Goal: Task Accomplishment & Management: Complete application form

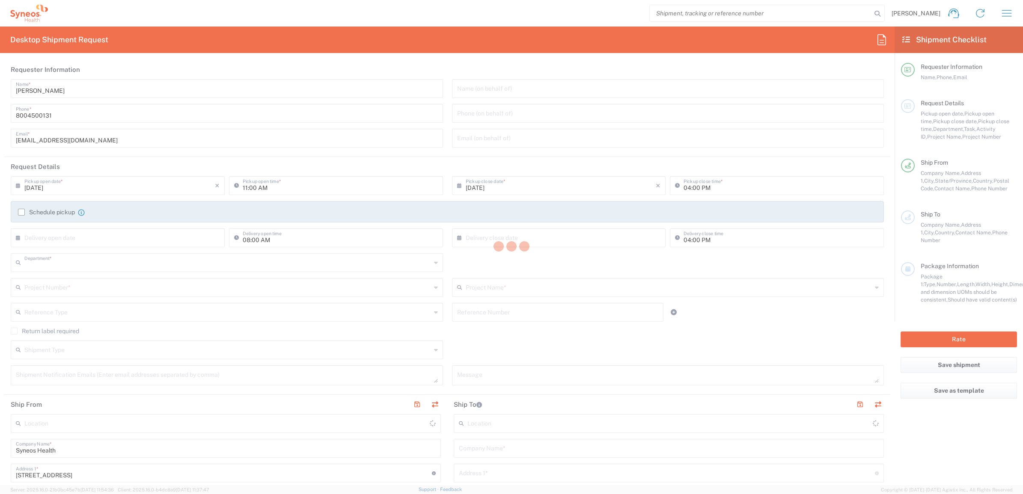
type input "4205"
type input "[US_STATE]"
type input "[GEOGRAPHIC_DATA]"
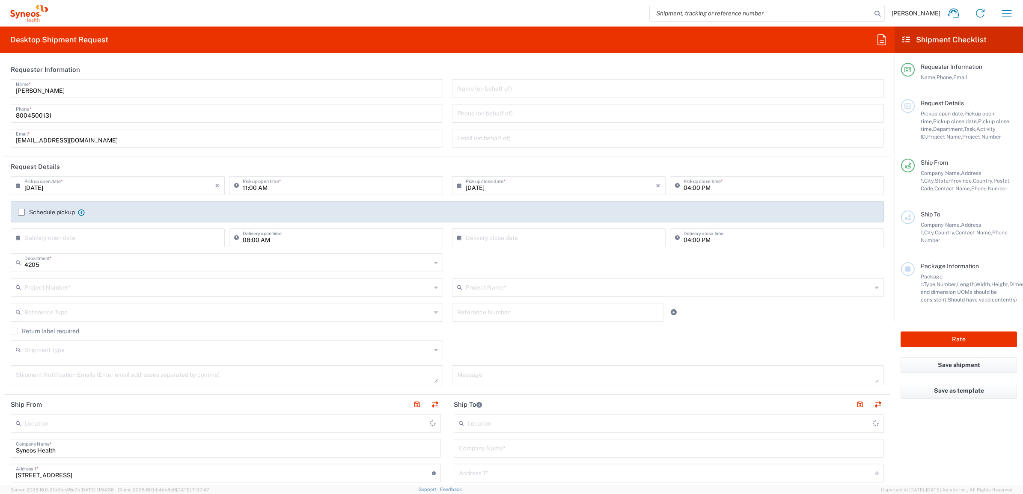
type input "Syneos Health Commercial Servi- [GEOGRAPHIC_DATA] [GEOGRAPHIC_DATA]"
drag, startPoint x: 67, startPoint y: 89, endPoint x: 4, endPoint y: 90, distance: 62.9
click at [4, 90] on main "[PERSON_NAME] Name * [PHONE_NUMBER] Phone * [EMAIL_ADDRESS][DOMAIN_NAME] Email …" at bounding box center [447, 116] width 886 height 74
type input "Syneos Deployments"
drag, startPoint x: 101, startPoint y: 67, endPoint x: 97, endPoint y: 86, distance: 19.3
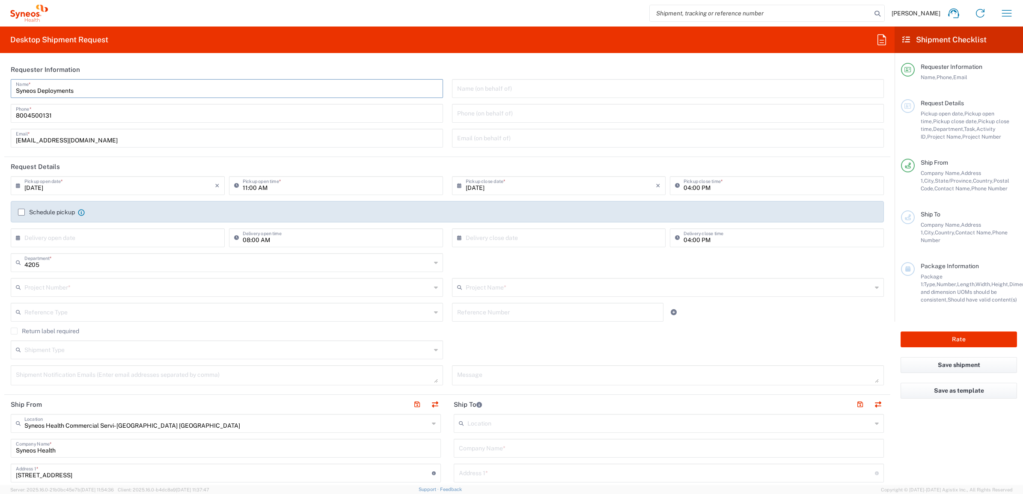
click at [101, 67] on header "Requester Information" at bounding box center [447, 69] width 886 height 19
drag, startPoint x: 87, startPoint y: 90, endPoint x: -3, endPoint y: 95, distance: 90.5
click at [0, 95] on html "[PERSON_NAME] Home Shipment estimator Shipment tracking Desktop shipment reques…" at bounding box center [511, 247] width 1023 height 494
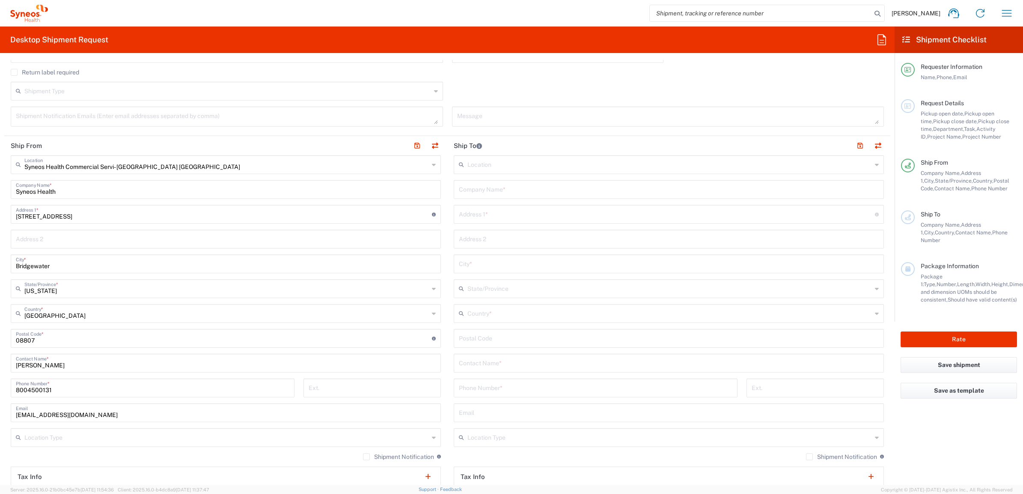
scroll to position [267, 0]
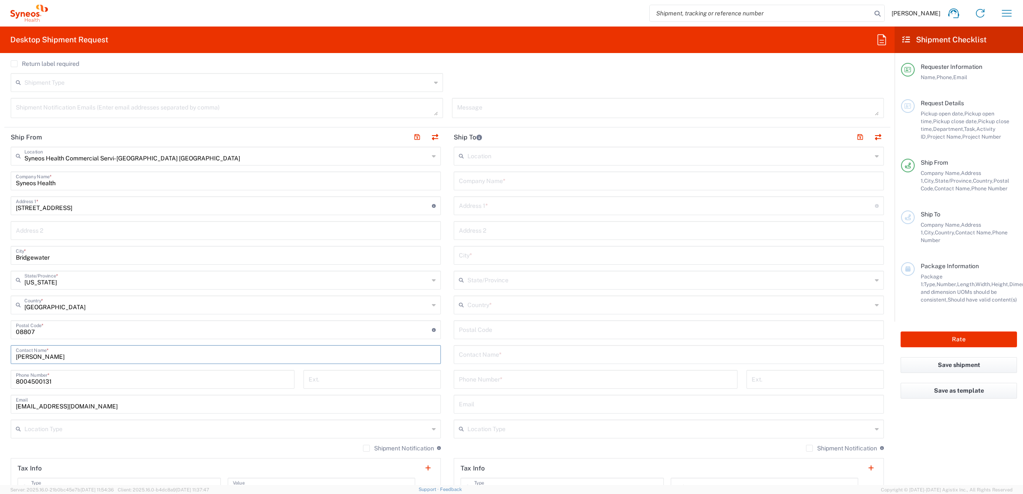
drag, startPoint x: 62, startPoint y: 352, endPoint x: -2, endPoint y: 356, distance: 64.3
click at [0, 356] on html "[PERSON_NAME] Home Shipment estimator Shipment tracking Desktop shipment reques…" at bounding box center [511, 247] width 1023 height 494
paste input "Syneos Deployments"
type input "Syneos Deployments"
click at [440, 293] on main "Syneos Health Commercial Servi- [GEOGRAPHIC_DATA] [GEOGRAPHIC_DATA] Location Sy…" at bounding box center [225, 327] width 443 height 360
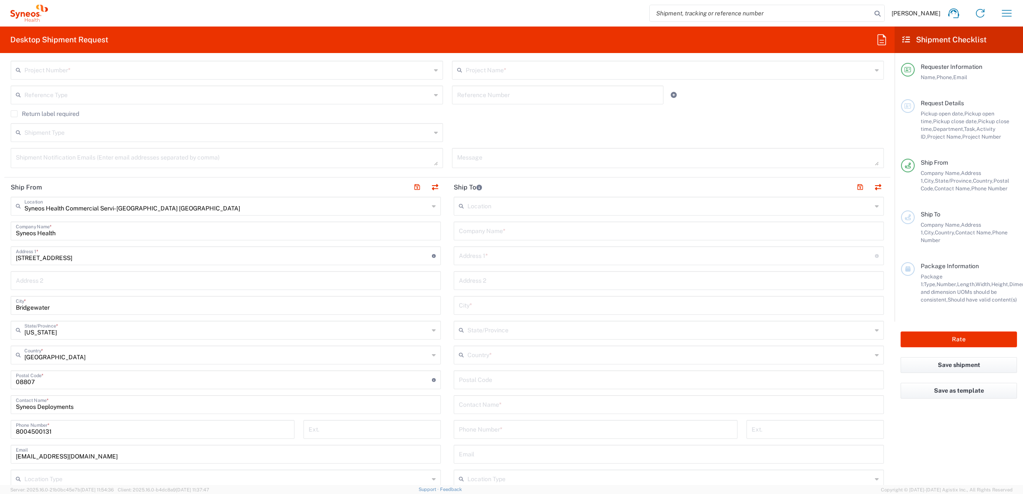
scroll to position [0, 0]
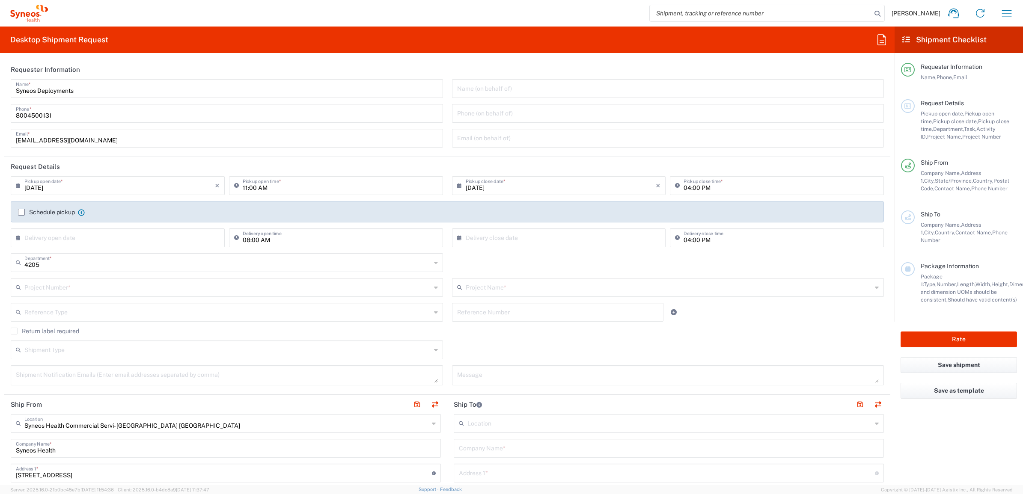
click at [82, 285] on input "text" at bounding box center [227, 286] width 407 height 15
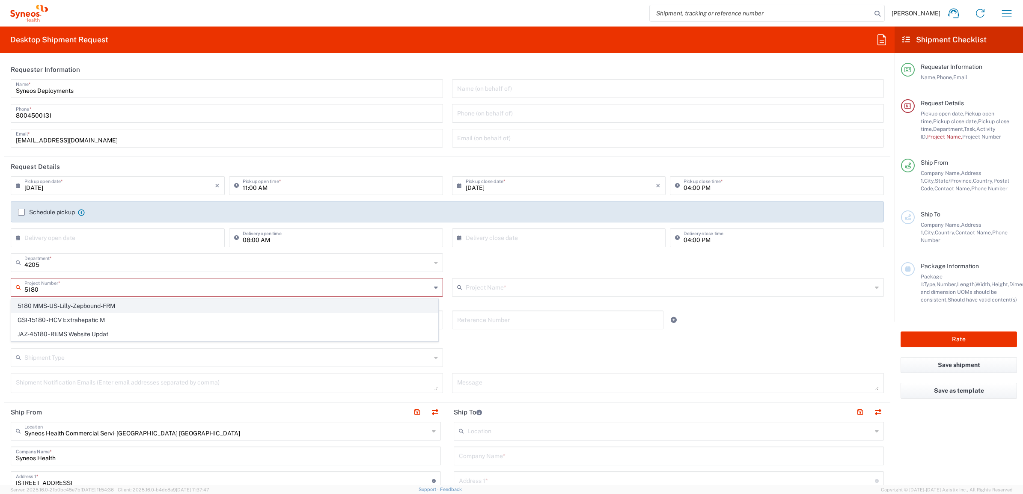
click at [133, 304] on span "5180 MMS-US-Lilly-Zepbound-FRM" at bounding box center [225, 306] width 426 height 13
type input "5180 MMS-US-Lilly-Zepbound-FRM"
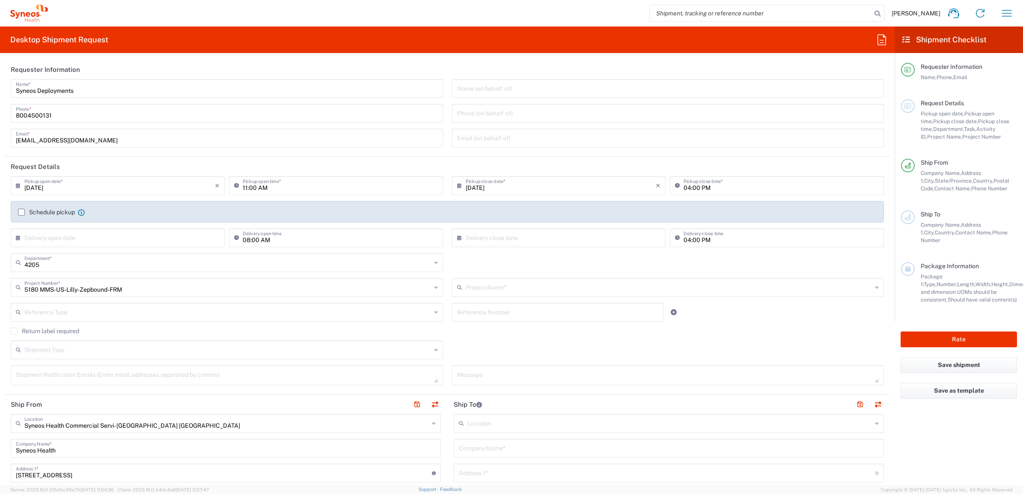
type input "5180 MMS-US-Lilly-Zepbound-FRM"
click at [143, 315] on input "text" at bounding box center [227, 311] width 407 height 15
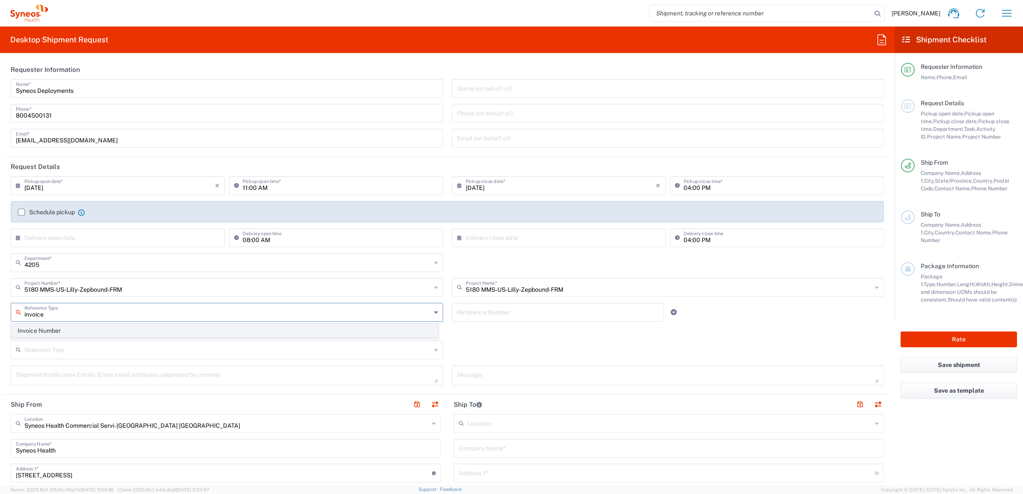
click at [125, 325] on span "Invoice Number" at bounding box center [225, 330] width 426 height 13
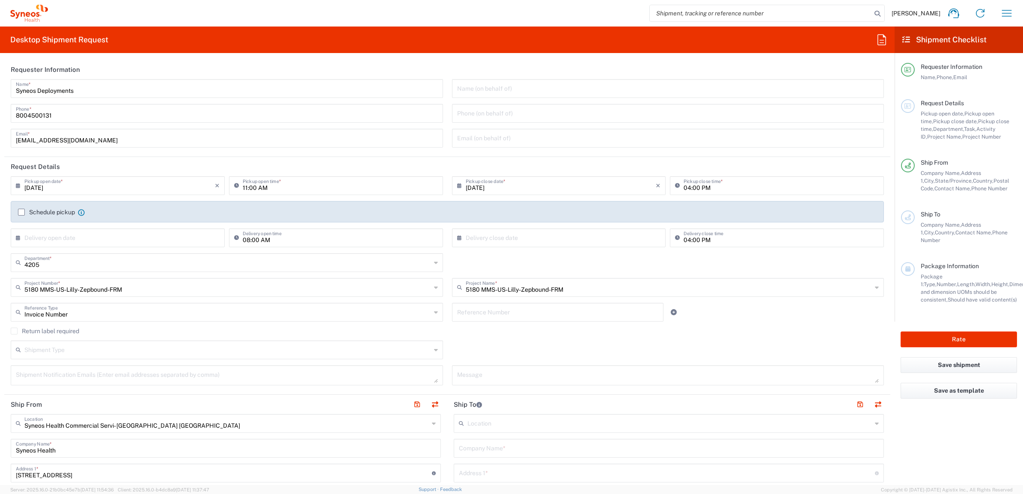
type input "Invoice Number"
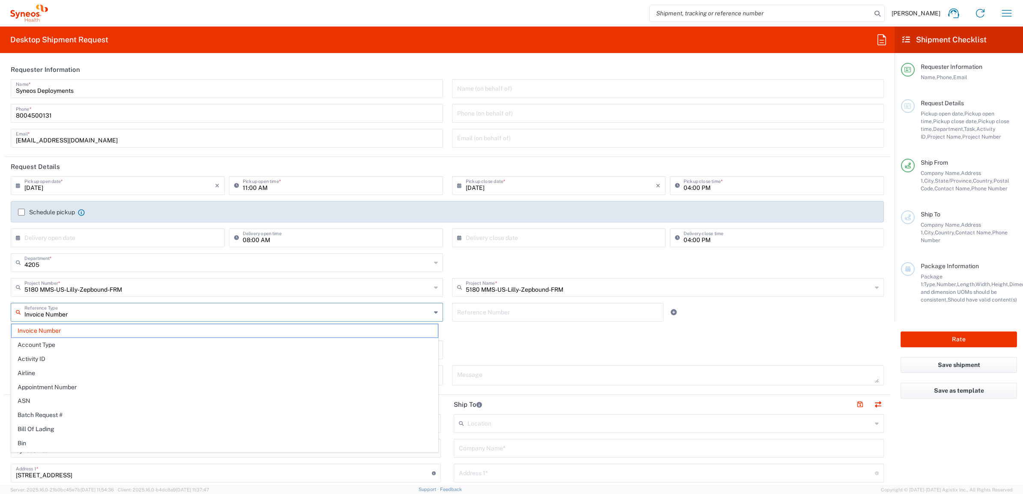
drag, startPoint x: 72, startPoint y: 312, endPoint x: -13, endPoint y: 324, distance: 85.6
click at [0, 324] on html "[PERSON_NAME] Home Shipment estimator Shipment tracking Desktop shipment reques…" at bounding box center [511, 247] width 1023 height 494
click at [465, 349] on div "Shipment Type Batch Regular" at bounding box center [447, 353] width 882 height 25
type input "Invoice Number"
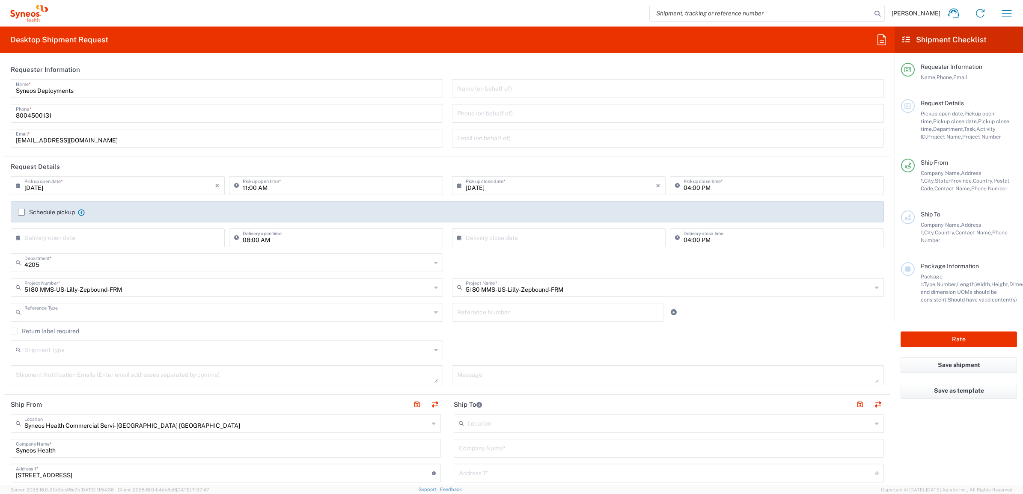
click at [291, 319] on input "text" at bounding box center [227, 311] width 407 height 15
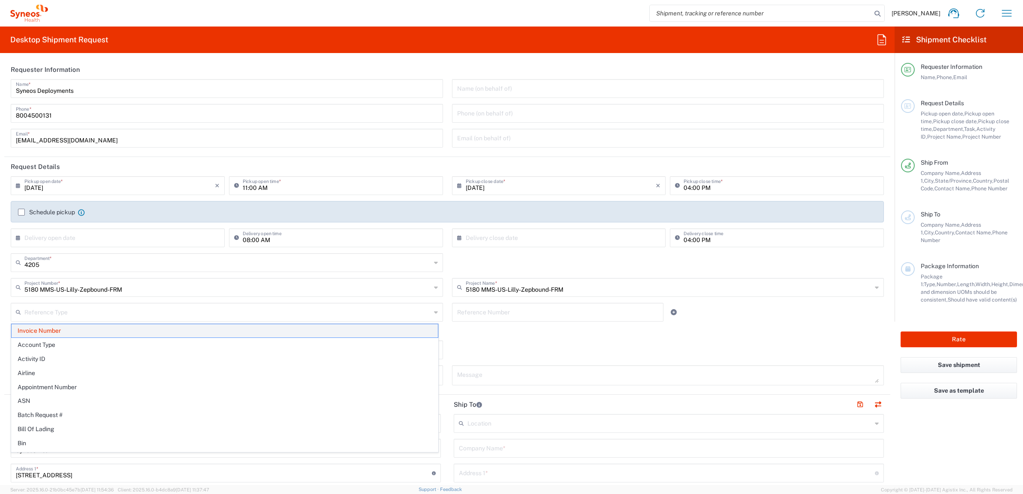
click at [54, 331] on span "Invoice Number" at bounding box center [225, 330] width 426 height 13
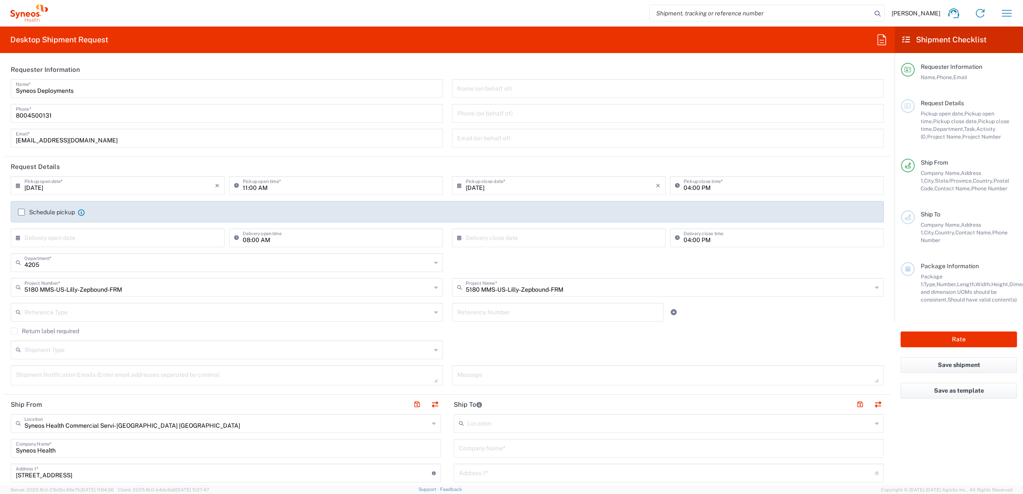
click at [446, 339] on div "Return label required" at bounding box center [447, 334] width 873 height 13
click at [63, 329] on label "Return label required" at bounding box center [45, 331] width 68 height 7
click at [14, 331] on input "Return label required" at bounding box center [14, 331] width 0 height 0
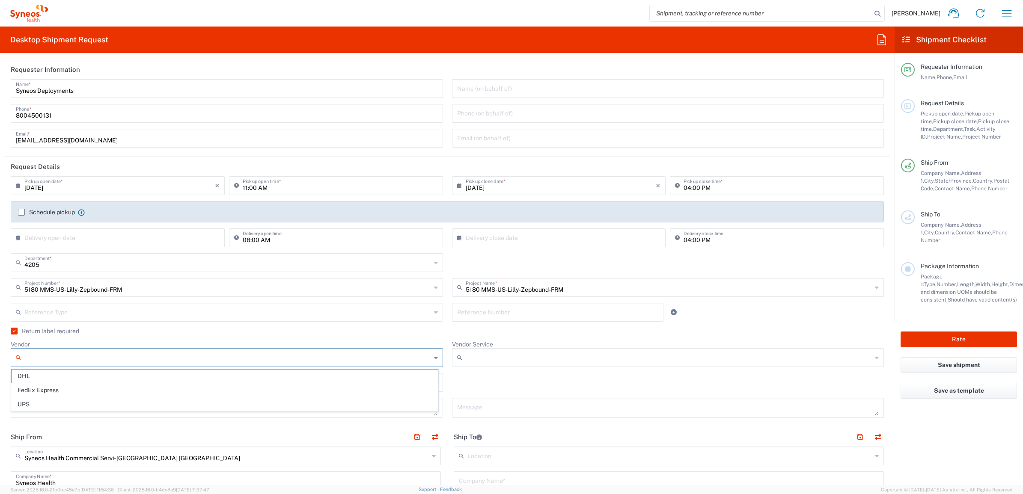
click at [61, 361] on input "Vendor" at bounding box center [227, 358] width 407 height 14
click at [53, 405] on span "UPS" at bounding box center [225, 404] width 426 height 13
type input "UPS"
click at [473, 360] on input "Vendor Service" at bounding box center [669, 358] width 407 height 14
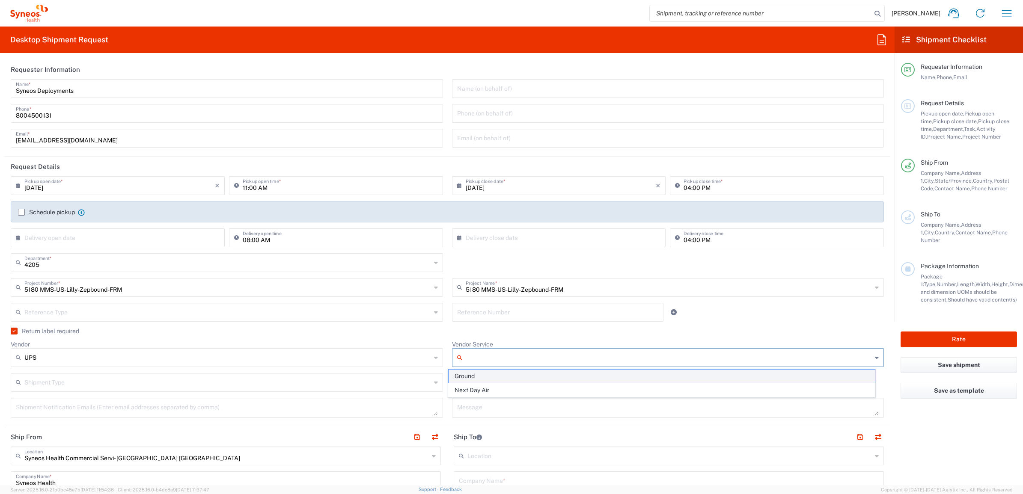
click at [478, 377] on span "Ground" at bounding box center [662, 376] width 426 height 13
type input "Ground"
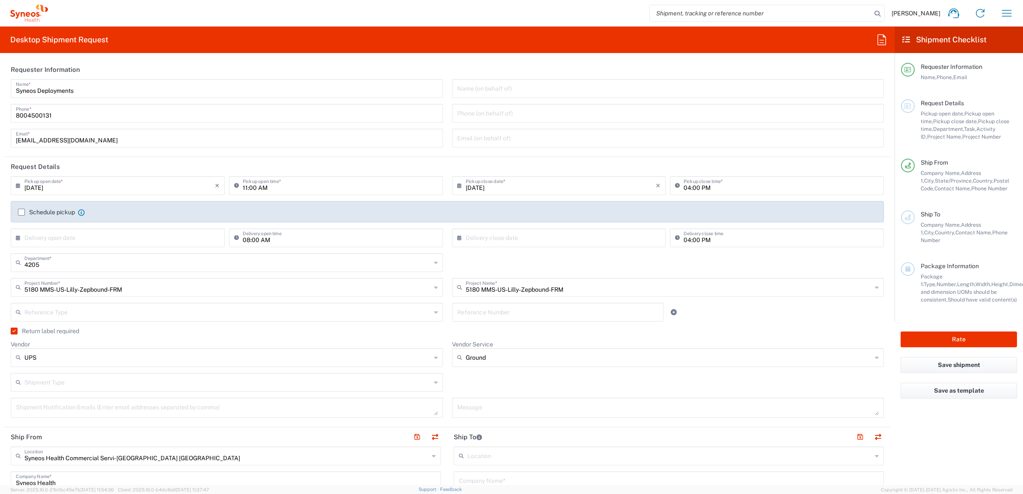
click at [445, 334] on agx-checkbox-control "Return label required" at bounding box center [447, 331] width 873 height 7
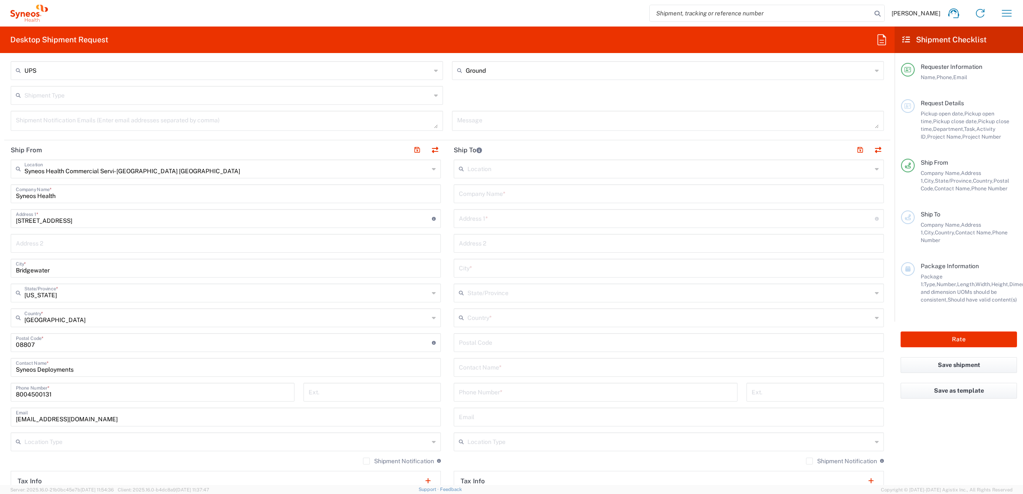
scroll to position [267, 0]
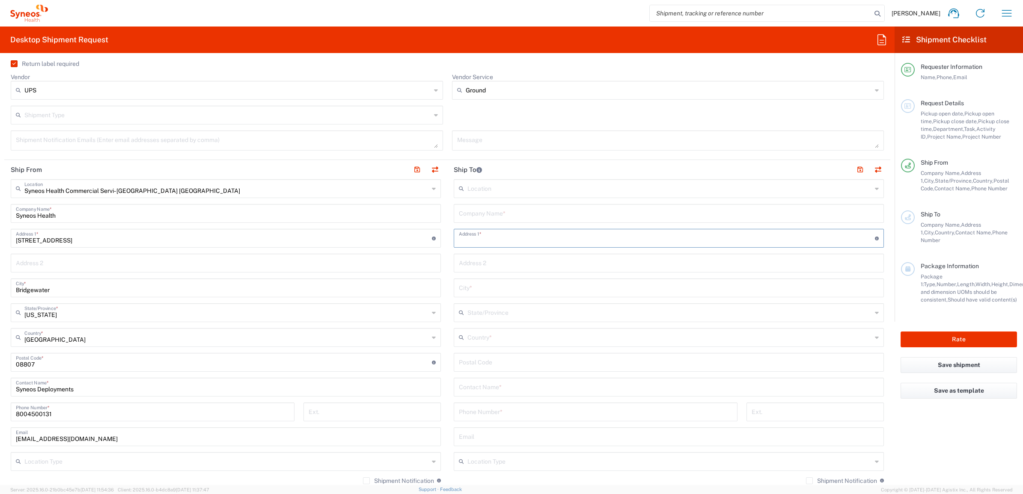
click at [486, 242] on input "text" at bounding box center [667, 237] width 416 height 15
paste input "[STREET_ADDRESS]"
type input "[STREET_ADDRESS]"
click at [472, 289] on input "text" at bounding box center [669, 287] width 420 height 15
paste input "[GEOGRAPHIC_DATA]"
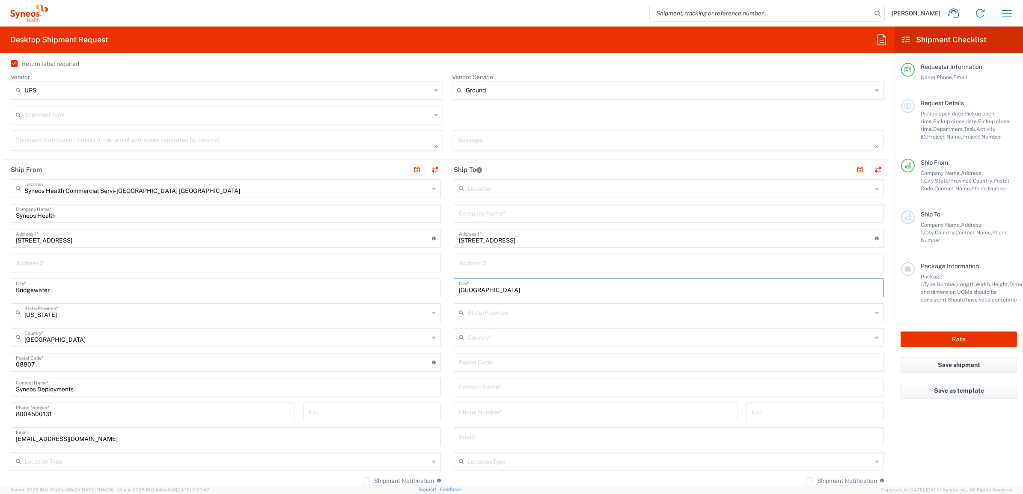
type input "[GEOGRAPHIC_DATA]"
click at [479, 363] on input "undefined" at bounding box center [669, 361] width 420 height 15
paste input "28078"
type input "28078"
click at [484, 392] on input "text" at bounding box center [669, 386] width 420 height 15
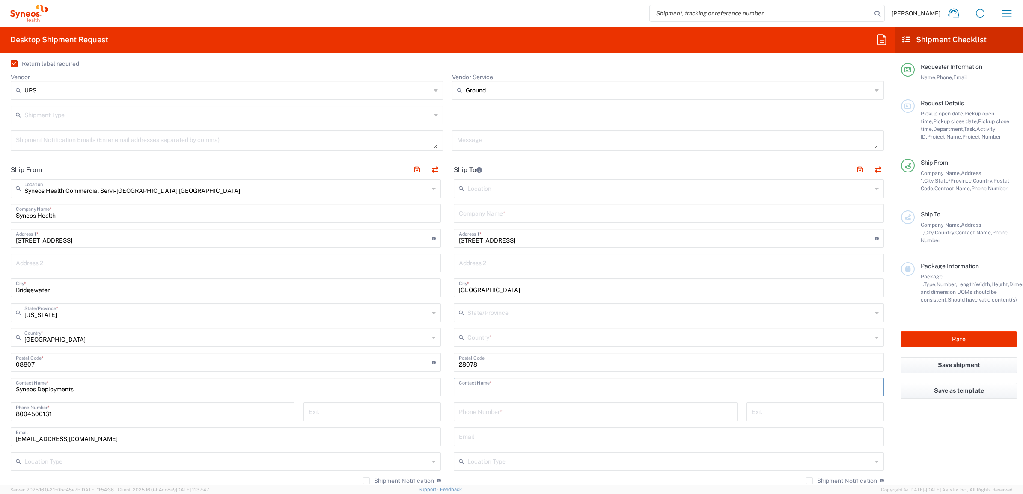
paste input "7632345494"
type input "7632345494"
click at [489, 416] on input "tel" at bounding box center [595, 411] width 273 height 15
paste input "7632345494"
type input "7632345494"
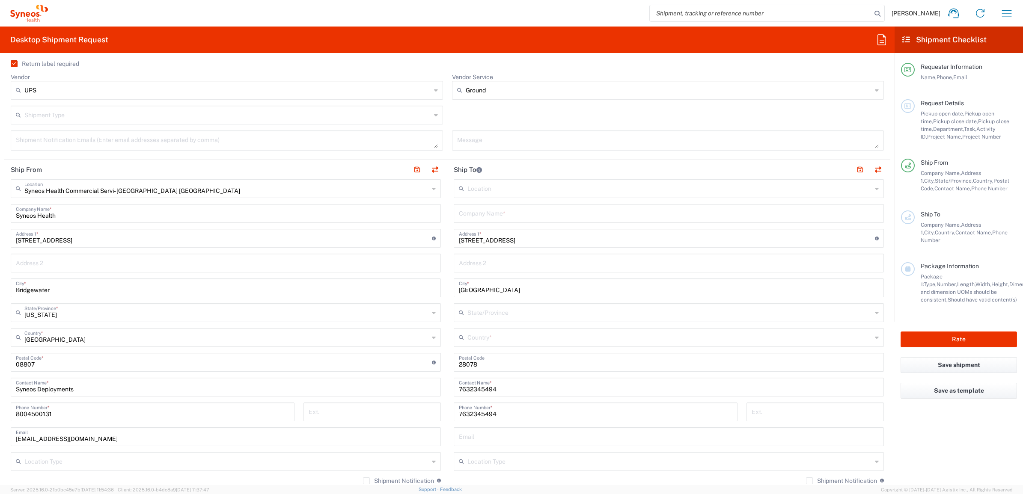
click at [469, 209] on input "text" at bounding box center [669, 212] width 420 height 15
paste input "[PERSON_NAME]"
click at [500, 217] on input "[PERSON_NAME]" at bounding box center [669, 212] width 420 height 15
paste input "[PERSON_NAME]"
drag, startPoint x: 530, startPoint y: 217, endPoint x: 429, endPoint y: 241, distance: 103.9
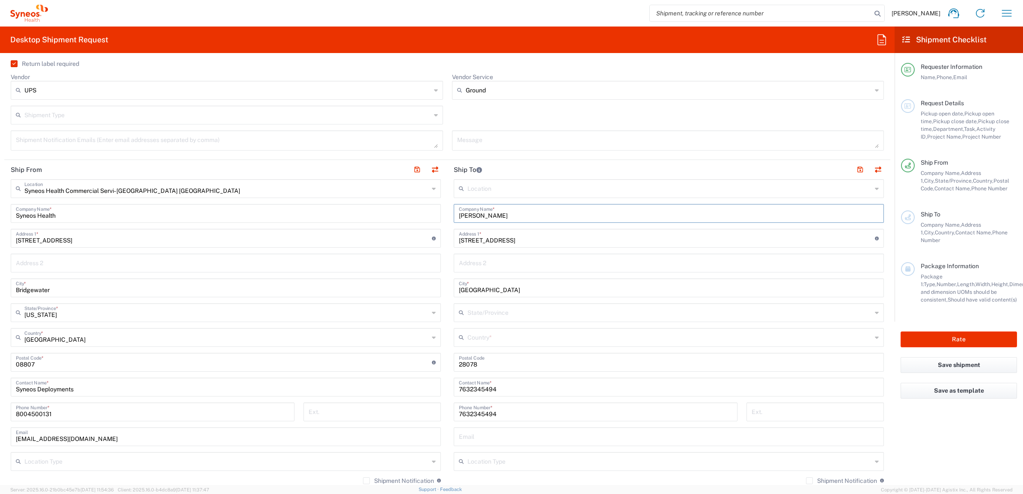
click at [429, 241] on div "Ship From Syneos Health Commercial Servi- [GEOGRAPHIC_DATA] [GEOGRAPHIC_DATA] L…" at bounding box center [447, 351] width 886 height 382
type input "[PERSON_NAME]"
drag, startPoint x: 504, startPoint y: 380, endPoint x: 490, endPoint y: 389, distance: 16.4
click at [434, 398] on div "Ship From Syneos Health Commercial Servi- [GEOGRAPHIC_DATA] [GEOGRAPHIC_DATA] L…" at bounding box center [447, 351] width 886 height 382
paste input "[PERSON_NAME]"
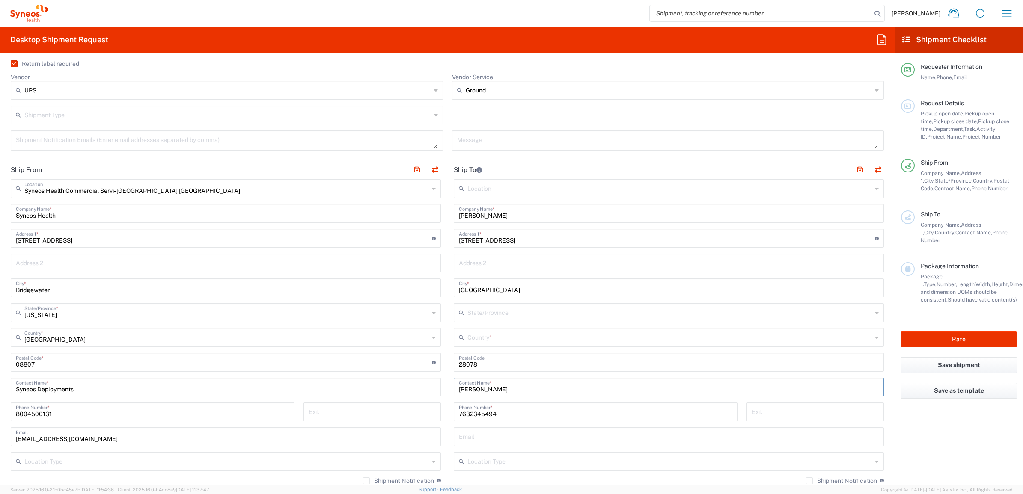
type input "[PERSON_NAME]"
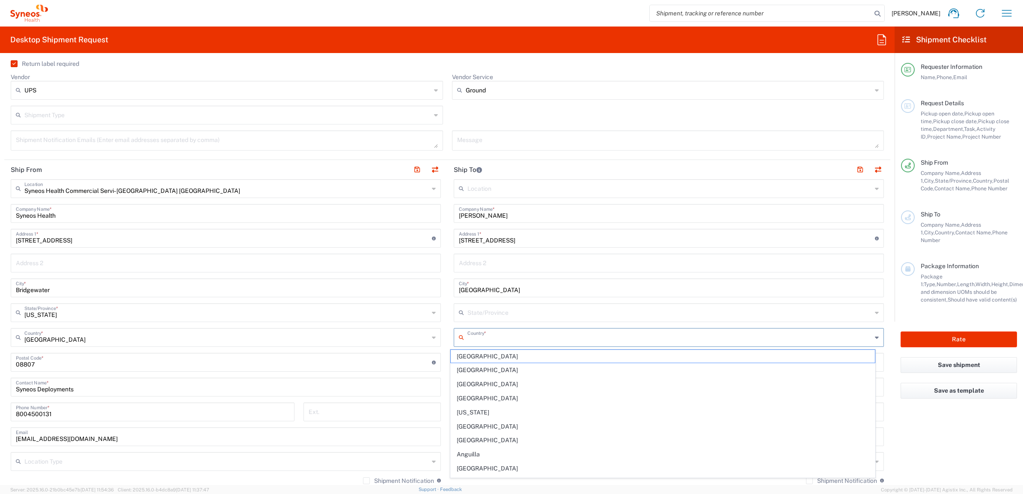
click at [497, 339] on input "text" at bounding box center [669, 337] width 404 height 15
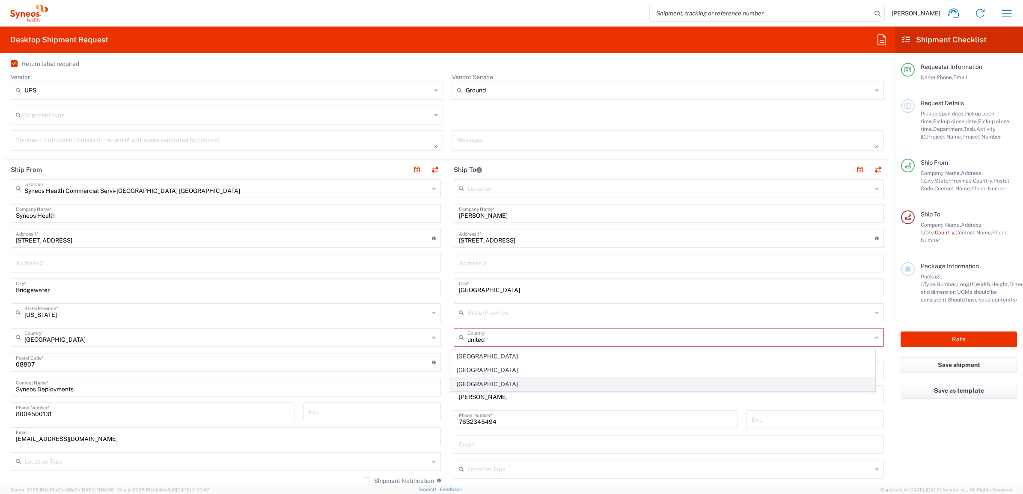
click at [468, 385] on span "[GEOGRAPHIC_DATA]" at bounding box center [663, 384] width 425 height 13
type input "[GEOGRAPHIC_DATA]"
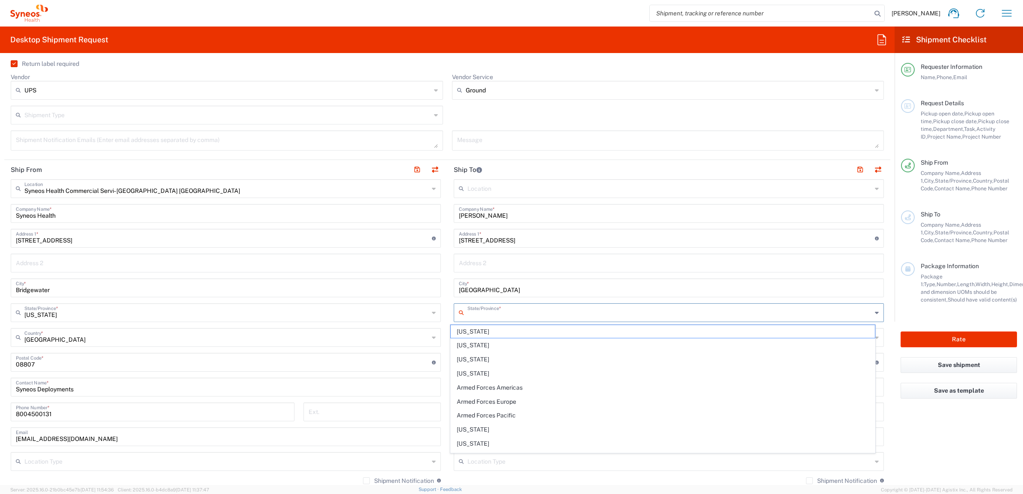
click at [481, 311] on input "text" at bounding box center [669, 312] width 404 height 15
click at [473, 330] on span "[US_STATE]" at bounding box center [663, 331] width 425 height 13
type input "[US_STATE]"
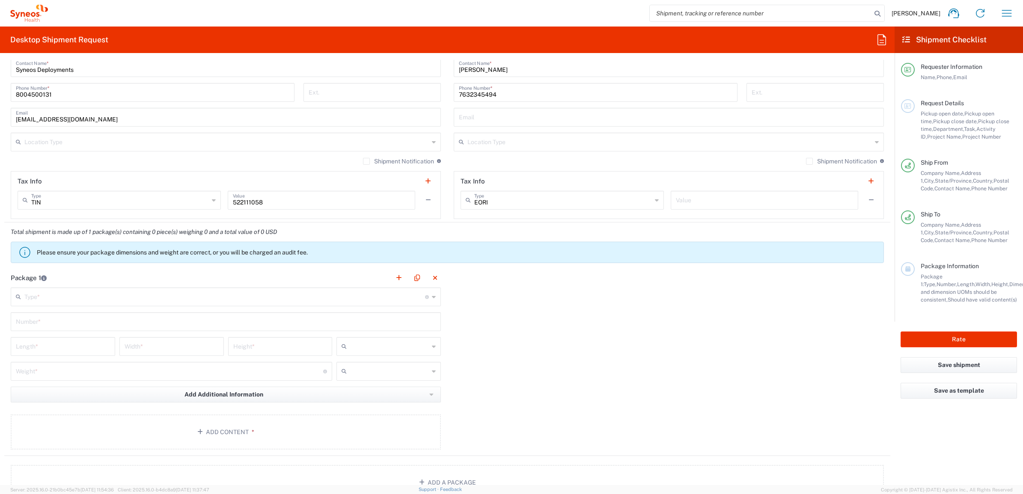
scroll to position [588, 0]
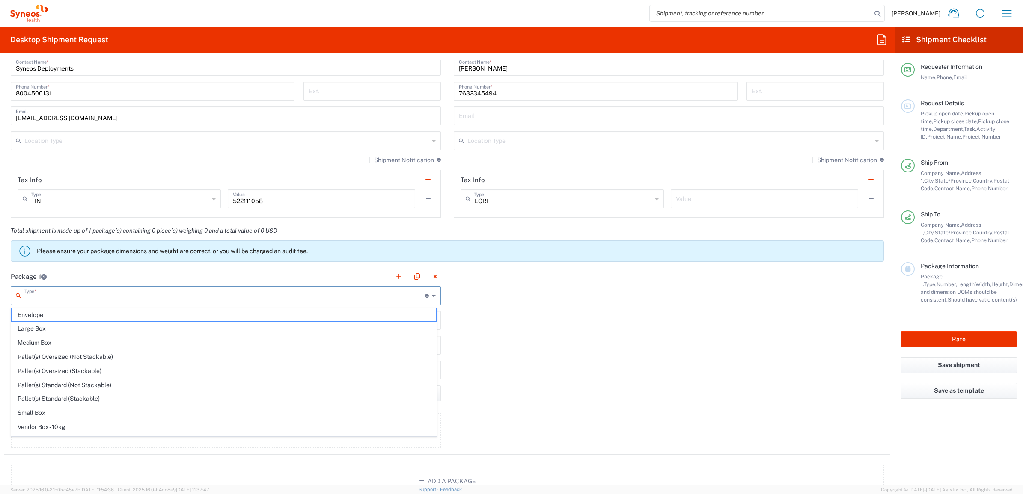
click at [226, 300] on input "text" at bounding box center [224, 295] width 401 height 15
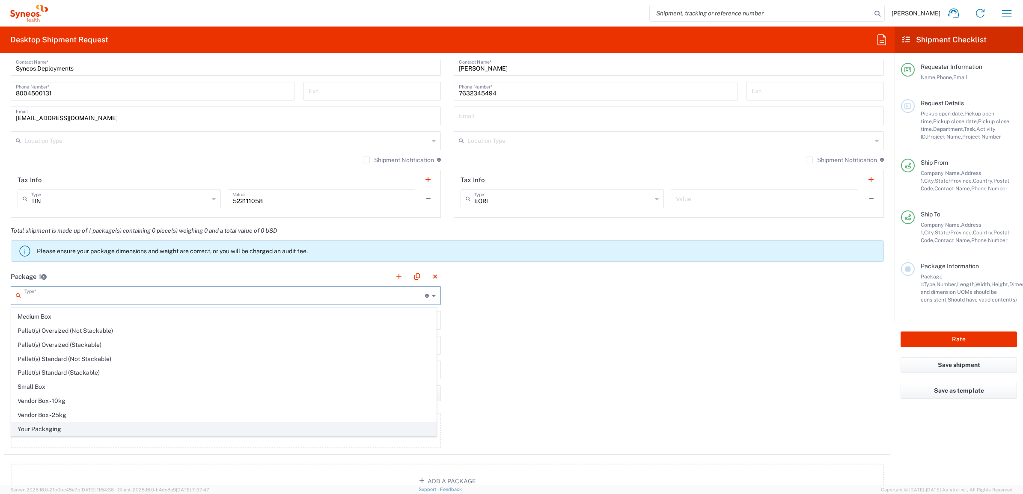
click at [75, 426] on span "Your Packaging" at bounding box center [224, 429] width 425 height 13
type input "Your Packaging"
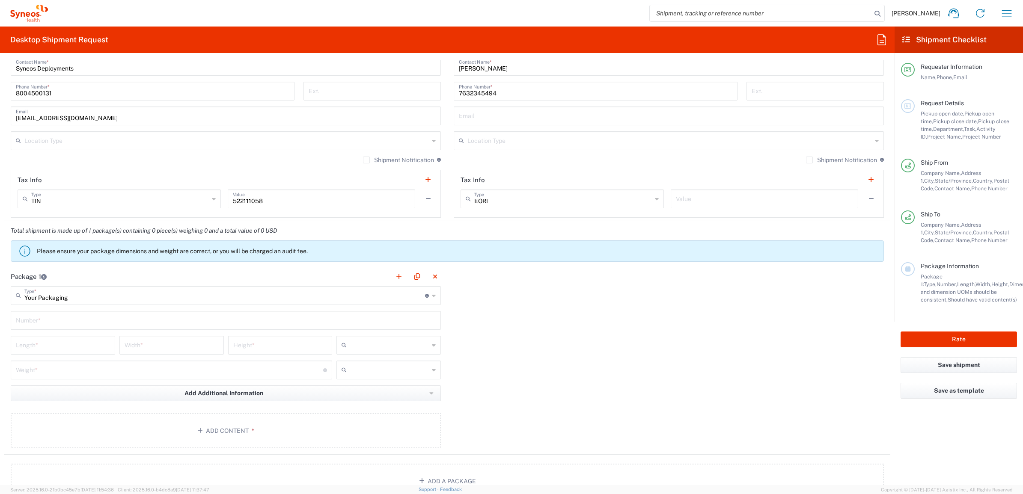
click at [40, 318] on input "text" at bounding box center [226, 319] width 420 height 15
type input "1"
click at [59, 343] on input "number" at bounding box center [63, 344] width 94 height 15
type input "2"
type input "22"
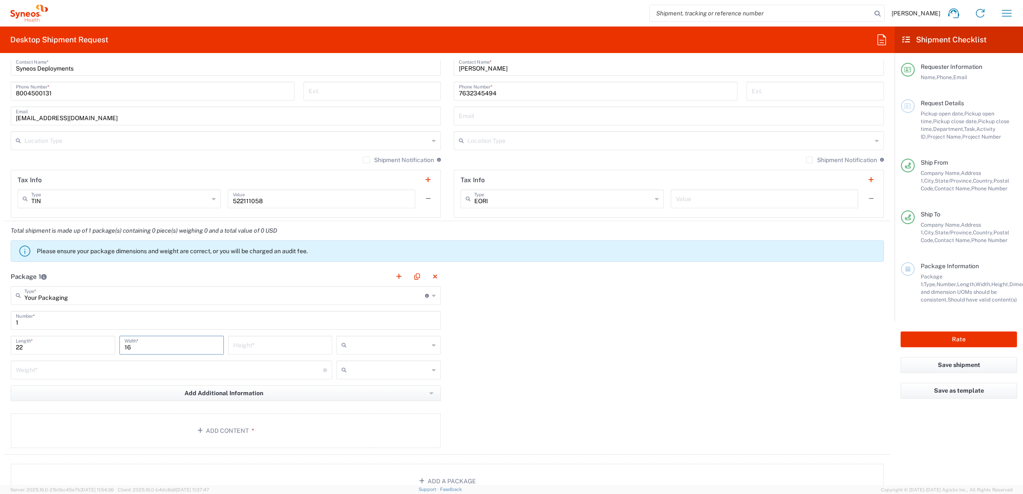
type input "16"
type input "5"
click at [390, 348] on input "text" at bounding box center [389, 346] width 79 height 14
click at [374, 389] on span "in" at bounding box center [384, 392] width 101 height 13
type input "in"
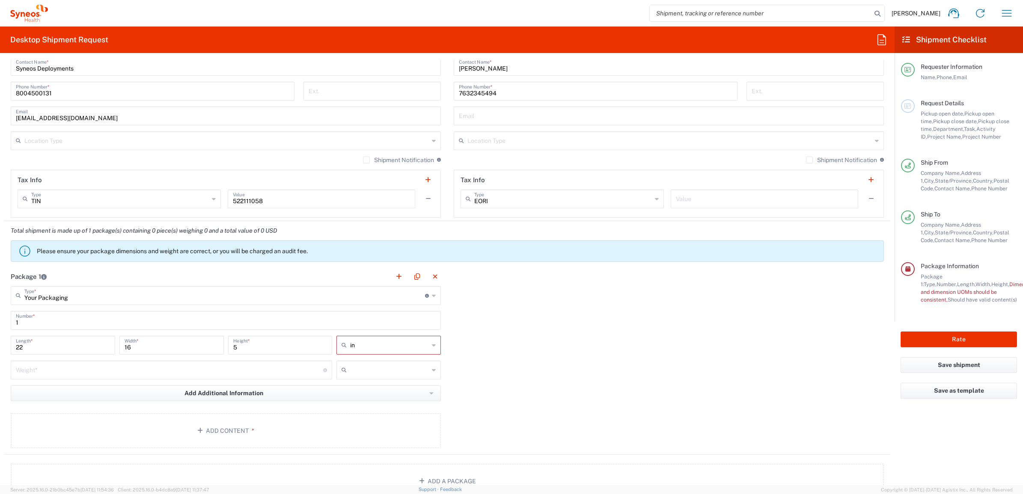
click at [223, 371] on input "number" at bounding box center [169, 369] width 307 height 15
type input "10"
click at [432, 366] on icon at bounding box center [434, 370] width 4 height 14
click at [426, 370] on div at bounding box center [388, 370] width 104 height 19
click at [390, 404] on span "lbs" at bounding box center [384, 403] width 101 height 13
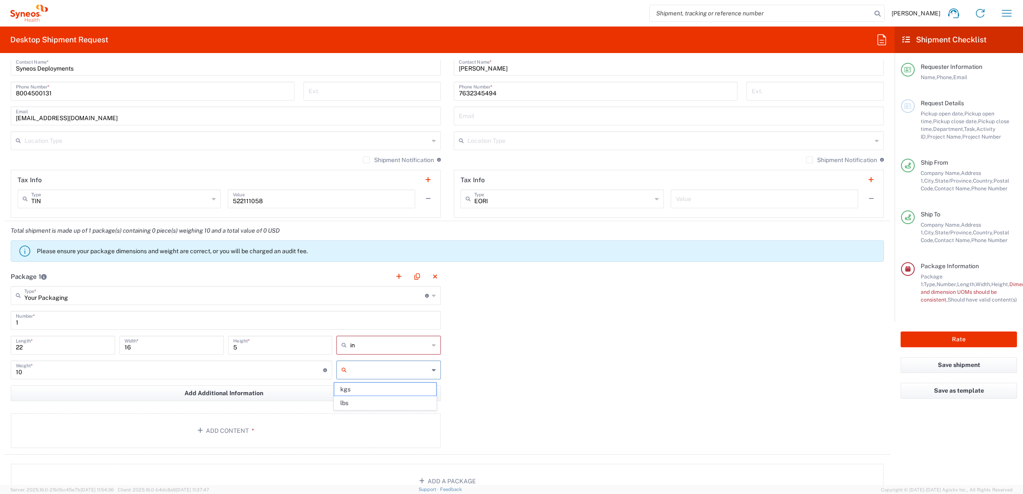
type input "lbs"
click at [293, 426] on button "Add Content *" at bounding box center [226, 430] width 430 height 35
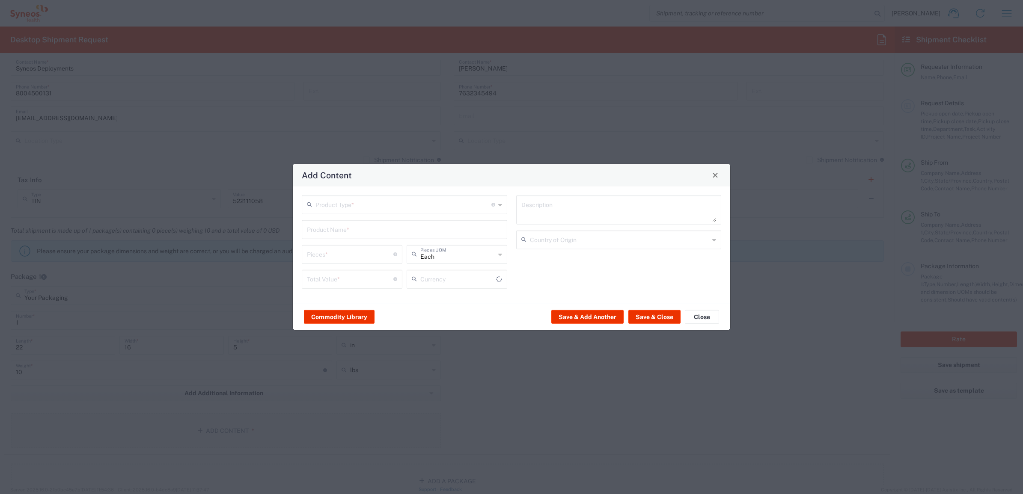
type input "US Dollar"
click at [344, 201] on input "text" at bounding box center [403, 203] width 176 height 15
type input "General Commodity"
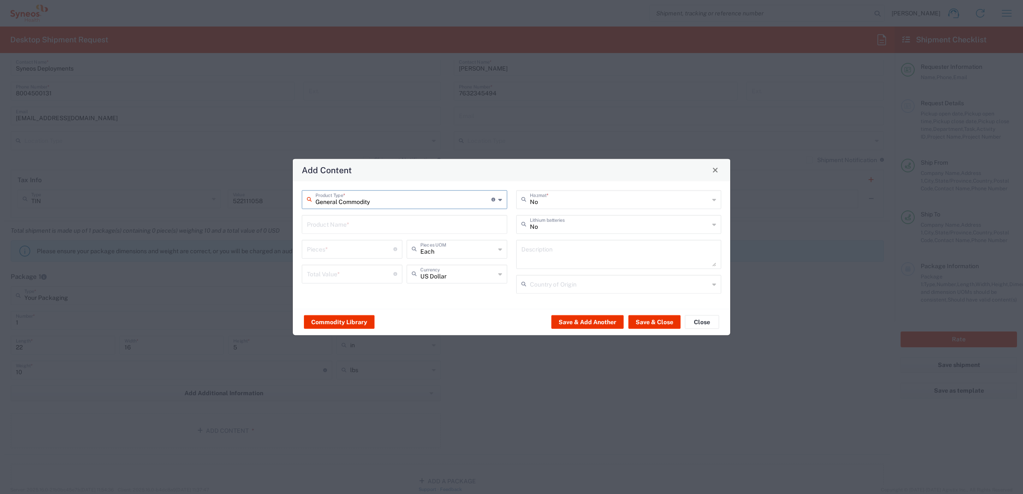
click at [336, 215] on div "Product Name *" at bounding box center [404, 224] width 205 height 19
click at [334, 228] on input "text" at bounding box center [404, 223] width 195 height 15
click at [343, 271] on div "iPad Pro 12.9"" at bounding box center [405, 273] width 204 height 15
type input "iPad Pro 12.9""
type input "1"
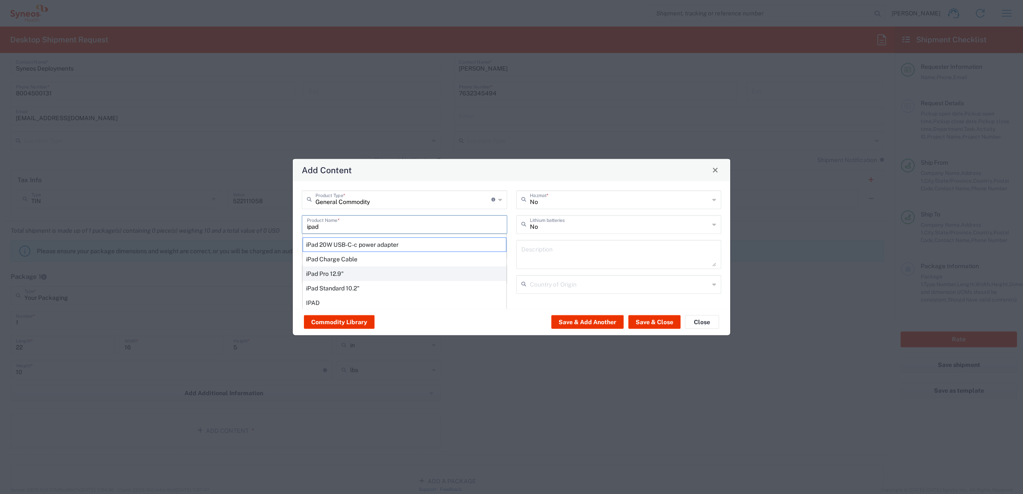
type textarea "iPad Pro 12.9""
type input "[GEOGRAPHIC_DATA]"
type input "Yes"
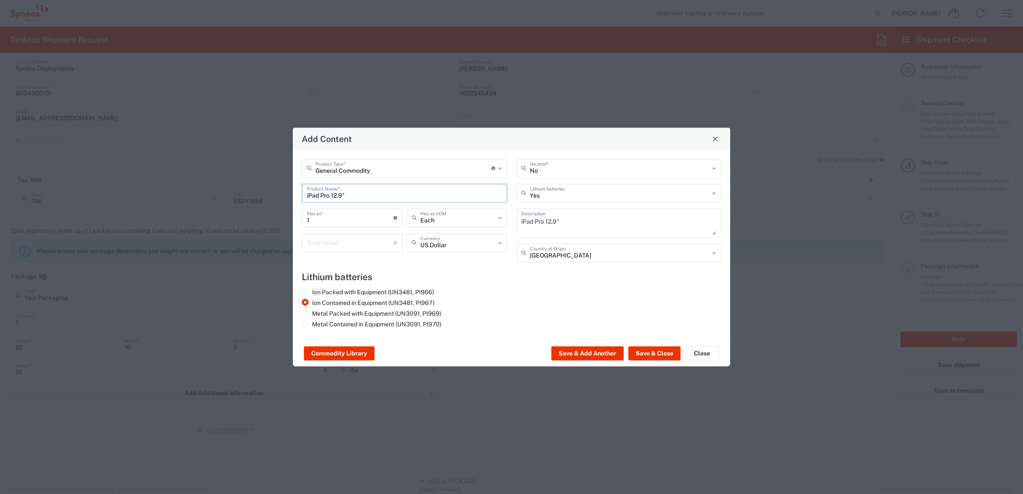
click at [333, 241] on input "number" at bounding box center [350, 242] width 86 height 15
type input "1000"
click at [666, 350] on button "Save & Close" at bounding box center [654, 354] width 52 height 14
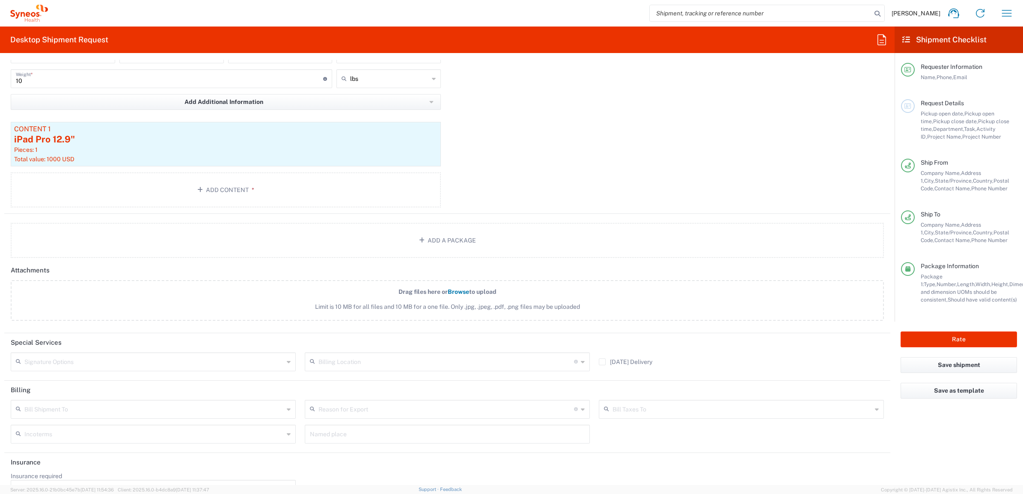
scroll to position [902, 0]
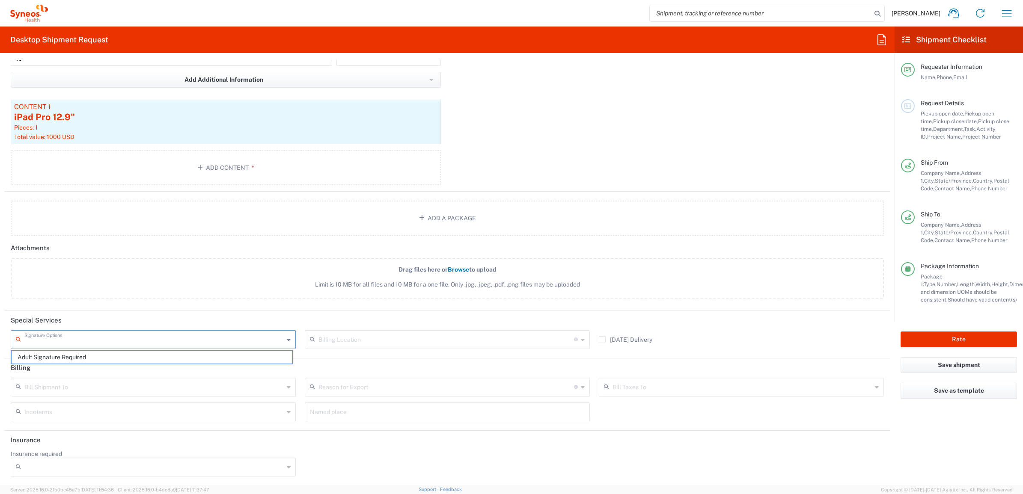
click at [91, 337] on input "text" at bounding box center [153, 339] width 259 height 15
click at [85, 357] on span "Adult Signature Required" at bounding box center [152, 357] width 281 height 13
type input "Adult Signature Required"
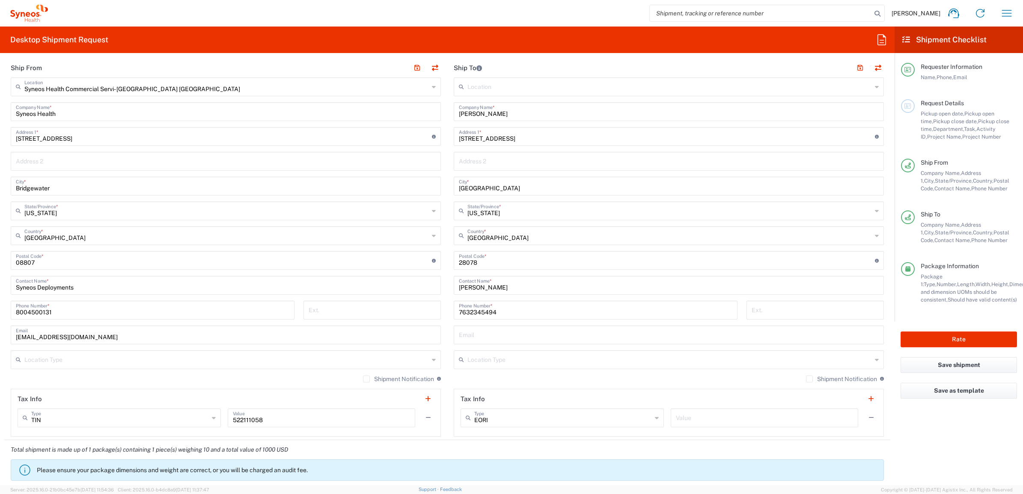
scroll to position [535, 0]
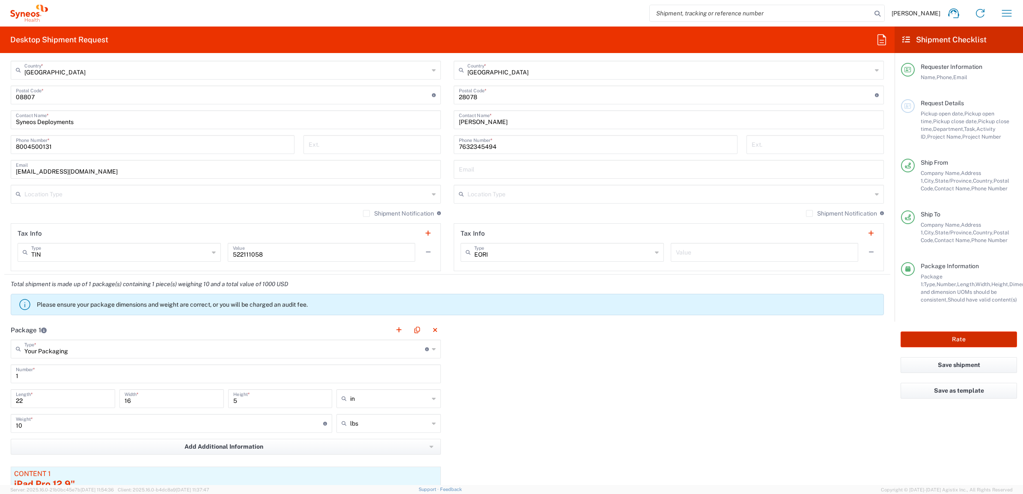
drag, startPoint x: 932, startPoint y: 333, endPoint x: 933, endPoint y: 339, distance: 6.1
click at [932, 333] on button "Rate" at bounding box center [958, 340] width 116 height 16
type input "5180 MMS-US-Lilly-Zepbound-FRM"
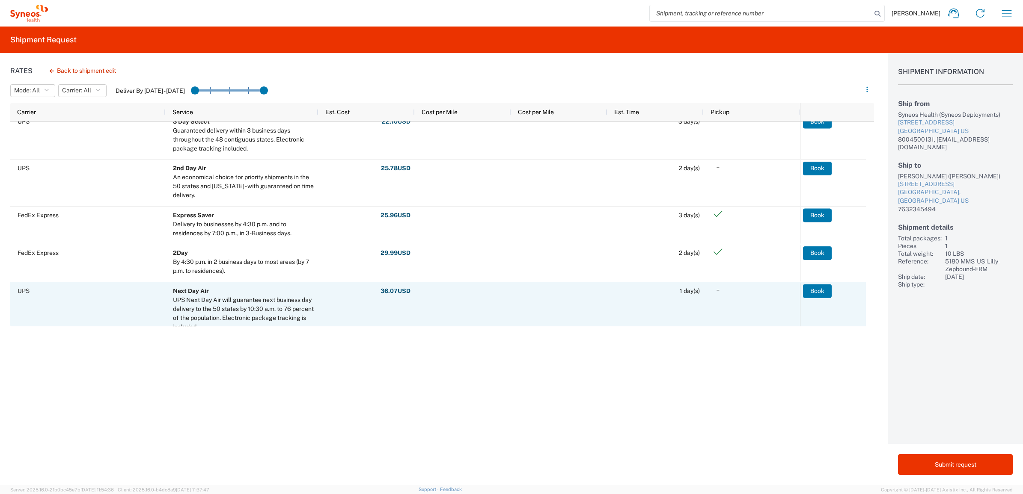
scroll to position [107, 0]
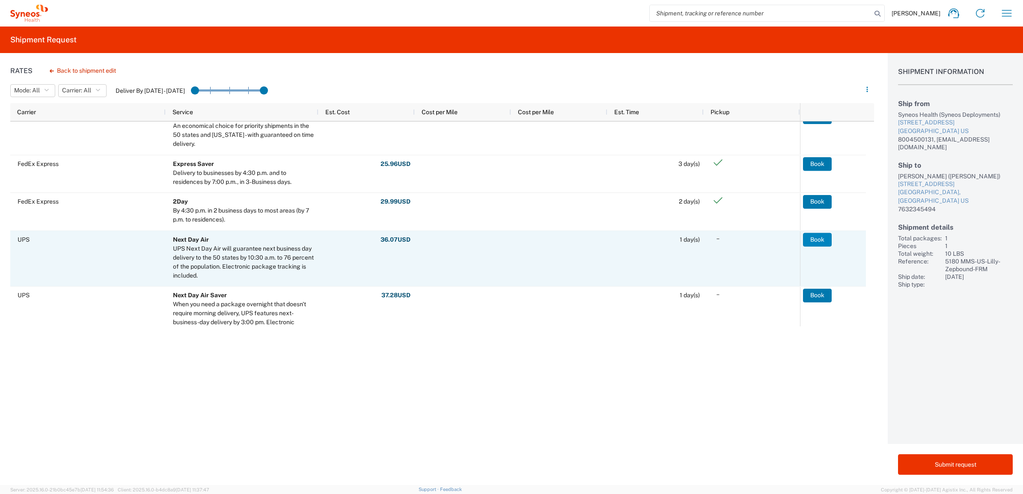
click at [815, 238] on button "Book" at bounding box center [817, 240] width 29 height 14
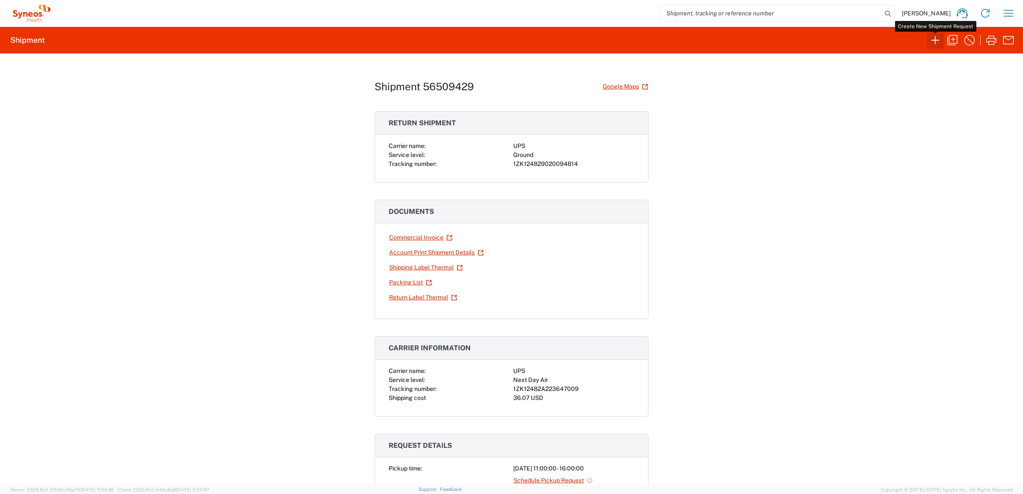
click at [933, 42] on icon "button" at bounding box center [935, 40] width 14 height 14
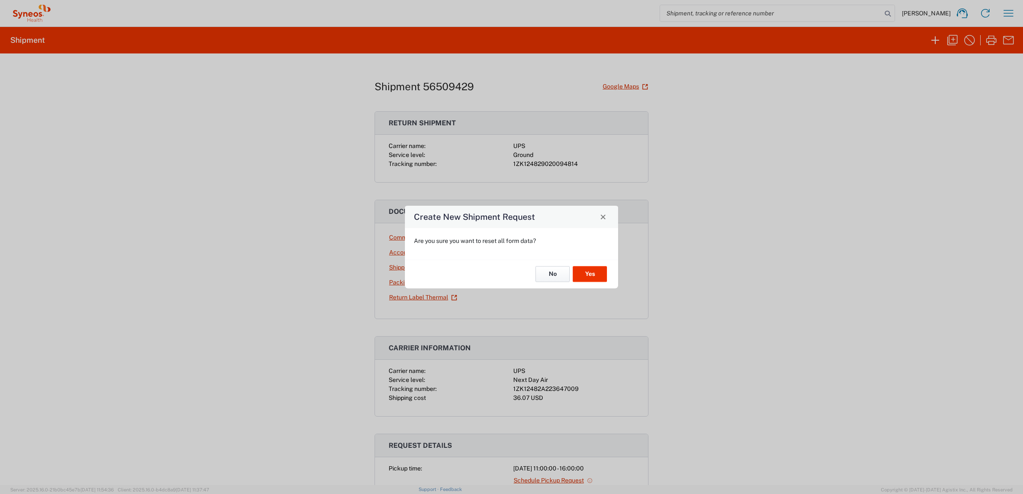
click at [549, 276] on button "No" at bounding box center [552, 275] width 34 height 16
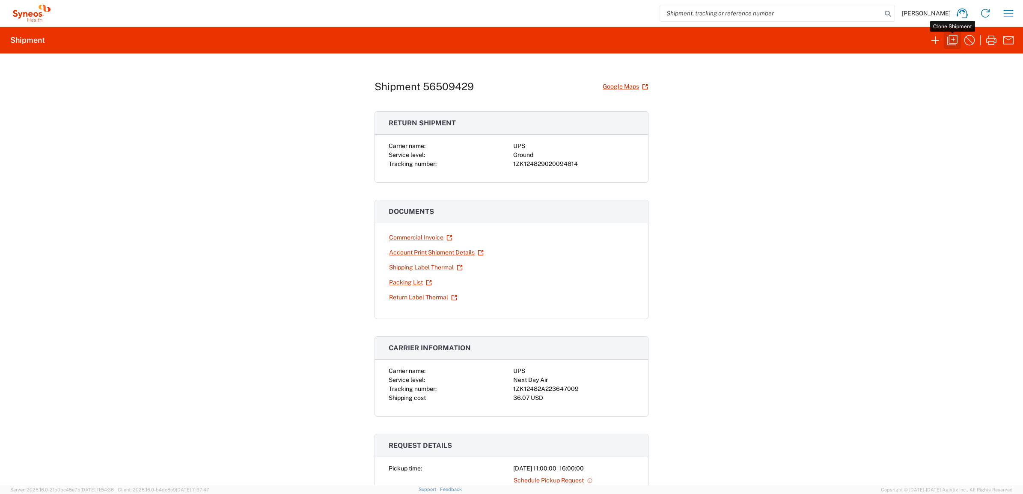
click at [954, 43] on icon "button" at bounding box center [952, 40] width 14 height 14
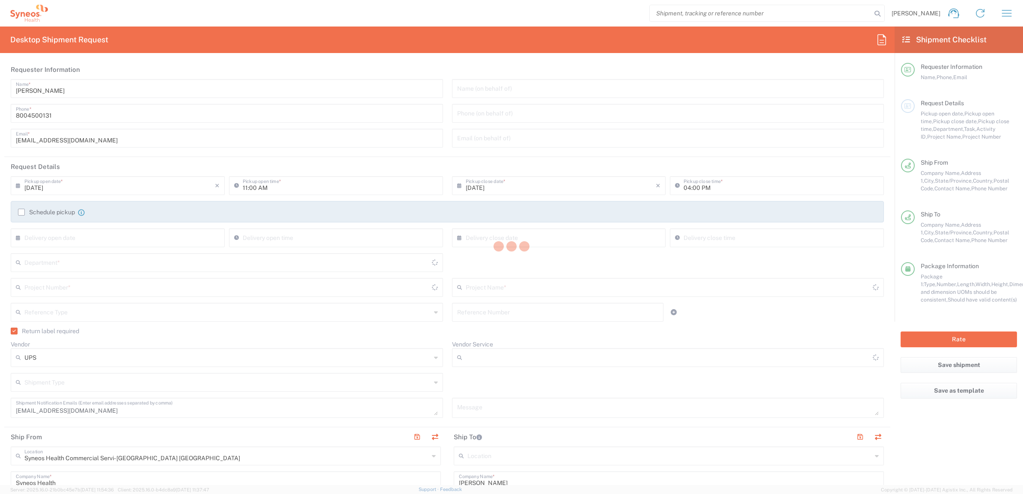
type input "4205"
type input "5180 MMS-US-Lilly-Zepbound-FRM"
type input "Ground"
type input "[US_STATE]"
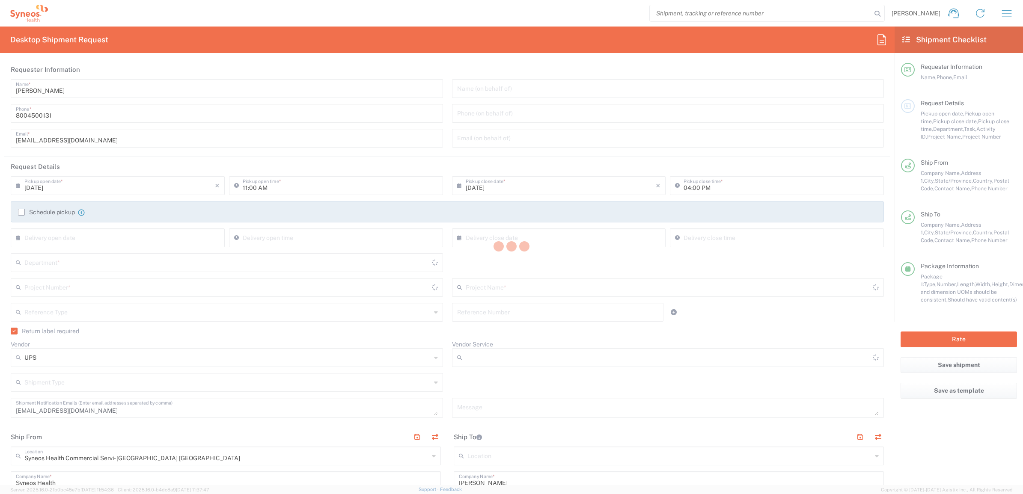
type input "[US_STATE]"
type input "Your Packaging"
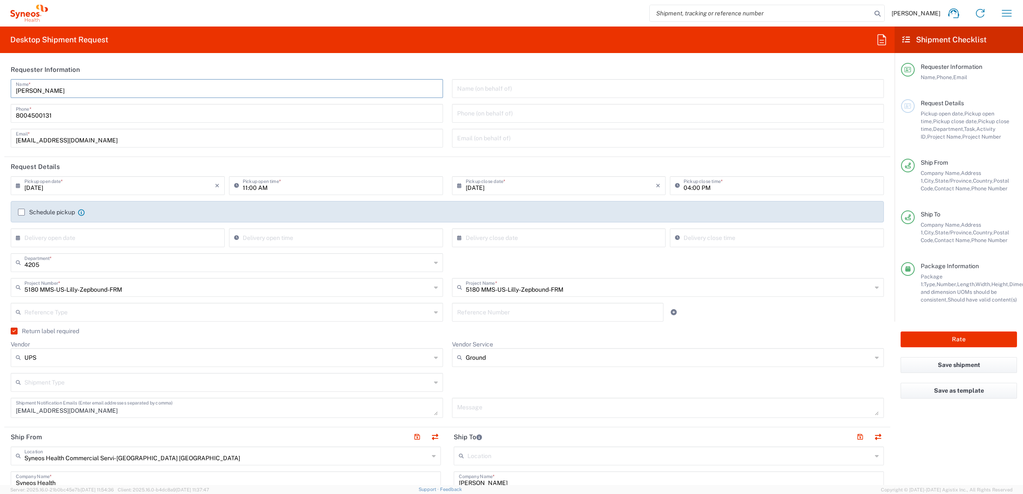
drag, startPoint x: 63, startPoint y: 87, endPoint x: -8, endPoint y: 83, distance: 71.1
click at [0, 83] on html "[PERSON_NAME] Home Shipment estimator Shipment tracking Desktop shipment reques…" at bounding box center [511, 247] width 1023 height 494
type input "Syneos Deployments"
click at [103, 65] on header "Requester Information" at bounding box center [447, 69] width 886 height 19
drag, startPoint x: 78, startPoint y: 91, endPoint x: -70, endPoint y: 71, distance: 149.8
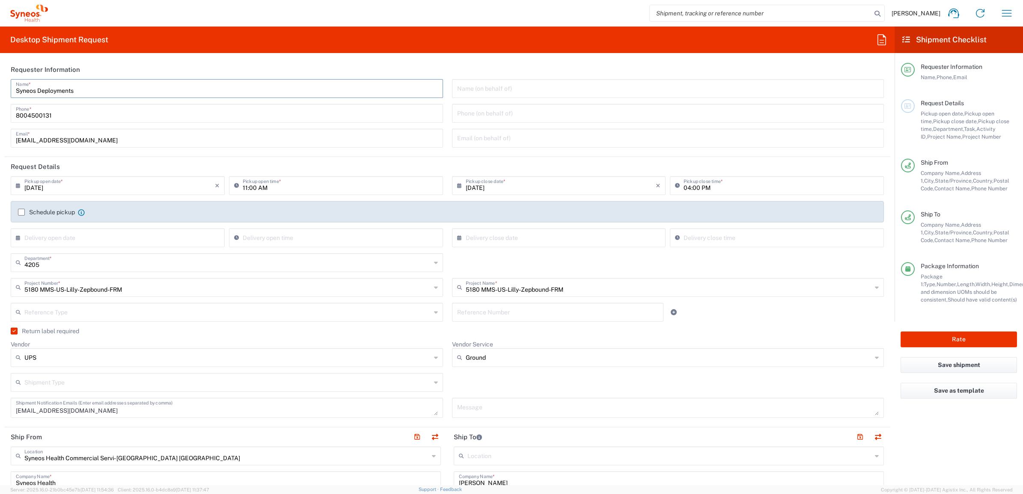
click at [0, 71] on html "[PERSON_NAME] Home Shipment estimator Shipment tracking Desktop shipment reques…" at bounding box center [511, 247] width 1023 height 494
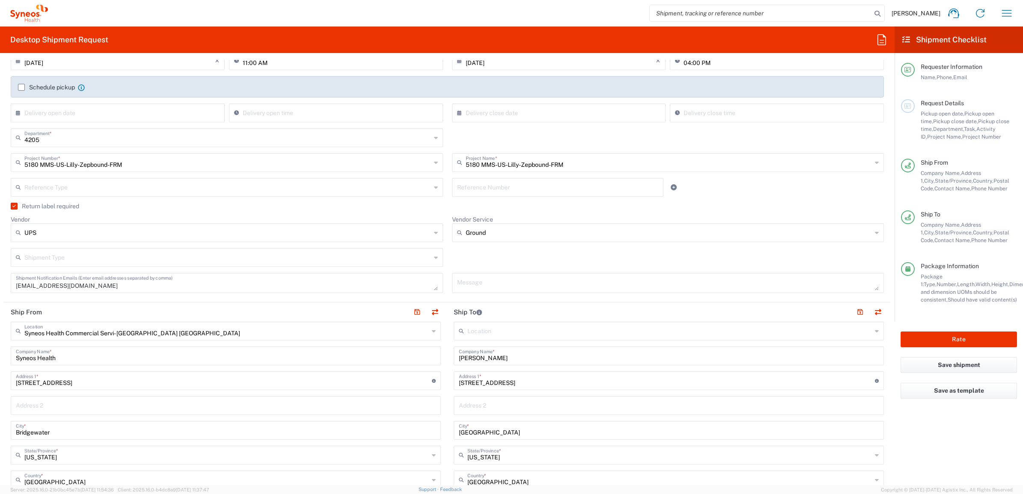
scroll to position [53, 0]
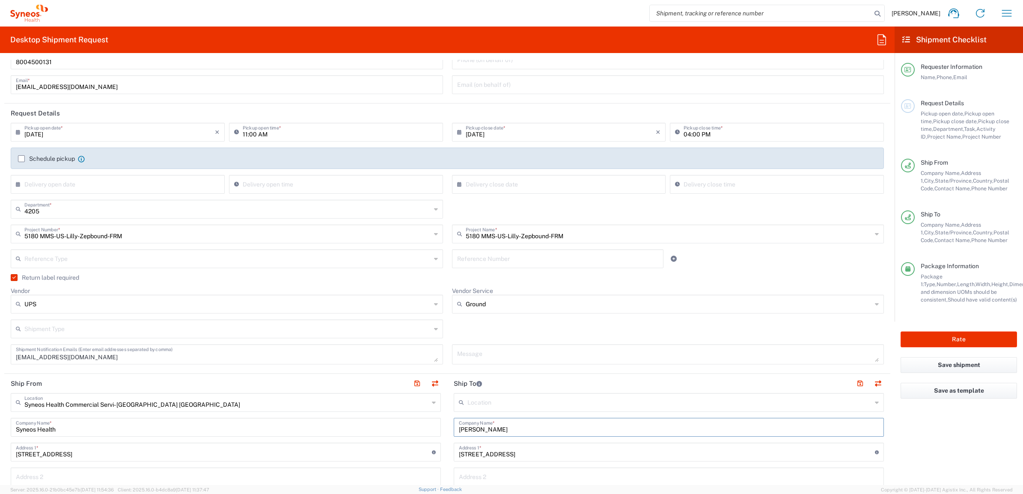
drag, startPoint x: 512, startPoint y: 428, endPoint x: 458, endPoint y: 423, distance: 53.7
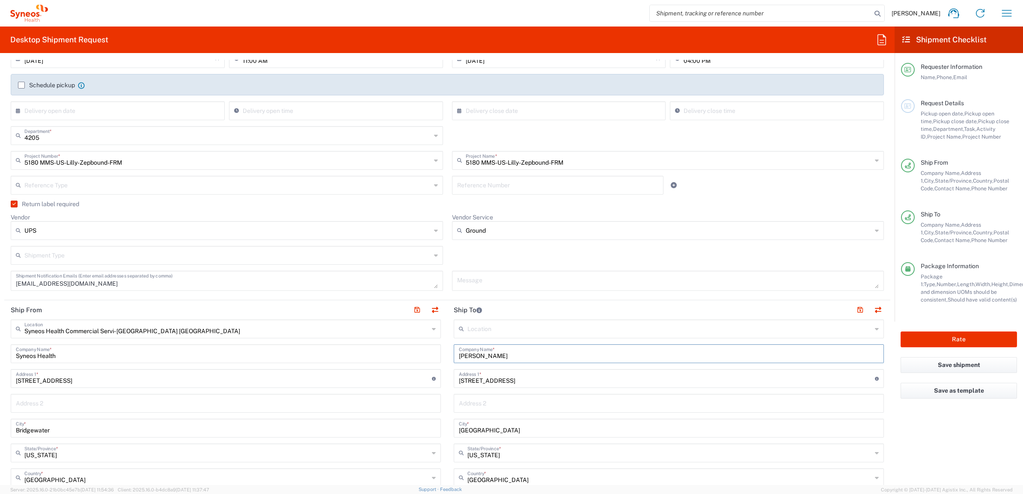
scroll to position [214, 0]
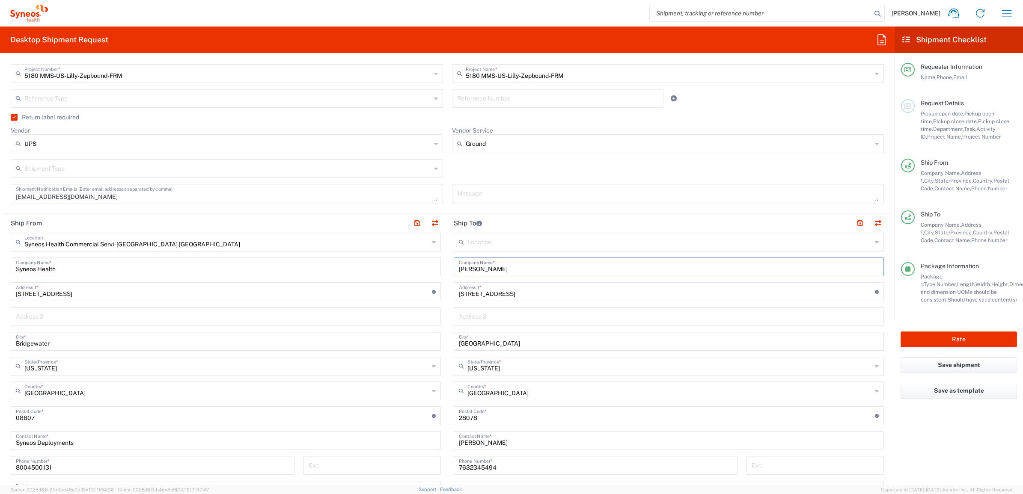
drag, startPoint x: 499, startPoint y: 264, endPoint x: 442, endPoint y: 264, distance: 56.9
click at [442, 264] on div "Ship From Syneos Health Commercial Servi- [GEOGRAPHIC_DATA] [GEOGRAPHIC_DATA] L…" at bounding box center [447, 405] width 886 height 382
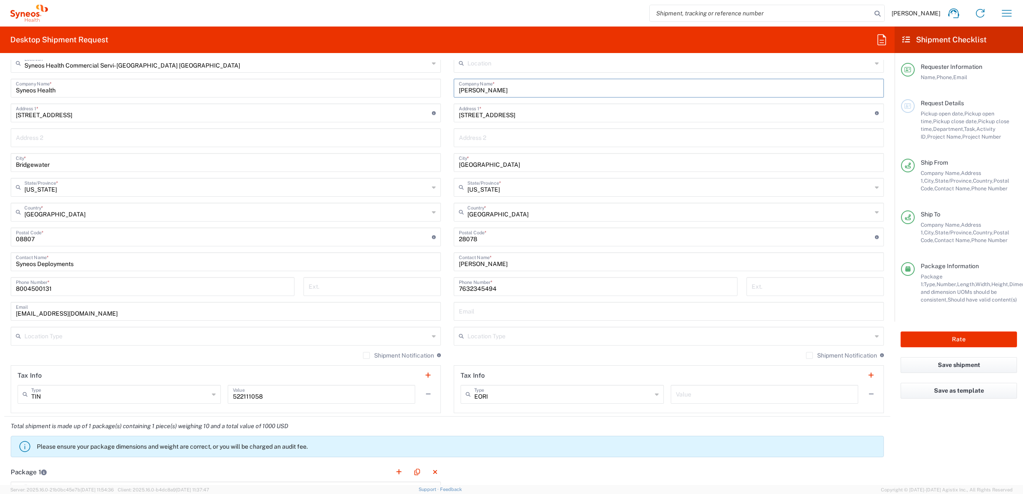
scroll to position [374, 0]
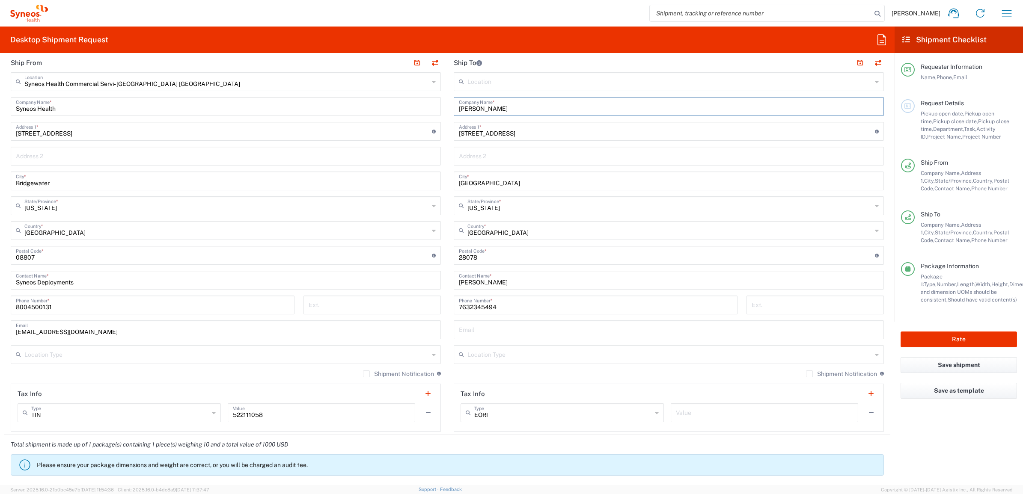
type input "[PERSON_NAME]"
drag, startPoint x: 512, startPoint y: 286, endPoint x: 422, endPoint y: 270, distance: 92.0
click at [422, 270] on div "Ship From Syneos Health Commercial Servi- [GEOGRAPHIC_DATA] [GEOGRAPHIC_DATA] L…" at bounding box center [447, 244] width 886 height 382
paste input "[PERSON_NAME]"
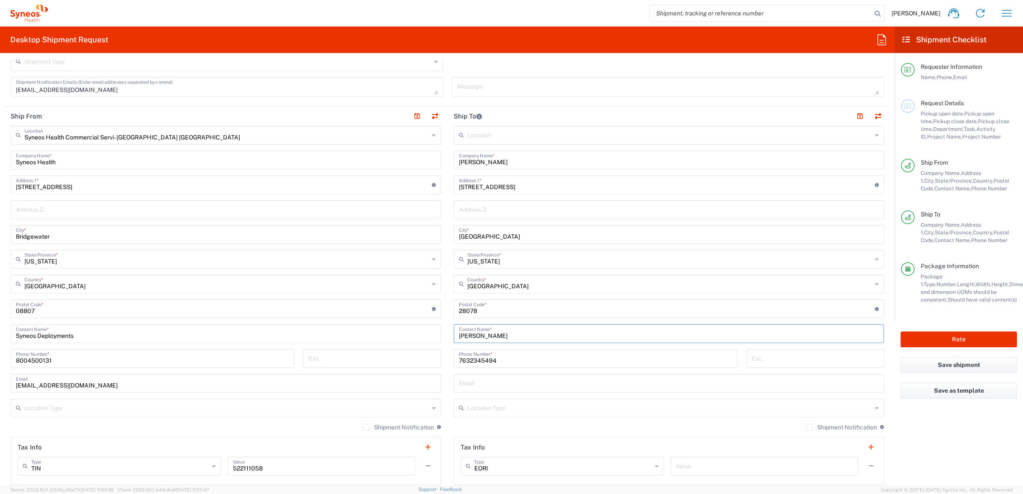
type input "[PERSON_NAME]"
click at [527, 182] on input "[STREET_ADDRESS]" at bounding box center [667, 184] width 416 height 15
drag, startPoint x: 518, startPoint y: 187, endPoint x: 422, endPoint y: 189, distance: 96.3
click at [422, 189] on div "Ship From Syneos Health Commercial Servi- [GEOGRAPHIC_DATA] [GEOGRAPHIC_DATA] L…" at bounding box center [447, 298] width 886 height 382
paste input "[STREET_ADDRESS]"
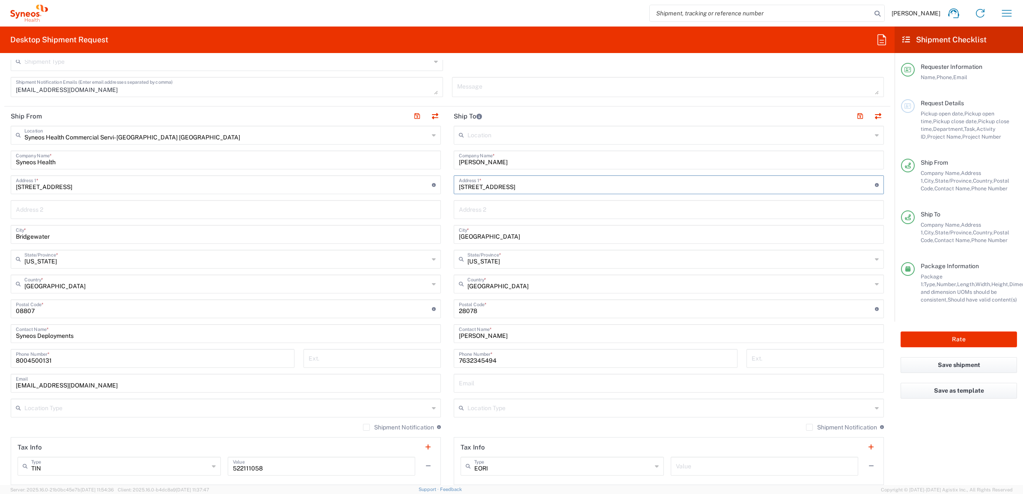
type input "[STREET_ADDRESS]"
drag, startPoint x: 496, startPoint y: 238, endPoint x: 447, endPoint y: 232, distance: 48.8
click at [429, 241] on div "Ship From Syneos Health Commercial Servi- [GEOGRAPHIC_DATA] [GEOGRAPHIC_DATA] L…" at bounding box center [447, 298] width 886 height 382
paste input "[GEOGRAPHIC_DATA]"
type input "[GEOGRAPHIC_DATA]"
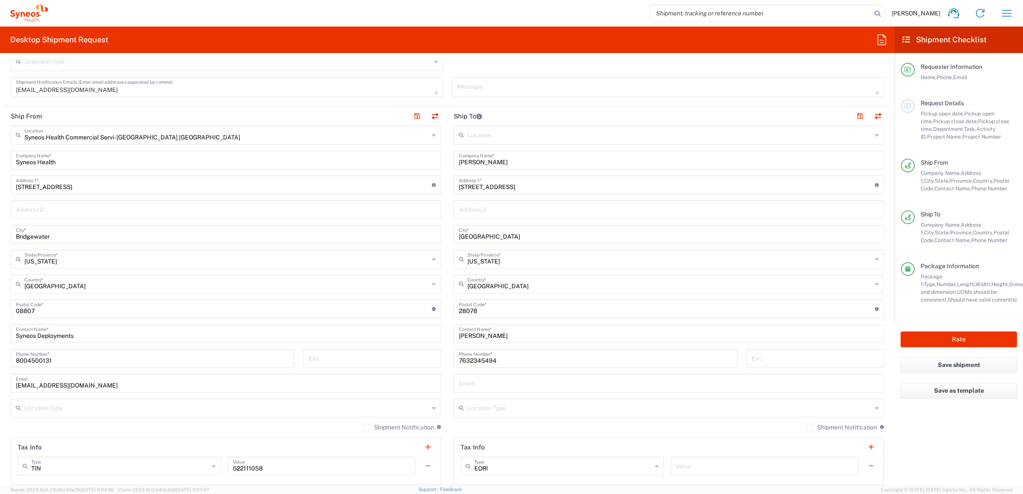
drag, startPoint x: 499, startPoint y: 268, endPoint x: 495, endPoint y: 262, distance: 7.1
click at [476, 268] on div "[US_STATE][GEOGRAPHIC_DATA]/Province *" at bounding box center [669, 259] width 430 height 19
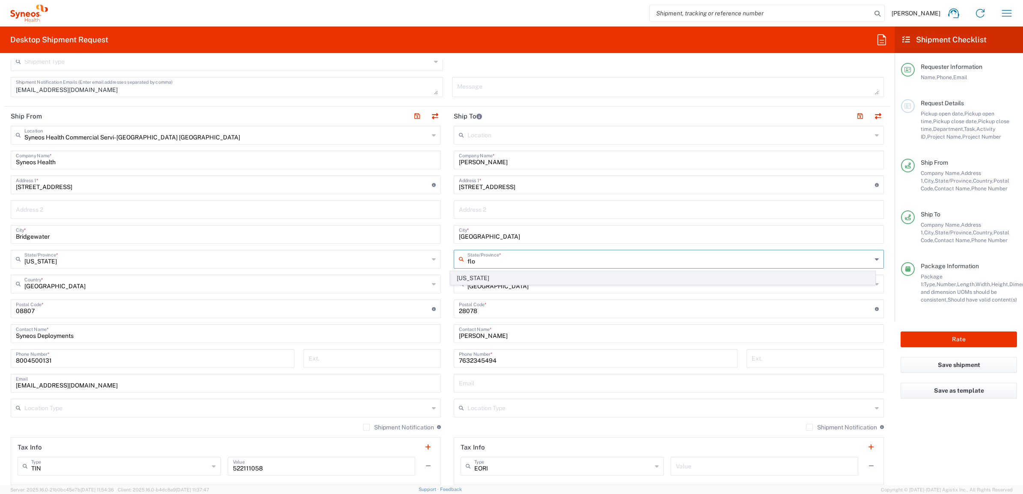
click at [475, 279] on span "[US_STATE]" at bounding box center [663, 278] width 425 height 13
type input "[US_STATE]"
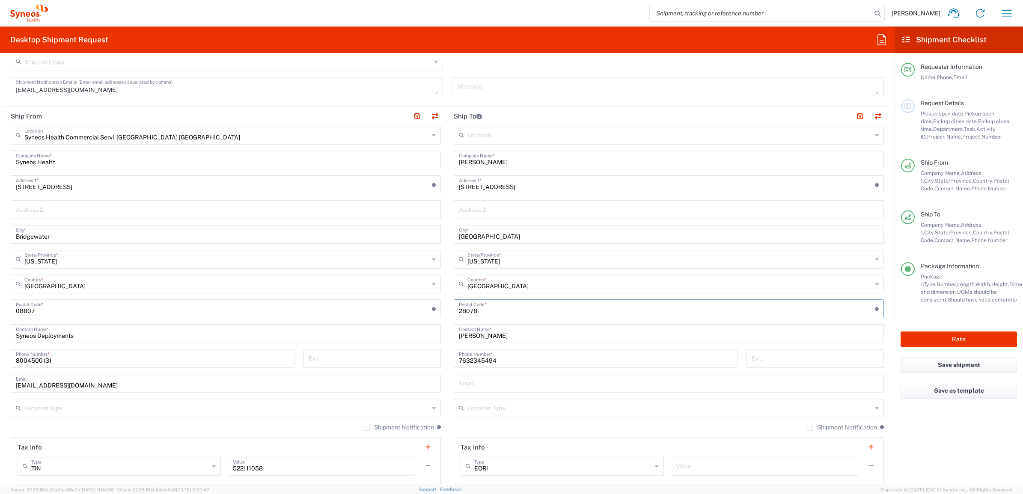
drag, startPoint x: 479, startPoint y: 312, endPoint x: 458, endPoint y: 303, distance: 22.7
click at [402, 302] on div "Ship From Syneos Health Commercial Servi- [GEOGRAPHIC_DATA] [GEOGRAPHIC_DATA] L…" at bounding box center [447, 298] width 886 height 382
paste input "33708"
type input "33708"
click at [481, 357] on input "7632345494" at bounding box center [595, 358] width 273 height 15
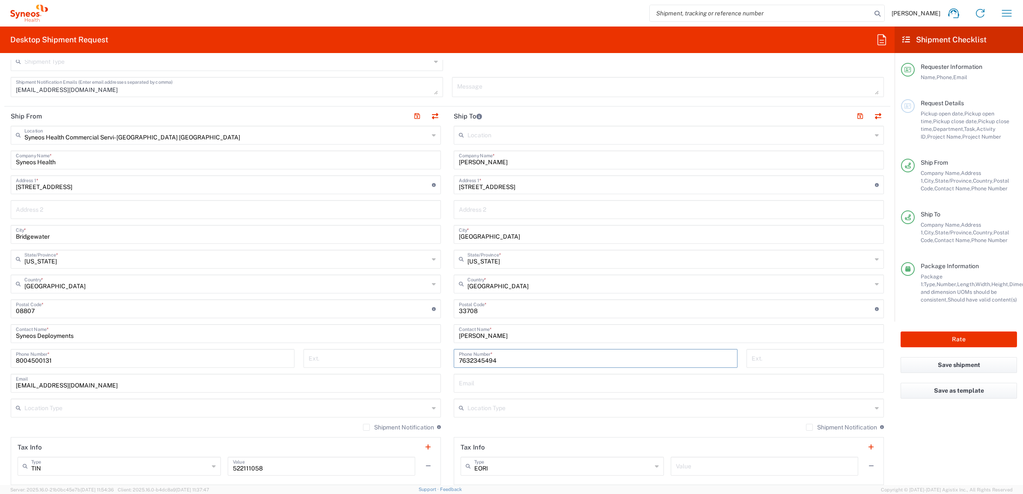
click at [481, 357] on input "7632345494" at bounding box center [595, 358] width 273 height 15
paste input "5083697296"
type input "5083697296"
click at [449, 357] on div "[PHONE_NUMBER] Phone Number *" at bounding box center [595, 361] width 293 height 25
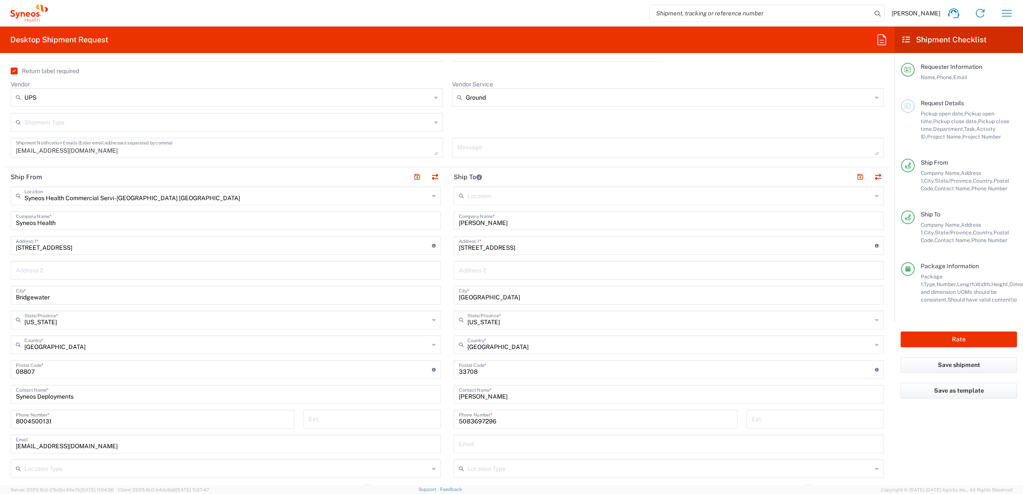
scroll to position [207, 0]
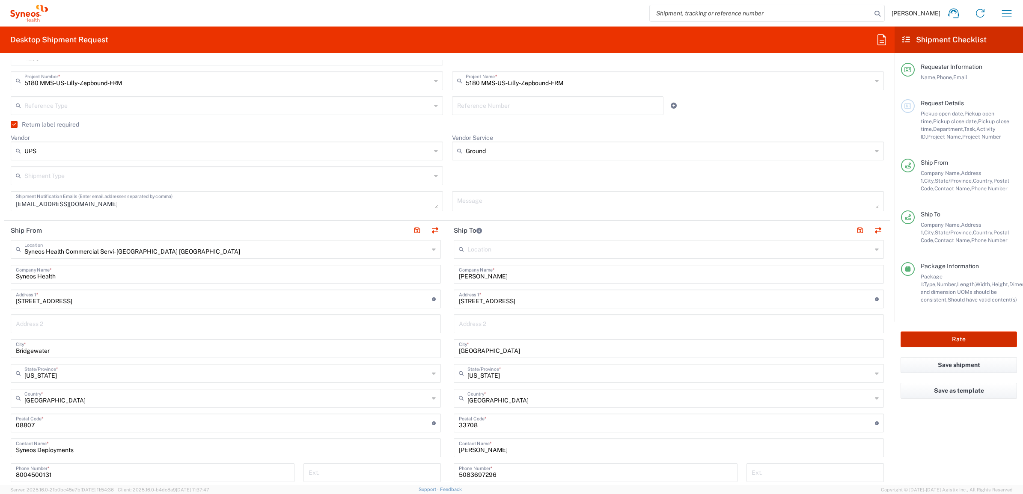
click at [921, 342] on button "Rate" at bounding box center [958, 340] width 116 height 16
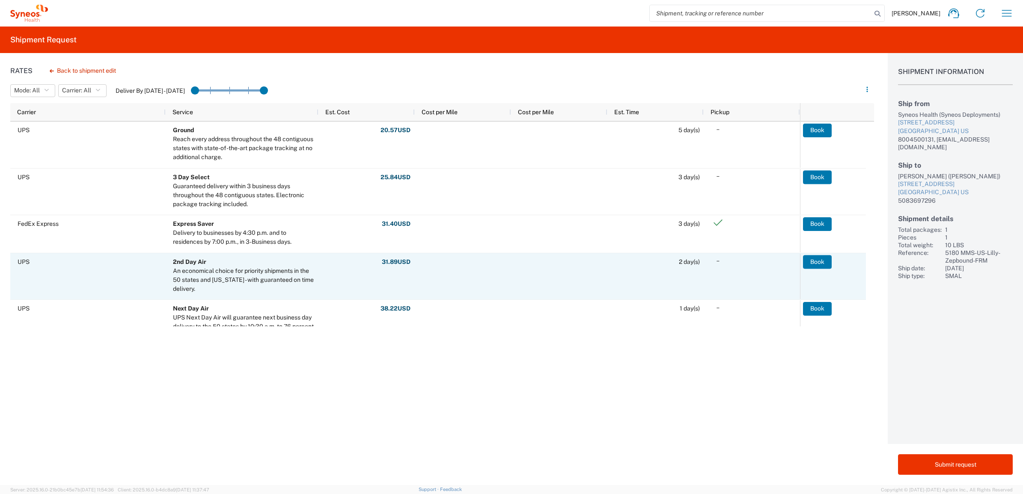
scroll to position [53, 0]
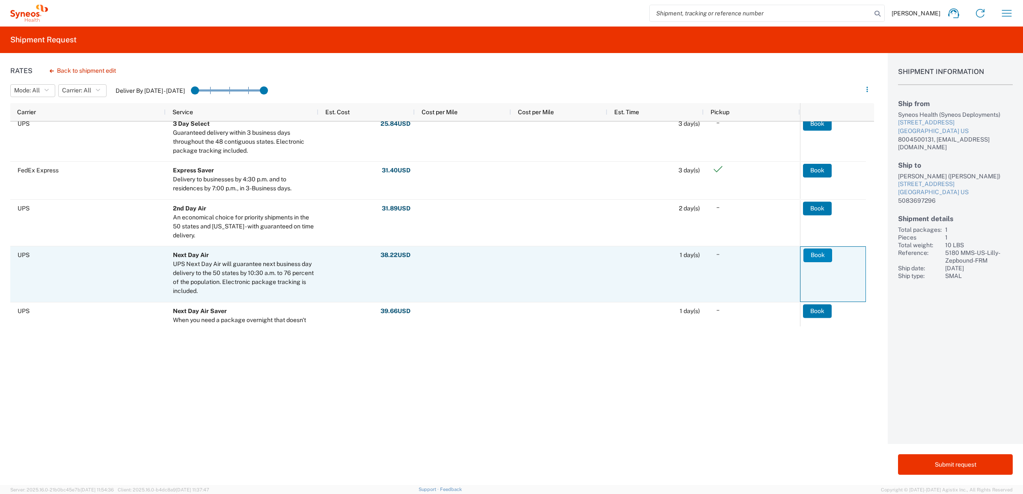
click at [820, 254] on button "Book" at bounding box center [817, 256] width 29 height 14
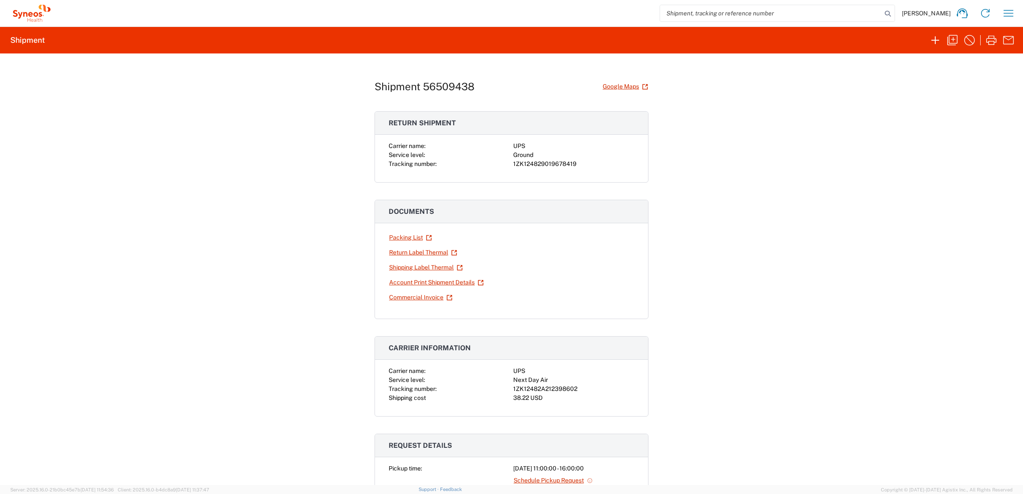
drag, startPoint x: 932, startPoint y: 42, endPoint x: 984, endPoint y: 81, distance: 66.0
click at [984, 81] on agx-shipment-request-result-v2 "Shipment Shipment 56509438 Google Maps Return shipment Carrier name: UPS Servic…" at bounding box center [511, 256] width 1023 height 459
click at [951, 45] on icon "button" at bounding box center [952, 40] width 14 height 14
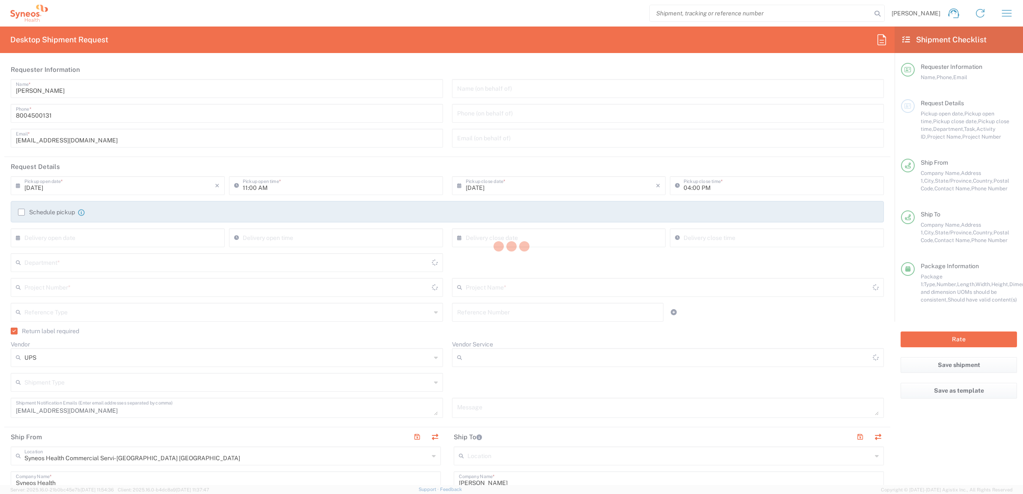
type input "4205"
type input "5180 MMS-US-Lilly-Zepbound-FRM"
type input "Ground"
type input "[US_STATE]"
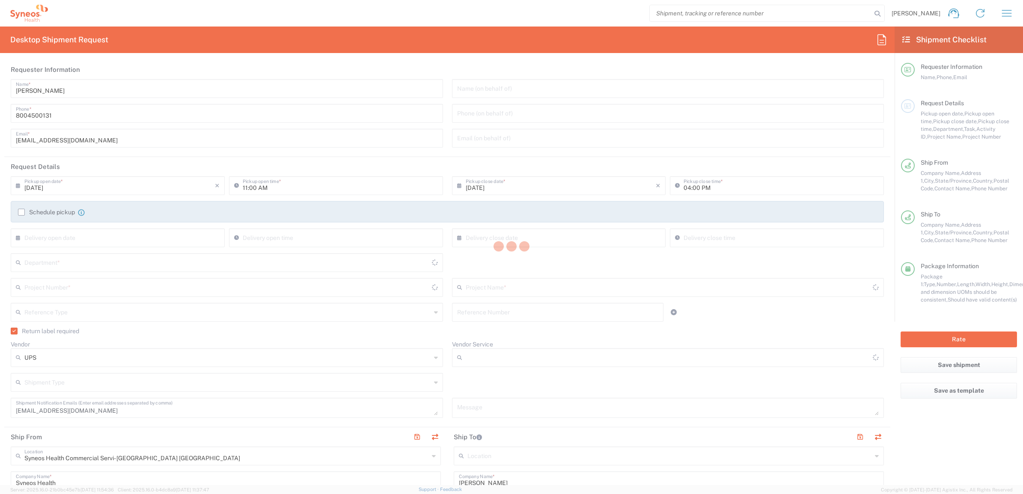
type input "[US_STATE]"
type input "Your Packaging"
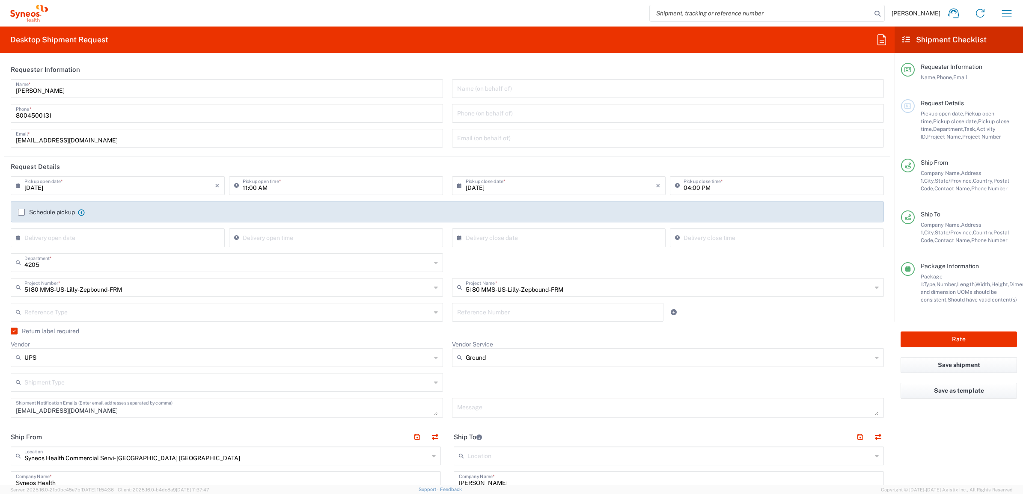
click at [59, 92] on input "[PERSON_NAME]" at bounding box center [227, 87] width 422 height 15
click at [58, 90] on input "[PERSON_NAME]" at bounding box center [227, 87] width 422 height 15
click at [59, 92] on input "[PERSON_NAME]" at bounding box center [227, 87] width 422 height 15
type input "Syneos Deployments"
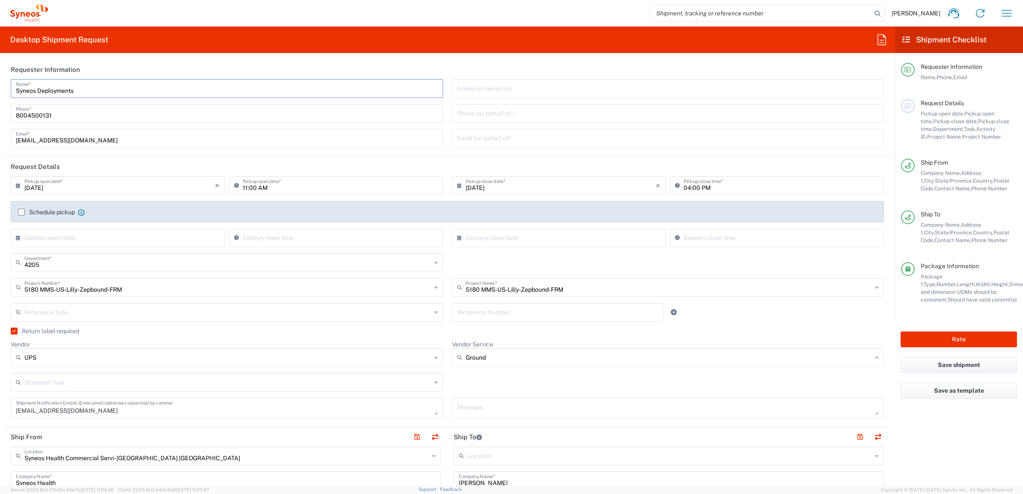
drag, startPoint x: 95, startPoint y: 65, endPoint x: 89, endPoint y: 65, distance: 5.6
click at [93, 63] on header "Requester Information" at bounding box center [447, 69] width 886 height 19
drag, startPoint x: 81, startPoint y: 88, endPoint x: 0, endPoint y: 69, distance: 83.5
click at [0, 77] on html "[PERSON_NAME] Home Shipment estimator Shipment tracking Desktop shipment reques…" at bounding box center [511, 247] width 1023 height 494
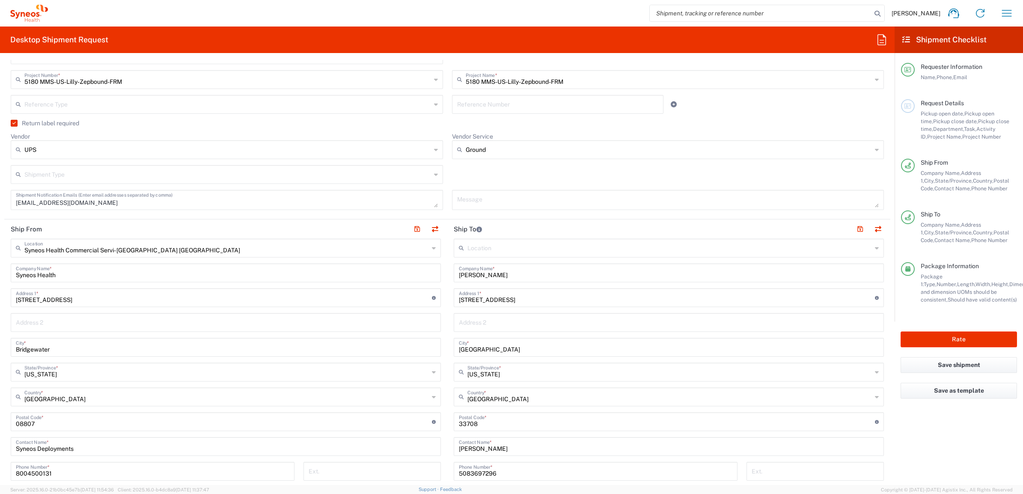
scroll to position [214, 0]
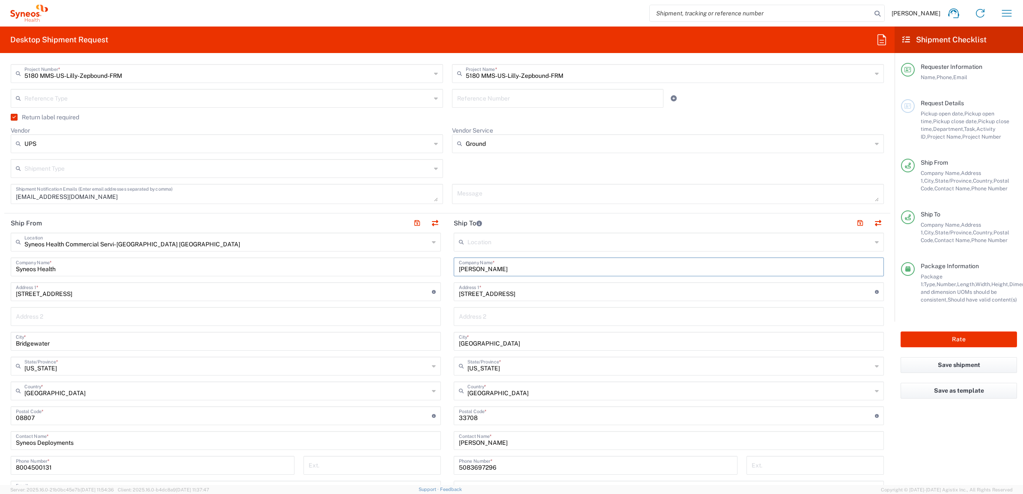
drag, startPoint x: 508, startPoint y: 269, endPoint x: 436, endPoint y: 255, distance: 74.0
click at [435, 262] on div "Ship From Syneos Health Commercial Servi- [GEOGRAPHIC_DATA] [GEOGRAPHIC_DATA] L…" at bounding box center [447, 405] width 886 height 382
type input "[PERSON_NAME]"
click at [535, 275] on div "[PERSON_NAME] Company Name *" at bounding box center [669, 267] width 430 height 19
drag, startPoint x: 511, startPoint y: 273, endPoint x: 465, endPoint y: 266, distance: 45.9
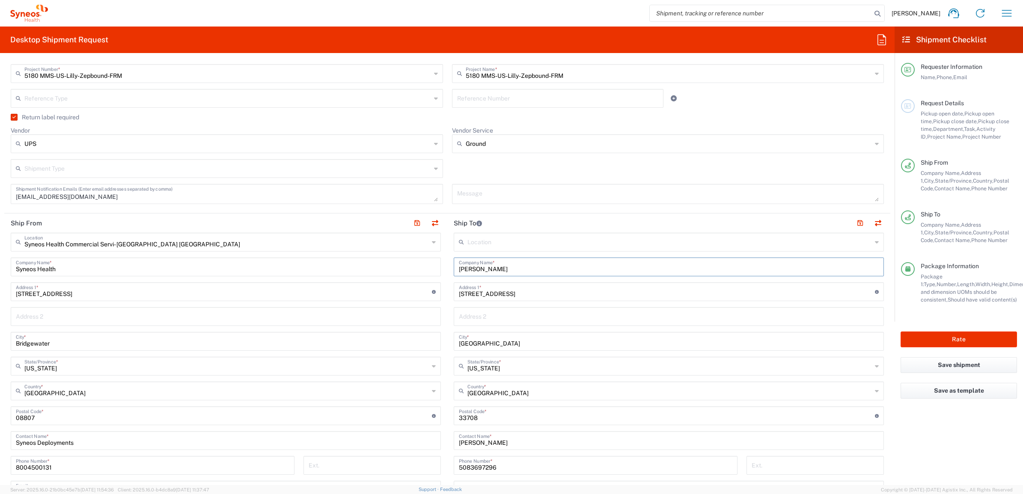
click at [459, 272] on input "[PERSON_NAME]" at bounding box center [669, 266] width 420 height 15
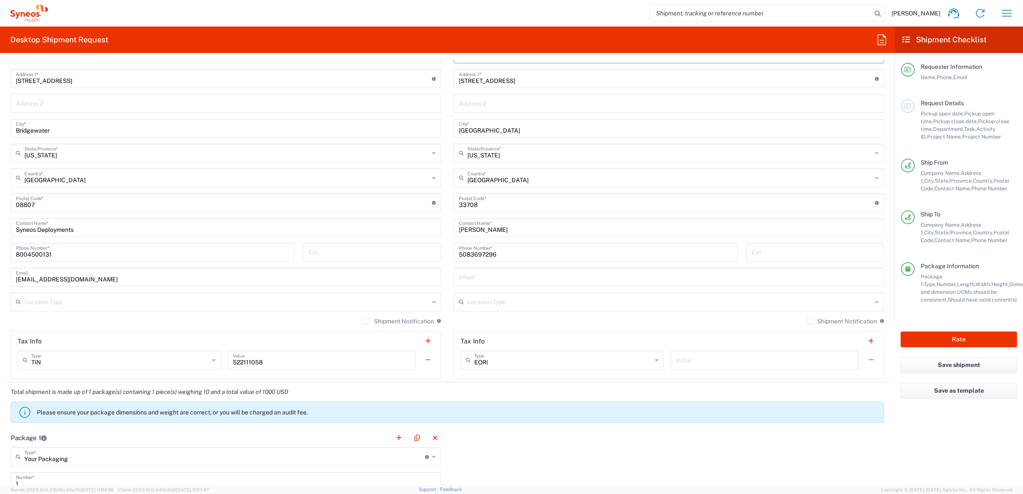
scroll to position [428, 0]
drag, startPoint x: 499, startPoint y: 226, endPoint x: 467, endPoint y: 223, distance: 31.8
click at [447, 225] on main "Location [PERSON_NAME] LLC-[GEOGRAPHIC_DATA] [GEOGRAPHIC_DATA] [GEOGRAPHIC_DATA…" at bounding box center [668, 199] width 443 height 360
paste input "[PERSON_NAME]"
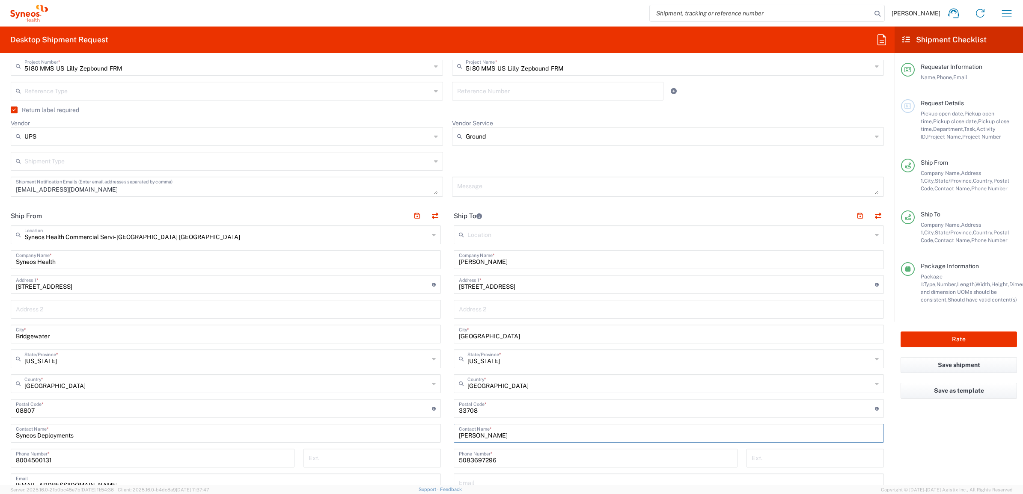
scroll to position [214, 0]
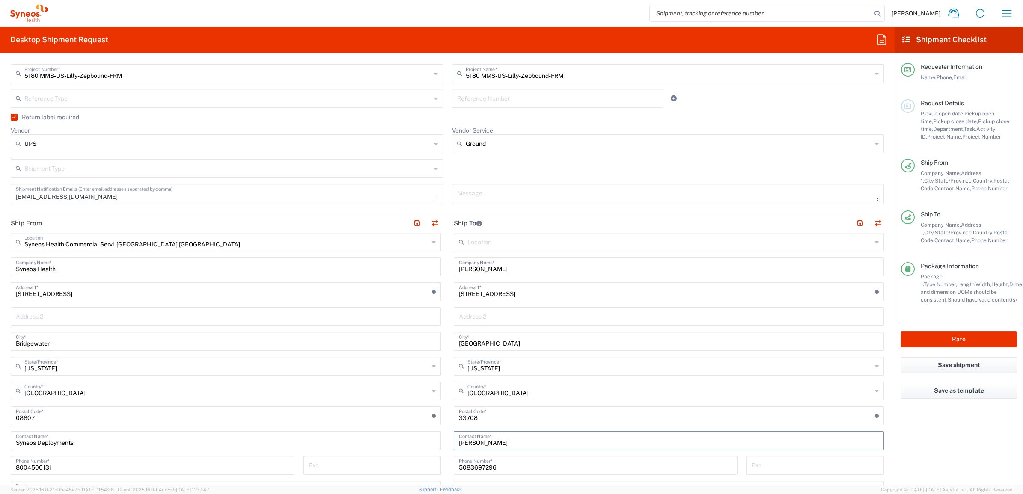
type input "[PERSON_NAME]"
drag, startPoint x: 520, startPoint y: 289, endPoint x: 418, endPoint y: 289, distance: 102.7
click at [418, 289] on div "Ship From Syneos Health Commercial Servi- [GEOGRAPHIC_DATA] [GEOGRAPHIC_DATA] L…" at bounding box center [447, 405] width 886 height 382
paste input "[STREET_ADDRESS]"
type input "[STREET_ADDRESS]"
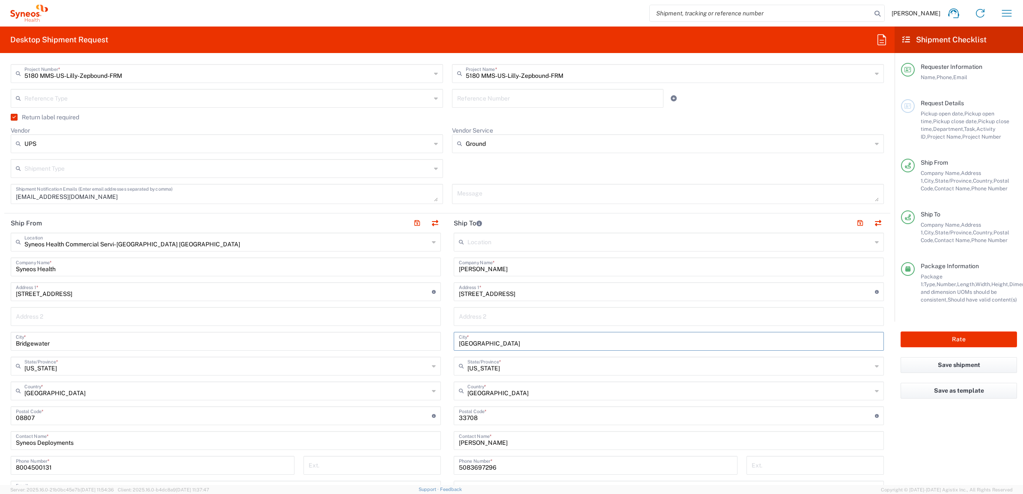
drag, startPoint x: 497, startPoint y: 343, endPoint x: 447, endPoint y: 340, distance: 50.1
click at [437, 345] on div "Ship From Syneos Health Commercial Servi- [GEOGRAPHIC_DATA] [GEOGRAPHIC_DATA] L…" at bounding box center [447, 405] width 886 height 382
paste input "[GEOGRAPHIC_DATA]"
type input "[GEOGRAPHIC_DATA]"
drag, startPoint x: 496, startPoint y: 367, endPoint x: 456, endPoint y: 372, distance: 40.1
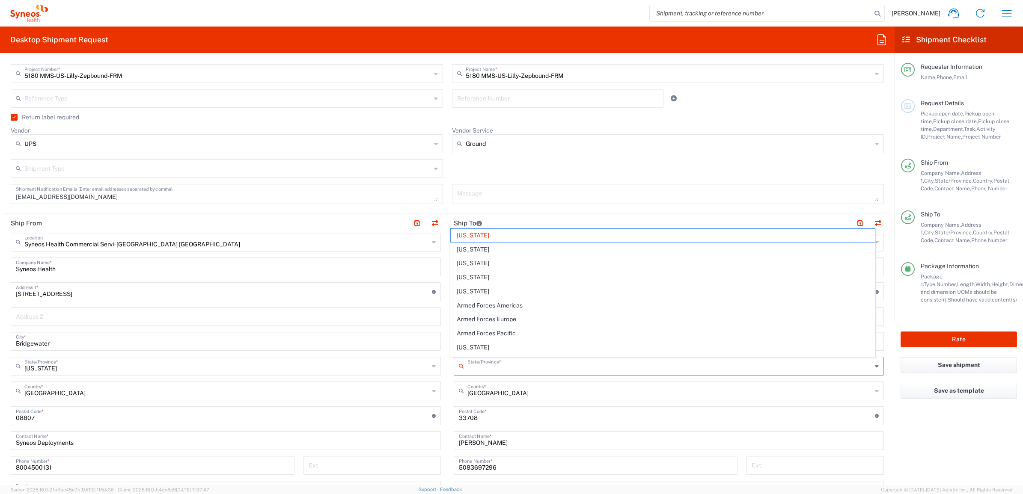
click at [456, 372] on div "State/Province *" at bounding box center [669, 366] width 430 height 19
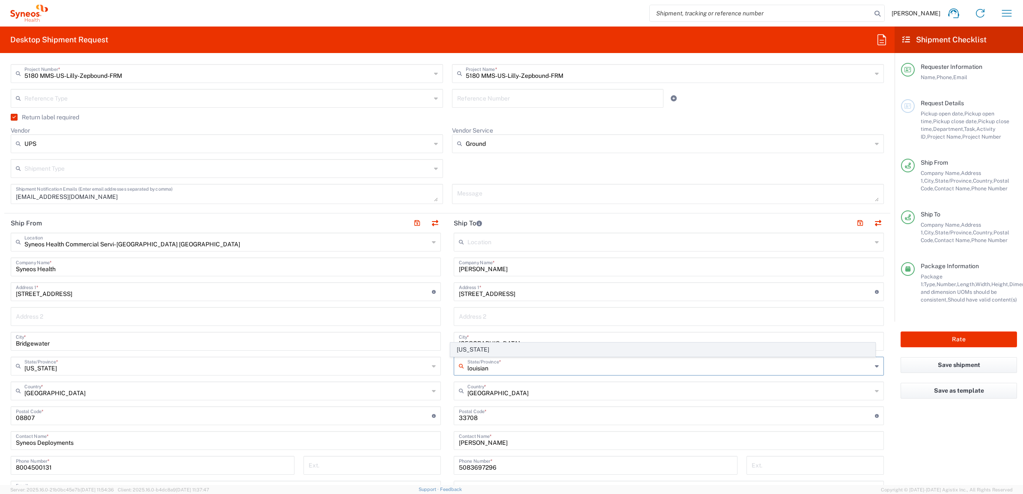
click at [469, 345] on span "[US_STATE]" at bounding box center [663, 349] width 425 height 13
type input "[US_STATE]"
drag, startPoint x: 474, startPoint y: 416, endPoint x: 426, endPoint y: 414, distance: 47.6
click at [461, 416] on input "undefined" at bounding box center [667, 415] width 416 height 15
drag, startPoint x: 426, startPoint y: 414, endPoint x: 464, endPoint y: 411, distance: 37.4
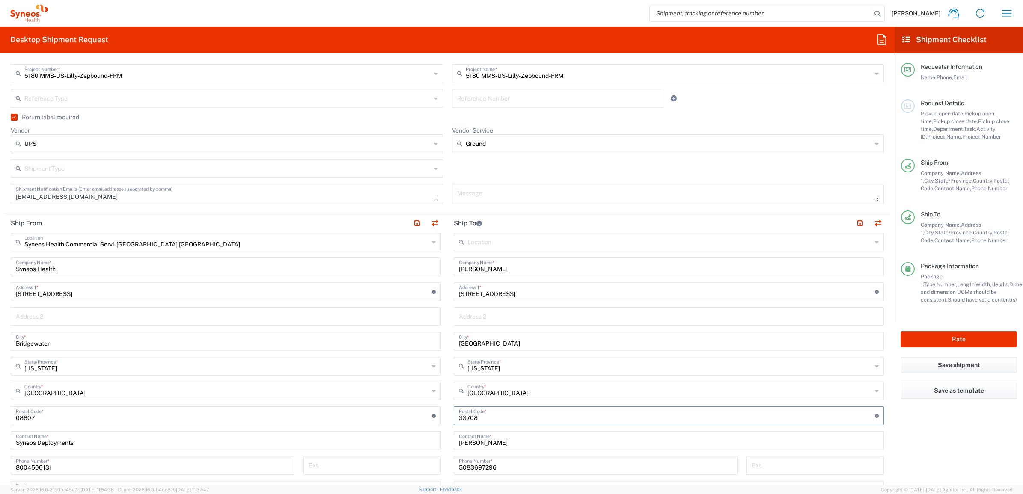
click at [430, 411] on div "Postal Code * Postal Code for [GEOGRAPHIC_DATA] should have the following forma…" at bounding box center [226, 416] width 430 height 19
click at [490, 417] on input "undefined" at bounding box center [667, 415] width 416 height 15
drag, startPoint x: 489, startPoint y: 418, endPoint x: 450, endPoint y: 425, distance: 39.5
click at [454, 425] on div "Postal Code * Postal Code for [GEOGRAPHIC_DATA] should have the following forma…" at bounding box center [669, 416] width 430 height 19
paste input "70769"
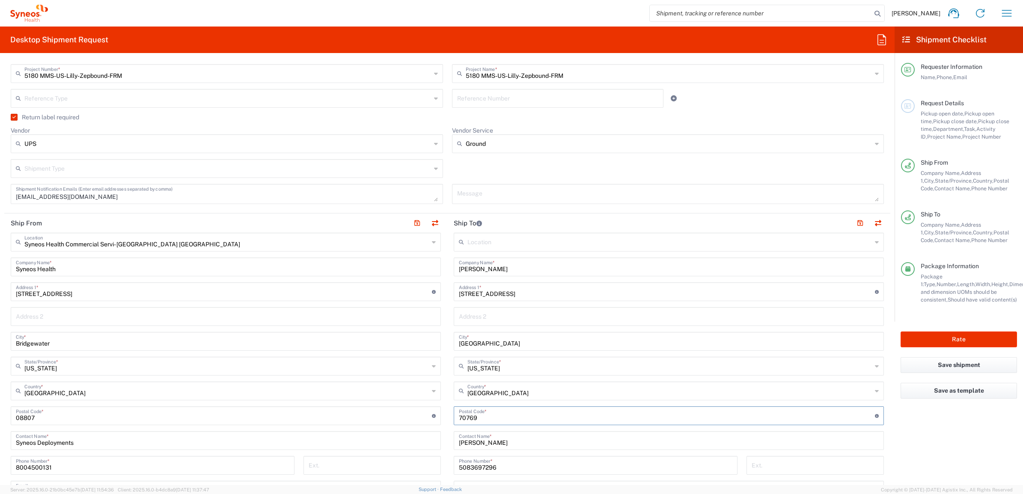
type input "70769"
click at [472, 470] on input "5083697296" at bounding box center [595, 465] width 273 height 15
paste input "225993091"
type input "2259930916"
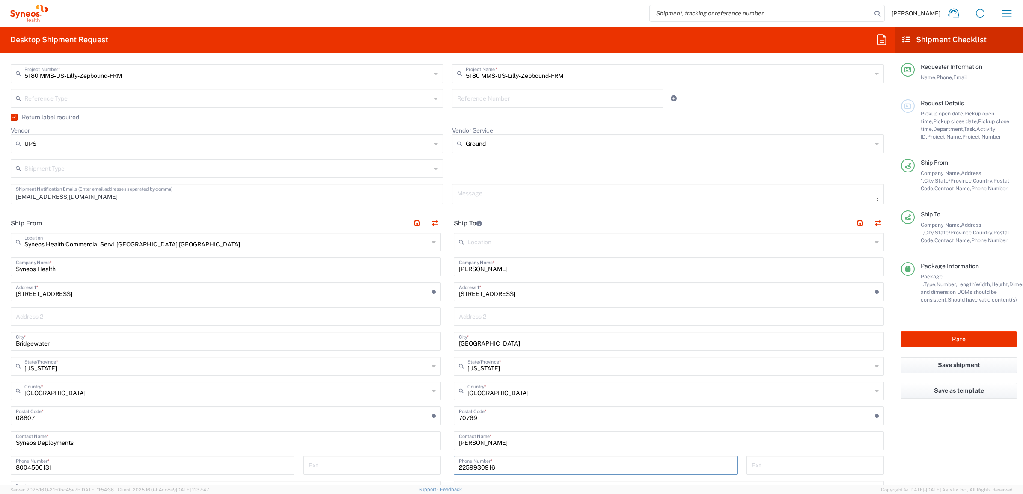
click at [447, 455] on main "Location [PERSON_NAME] LLC-[GEOGRAPHIC_DATA] [GEOGRAPHIC_DATA] [GEOGRAPHIC_DATA…" at bounding box center [668, 413] width 443 height 360
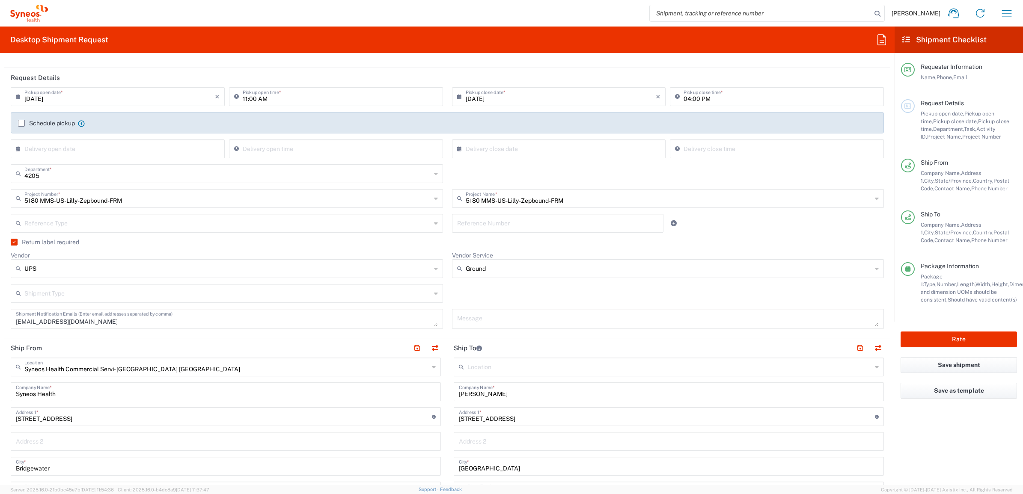
scroll to position [107, 0]
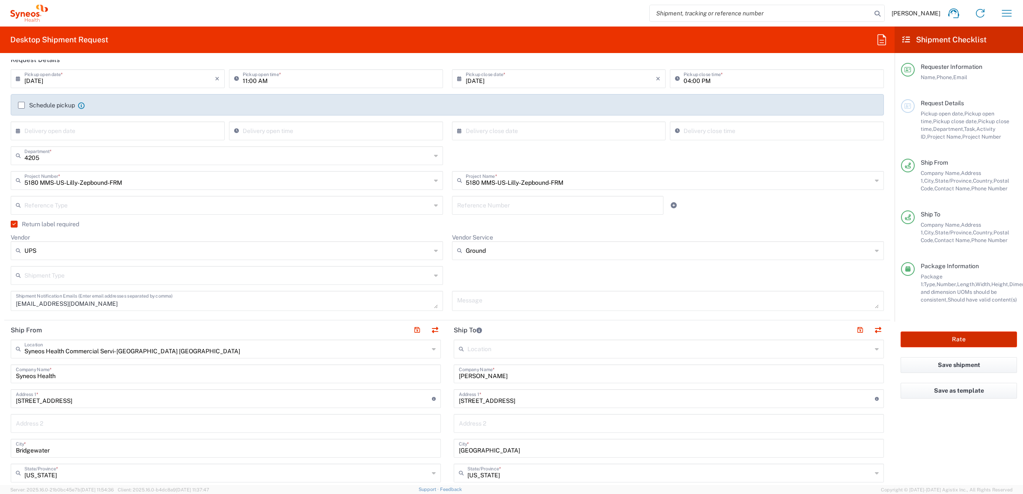
click at [948, 339] on button "Rate" at bounding box center [958, 340] width 116 height 16
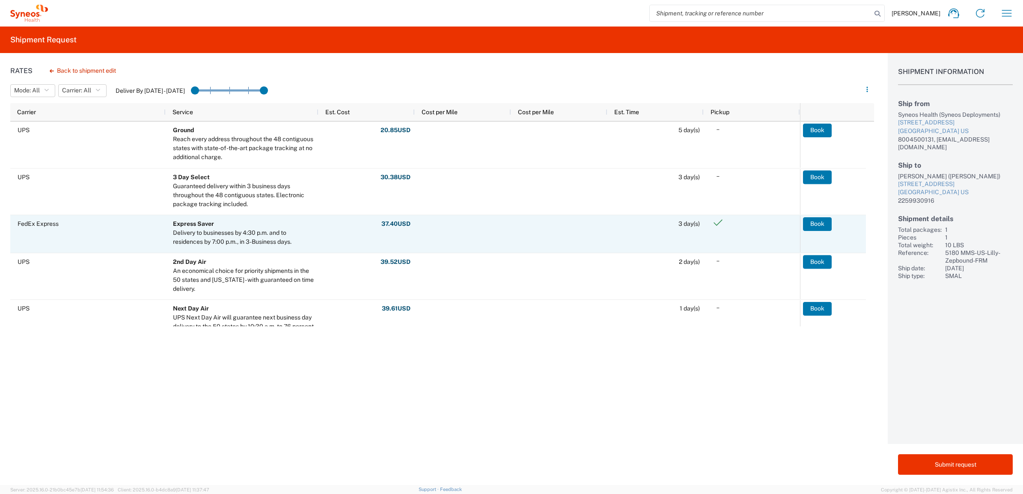
scroll to position [107, 0]
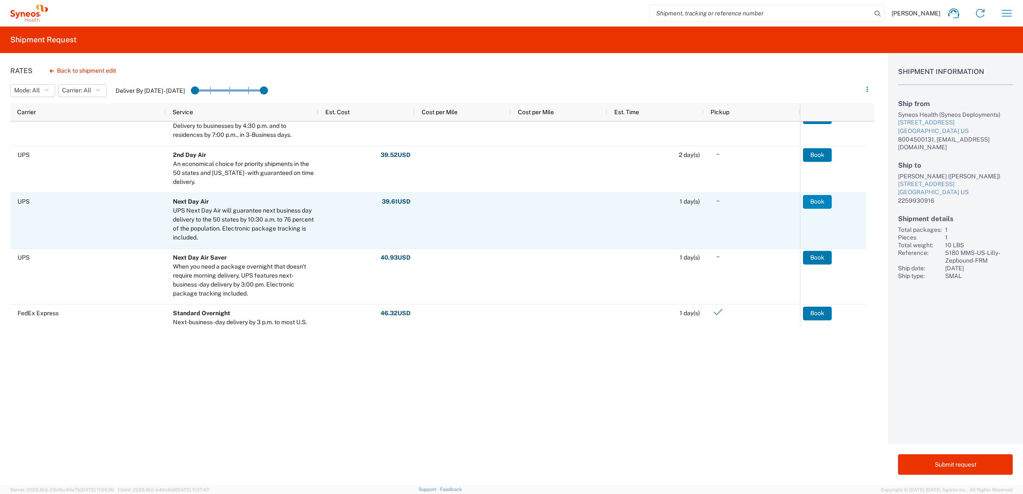
click at [811, 198] on button "Book" at bounding box center [817, 202] width 29 height 14
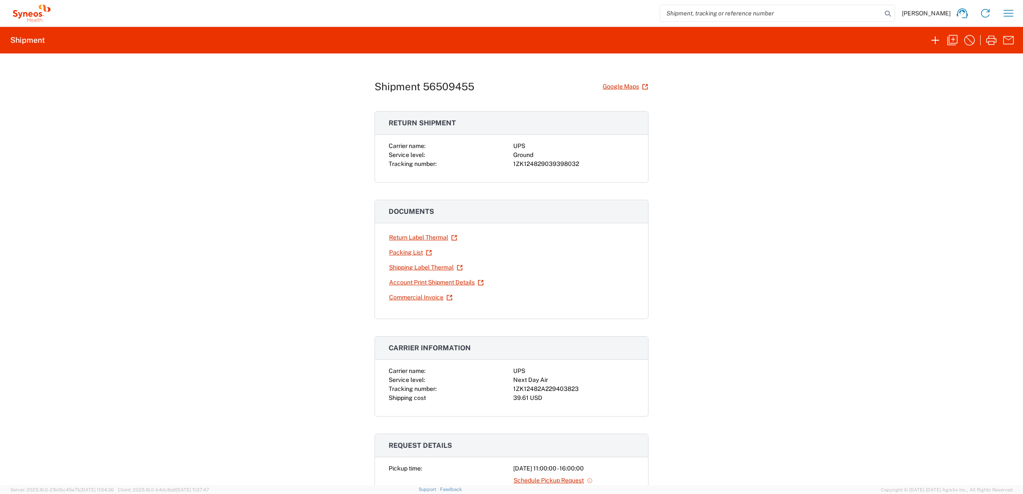
click at [294, 169] on div "Shipment 56509455 Google Maps Return shipment Carrier name: UPS Service level: …" at bounding box center [511, 269] width 1023 height 432
click at [930, 37] on icon "button" at bounding box center [935, 40] width 14 height 14
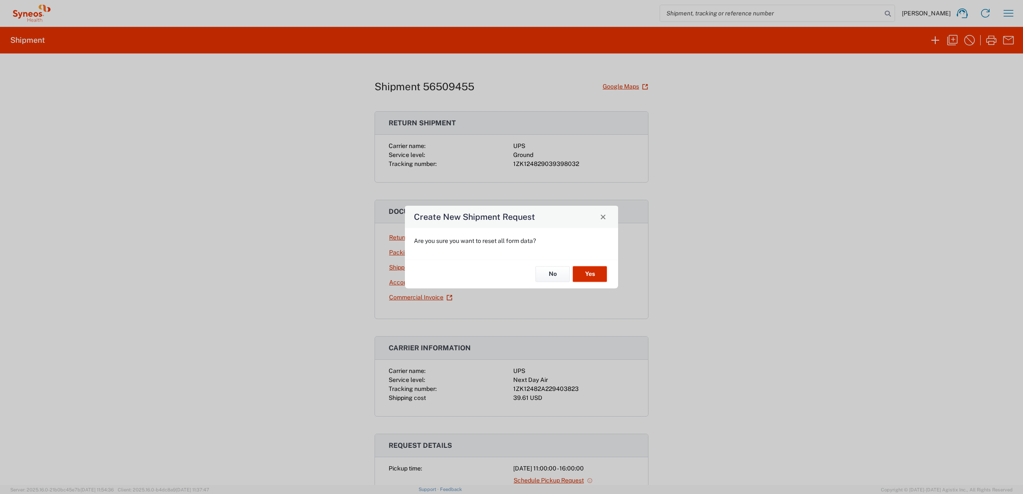
click at [580, 281] on button "Yes" at bounding box center [590, 275] width 34 height 16
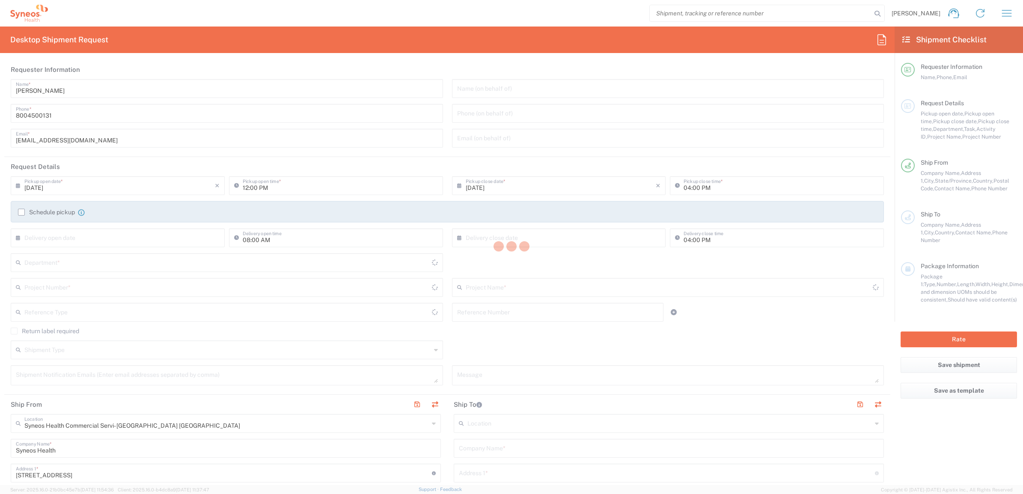
type input "4205"
type input "[US_STATE]"
type input "[GEOGRAPHIC_DATA]"
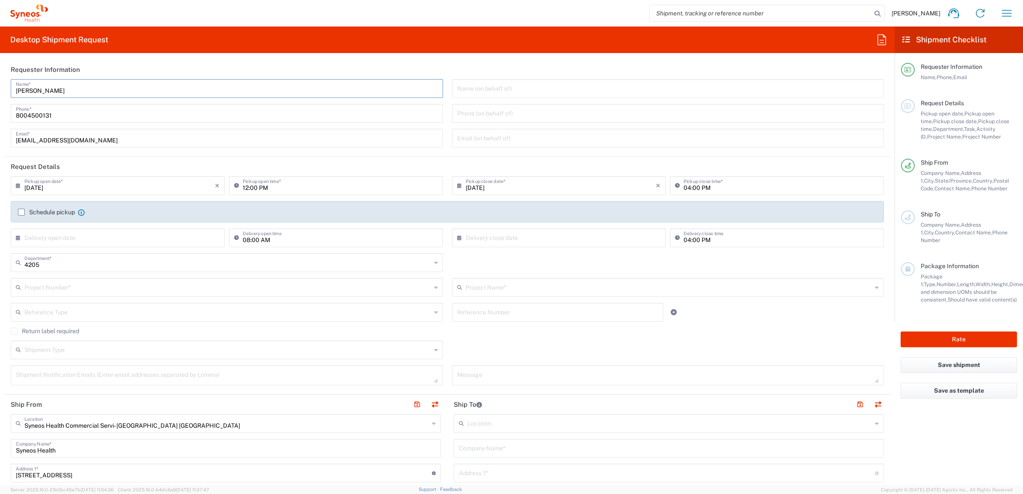
drag, startPoint x: 54, startPoint y: 86, endPoint x: 33, endPoint y: 84, distance: 22.0
click at [33, 84] on input "[PERSON_NAME]" at bounding box center [227, 87] width 422 height 15
click at [56, 86] on input "[PERSON_NAME]" at bounding box center [227, 87] width 422 height 15
click at [68, 82] on input "[PERSON_NAME]" at bounding box center [227, 87] width 422 height 15
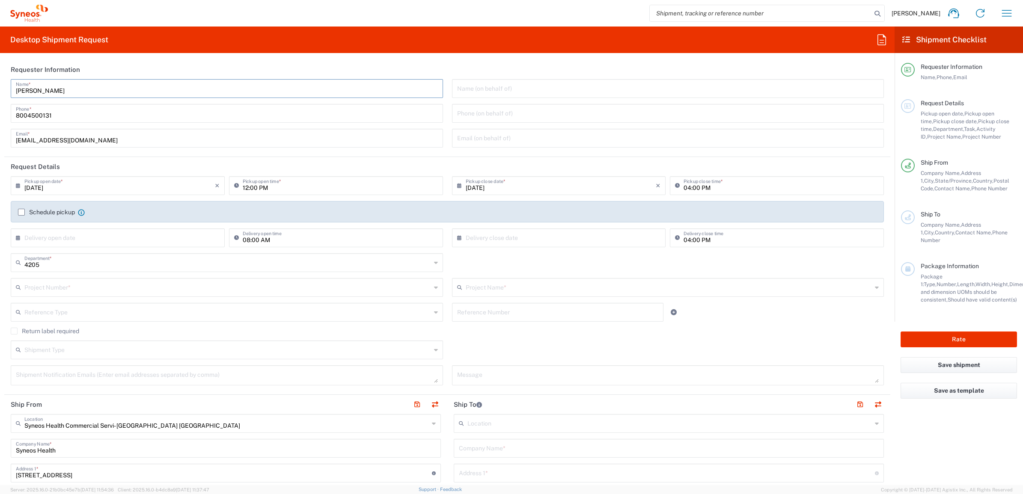
drag, startPoint x: 66, startPoint y: 88, endPoint x: 6, endPoint y: 76, distance: 61.1
click at [6, 76] on agx-form-section "Requester Information [PERSON_NAME] Name * [PHONE_NUMBER] Phone * [EMAIL_ADDRES…" at bounding box center [447, 108] width 886 height 97
type input "Syneos Deployments"
click at [98, 63] on header "Requester Information" at bounding box center [447, 69] width 886 height 19
drag, startPoint x: 90, startPoint y: 92, endPoint x: 41, endPoint y: 74, distance: 52.0
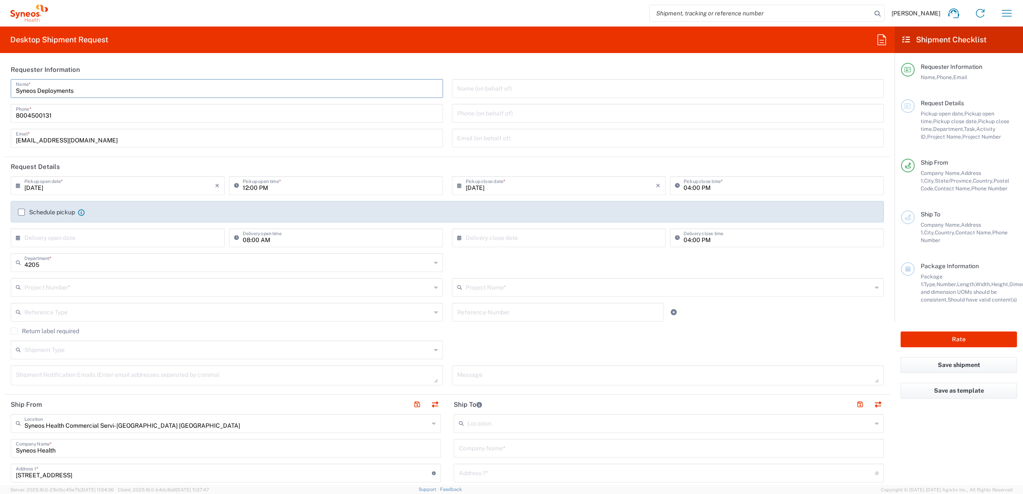
click at [4, 80] on main "Syneos Deployments Name * [PHONE_NUMBER] Phone * [EMAIL_ADDRESS][DOMAIN_NAME] E…" at bounding box center [447, 116] width 886 height 74
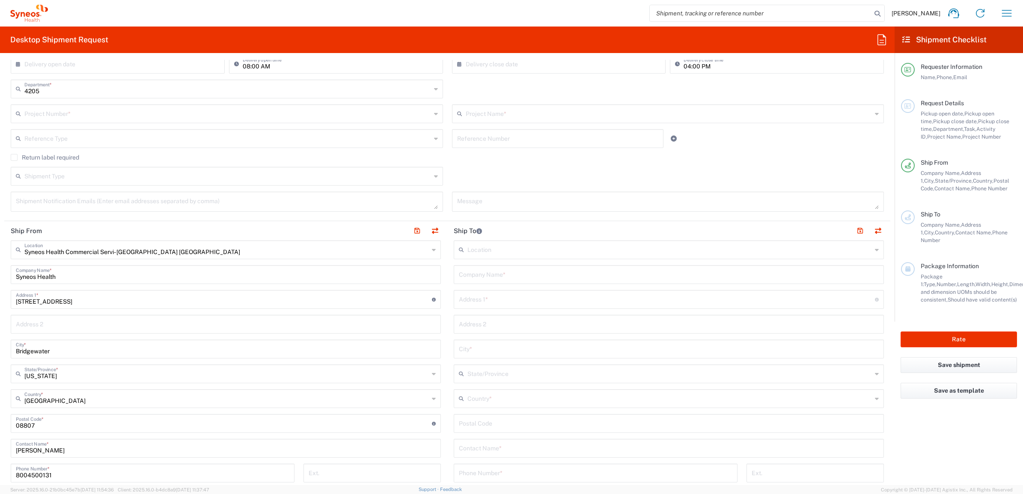
scroll to position [214, 0]
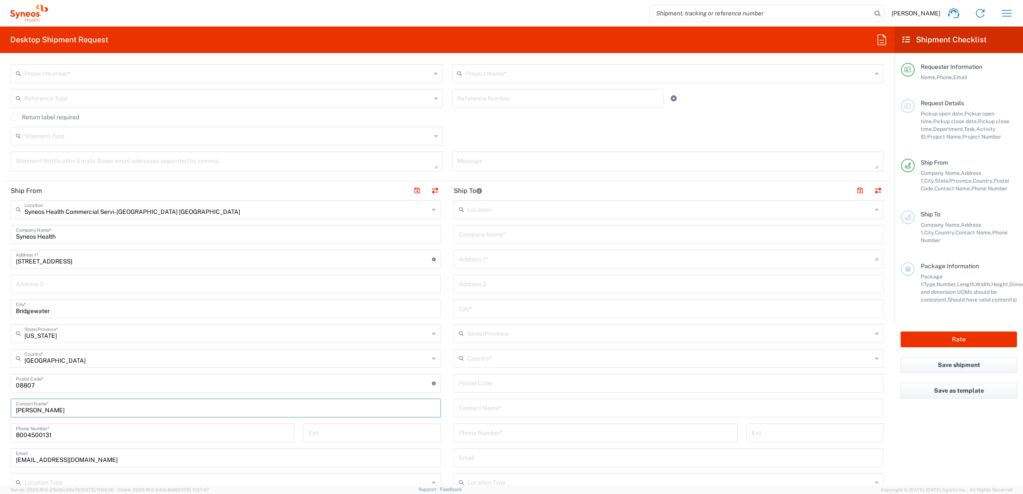
drag, startPoint x: 65, startPoint y: 412, endPoint x: 16, endPoint y: 410, distance: 49.2
click at [16, 410] on input "[PERSON_NAME]" at bounding box center [226, 407] width 420 height 15
paste input "Syneos Deployments"
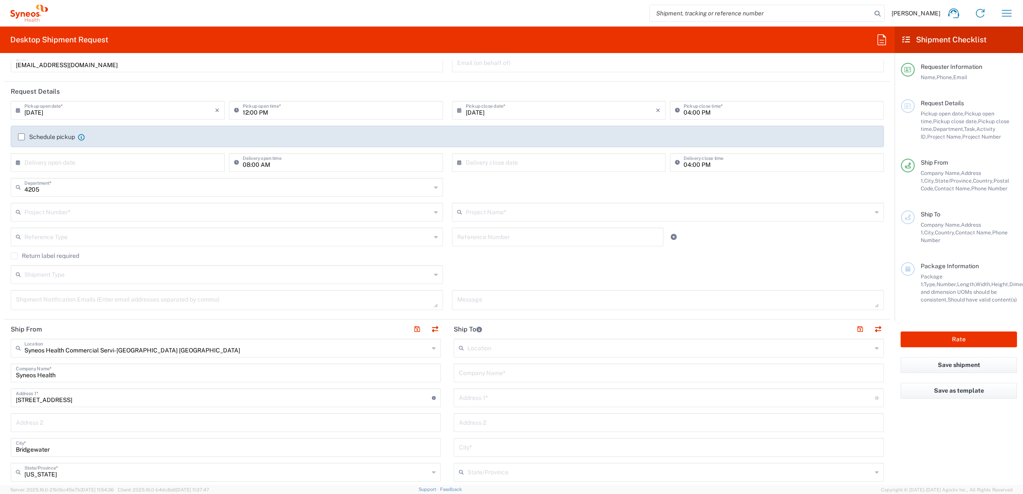
scroll to position [0, 0]
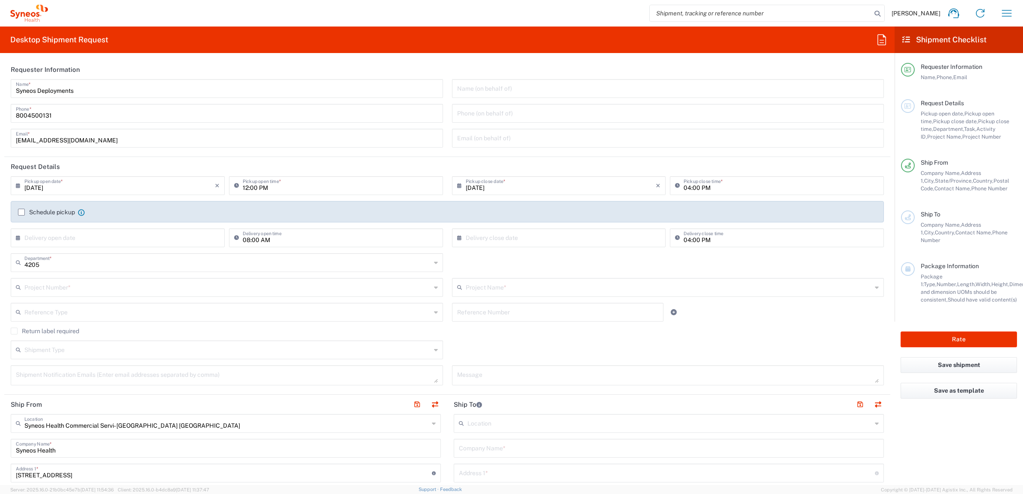
type input "Syneos Deployments"
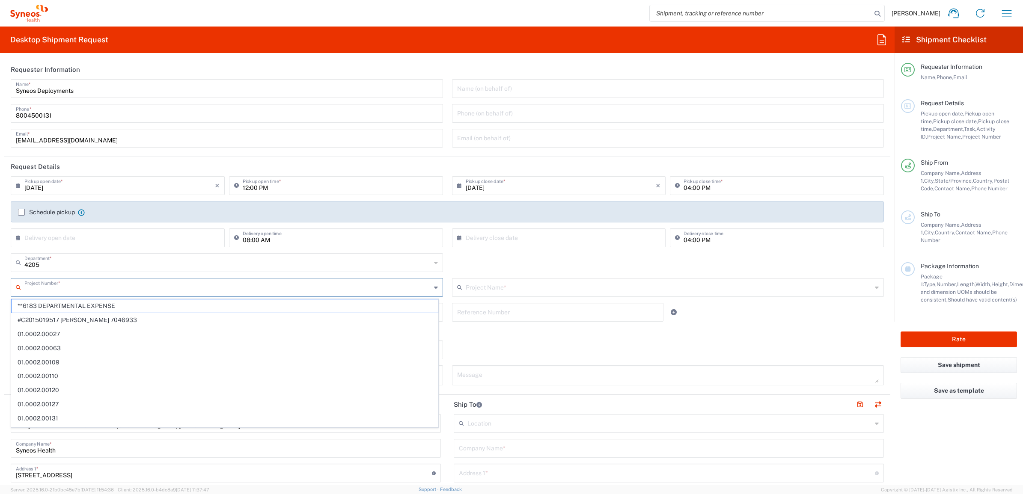
click at [160, 290] on input "text" at bounding box center [227, 286] width 407 height 15
type input "6848"
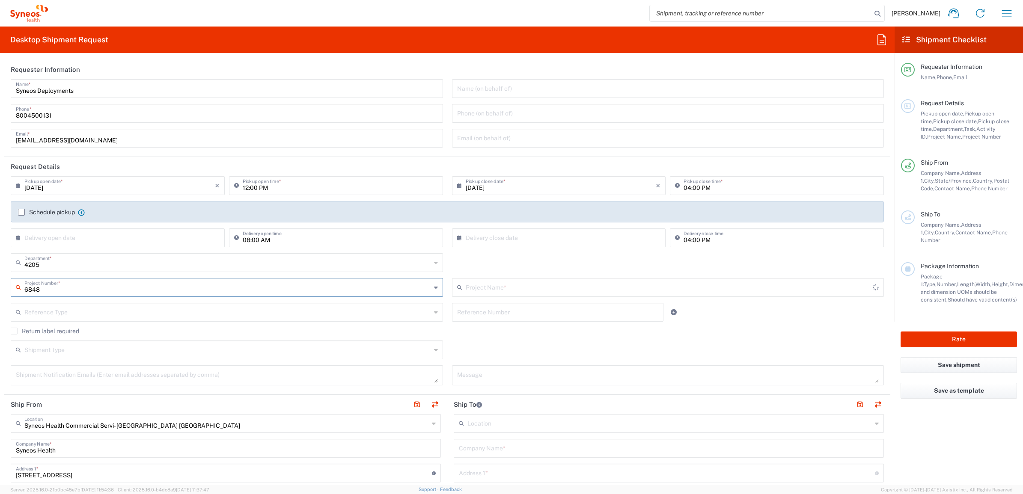
type input "REMS-US-CPMG EC Team"
click at [478, 309] on input "text" at bounding box center [557, 311] width 201 height 15
type input "6848"
paste input "INC2628926"
type input "INC2628926"
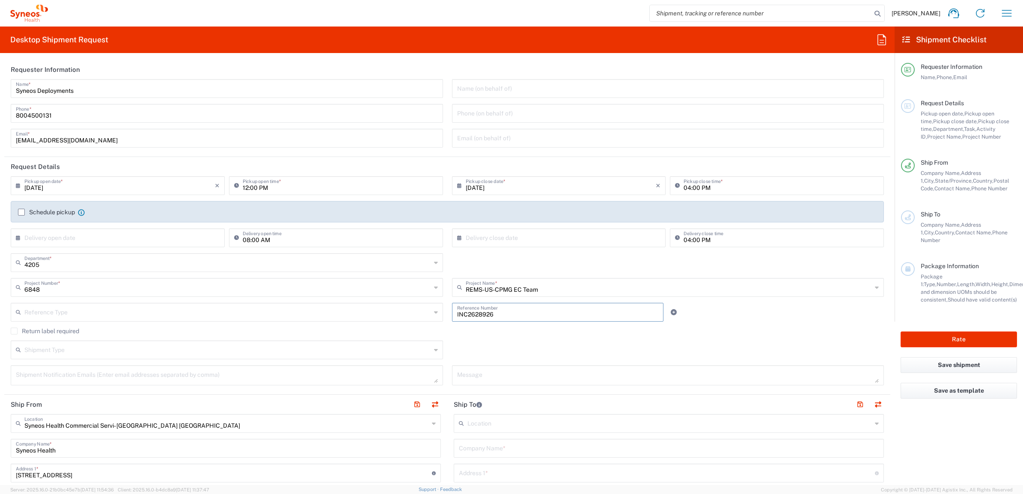
click at [342, 320] on div "Reference Type" at bounding box center [227, 312] width 432 height 19
drag, startPoint x: 333, startPoint y: 330, endPoint x: 357, endPoint y: 324, distance: 25.4
click at [333, 330] on span "Invoice Number" at bounding box center [225, 330] width 426 height 13
type input "Invoice Number"
click at [446, 329] on agx-checkbox-control "Return label required" at bounding box center [447, 331] width 873 height 7
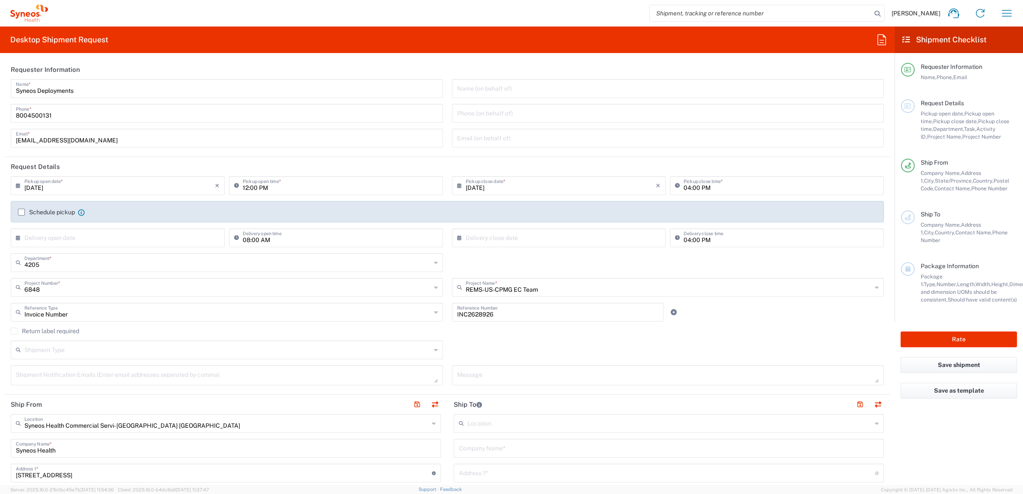
scroll to position [214, 0]
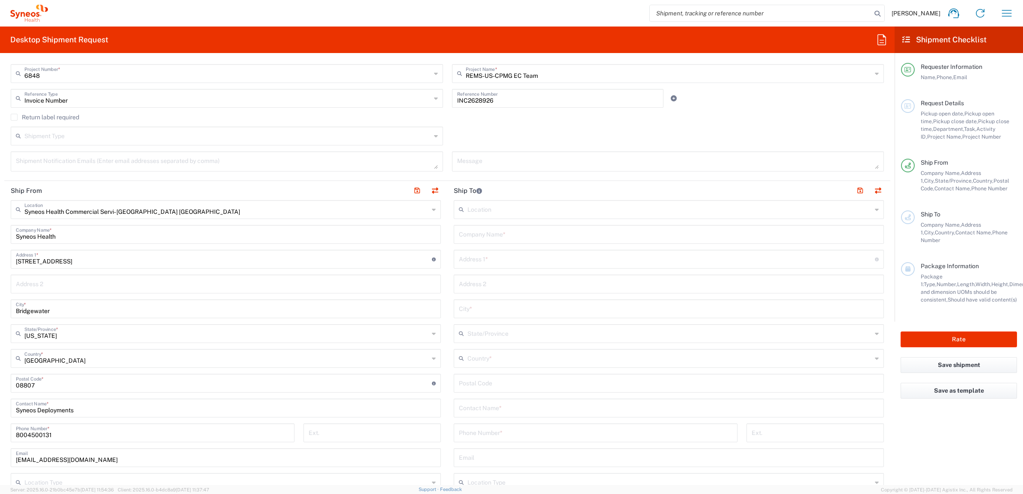
click at [490, 237] on input "text" at bounding box center [669, 233] width 420 height 15
paste input "[PERSON_NAME]"
type input "[PERSON_NAME]"
click at [478, 411] on input "text" at bounding box center [669, 407] width 420 height 15
paste input "[PERSON_NAME]"
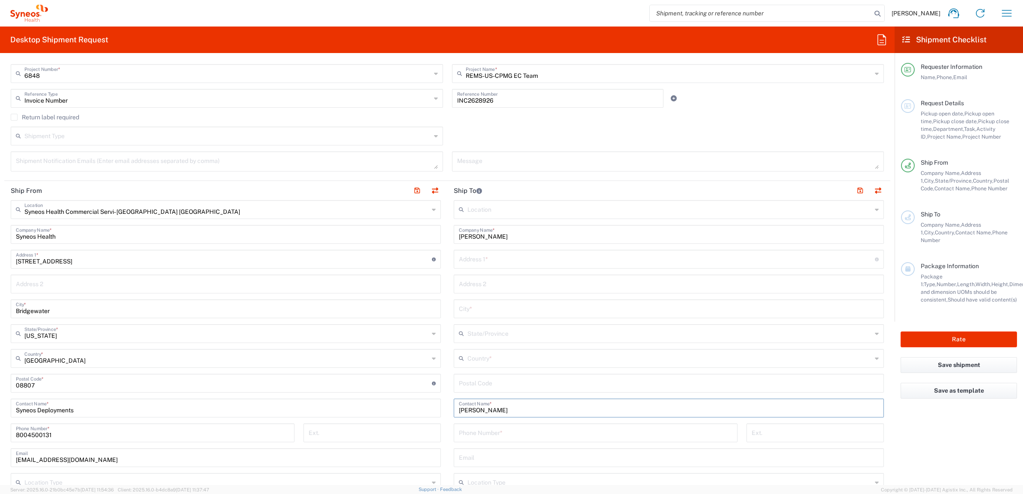
type input "[PERSON_NAME]"
click at [495, 254] on input "text" at bounding box center [667, 258] width 416 height 15
paste input "[STREET_ADDRESS]"
type input "[STREET_ADDRESS]"
click at [484, 382] on input "undefined" at bounding box center [669, 382] width 420 height 15
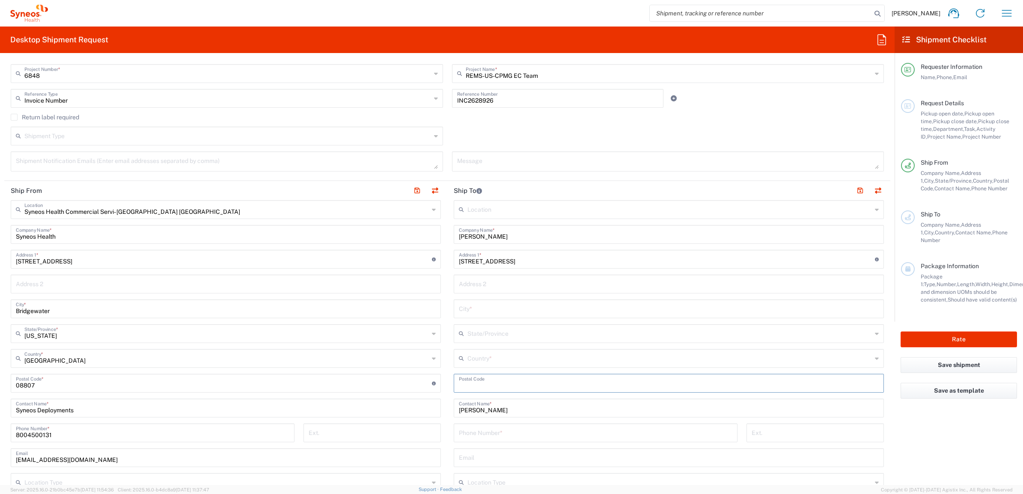
paste input "18955"
type input "18955"
click at [474, 359] on input "text" at bounding box center [669, 358] width 404 height 15
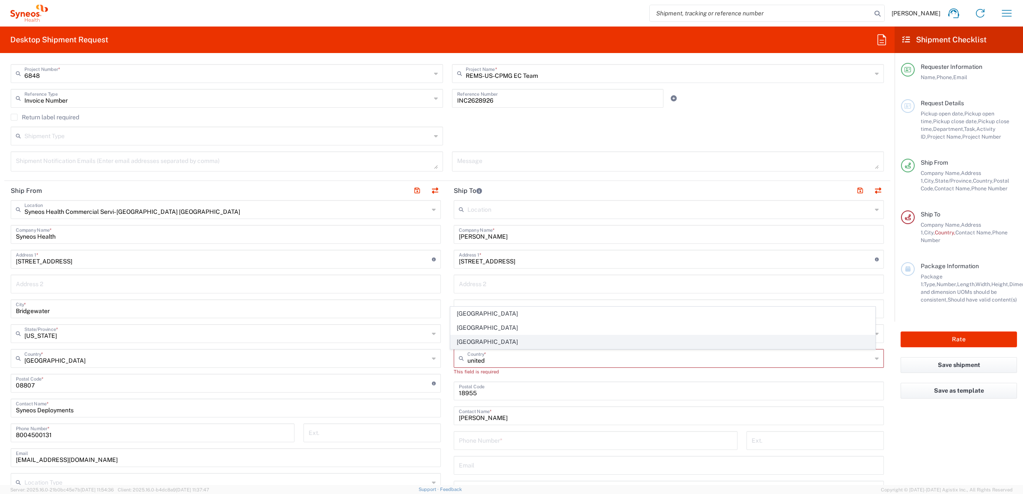
click at [458, 336] on span "[GEOGRAPHIC_DATA]" at bounding box center [663, 342] width 425 height 13
type input "[GEOGRAPHIC_DATA]"
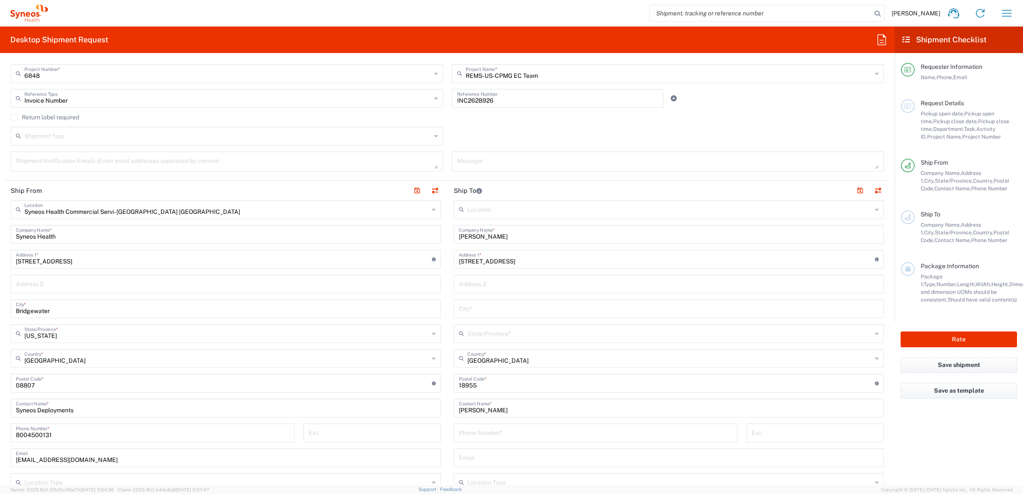
click at [478, 332] on input "text" at bounding box center [669, 333] width 404 height 15
type input "Armed Forces Europe"
type input "Sender/Shipper"
type input "Delivery Duty Paid"
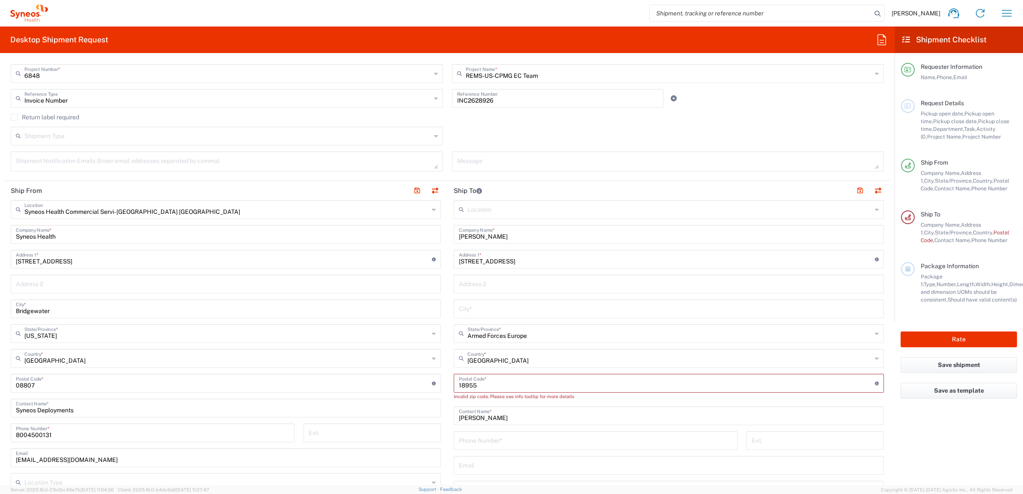
click at [482, 434] on input "tel" at bounding box center [595, 440] width 273 height 15
paste input "[PHONE_NUMBER]"
type input "[PHONE_NUMBER]"
click at [498, 382] on input "undefined" at bounding box center [667, 382] width 416 height 15
drag, startPoint x: 484, startPoint y: 390, endPoint x: 451, endPoint y: 384, distance: 33.4
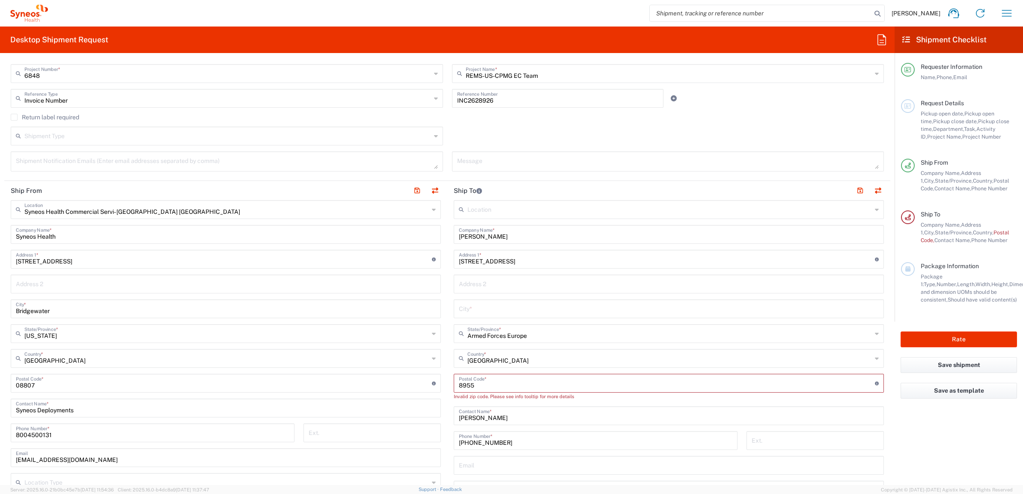
click at [454, 384] on div "Postal Code * Postal Code for military states should have the following format:…" at bounding box center [669, 383] width 430 height 19
paste input "18955"
type input "18955"
click at [448, 384] on main "Location [PERSON_NAME] LLC-[GEOGRAPHIC_DATA] [GEOGRAPHIC_DATA] [GEOGRAPHIC_DATA…" at bounding box center [668, 383] width 443 height 367
click at [447, 388] on main "Location [PERSON_NAME] LLC-[GEOGRAPHIC_DATA] [GEOGRAPHIC_DATA] [GEOGRAPHIC_DATA…" at bounding box center [668, 383] width 443 height 367
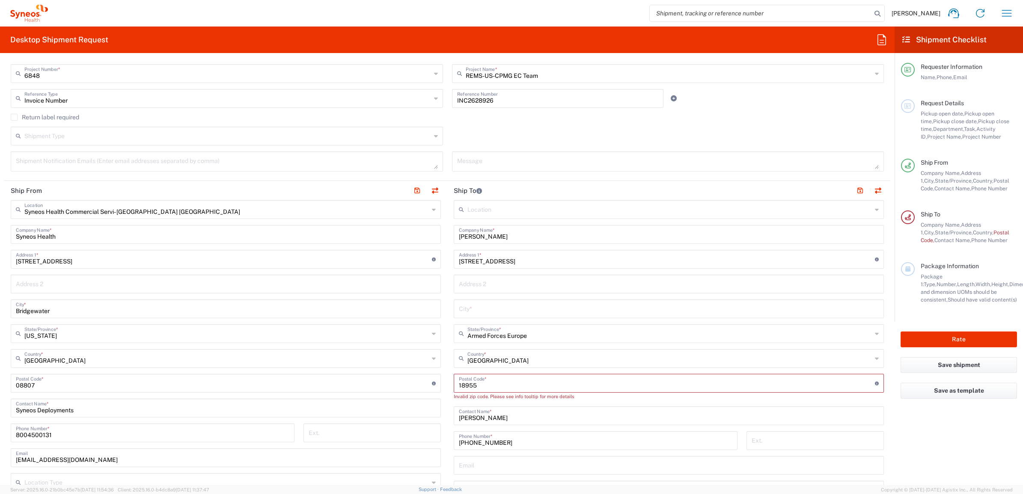
click at [440, 399] on main "Syneos Health Commercial Servi- [GEOGRAPHIC_DATA] [GEOGRAPHIC_DATA] Location Sy…" at bounding box center [225, 380] width 443 height 360
click at [525, 334] on input "Armed Forces Europe" at bounding box center [669, 333] width 404 height 15
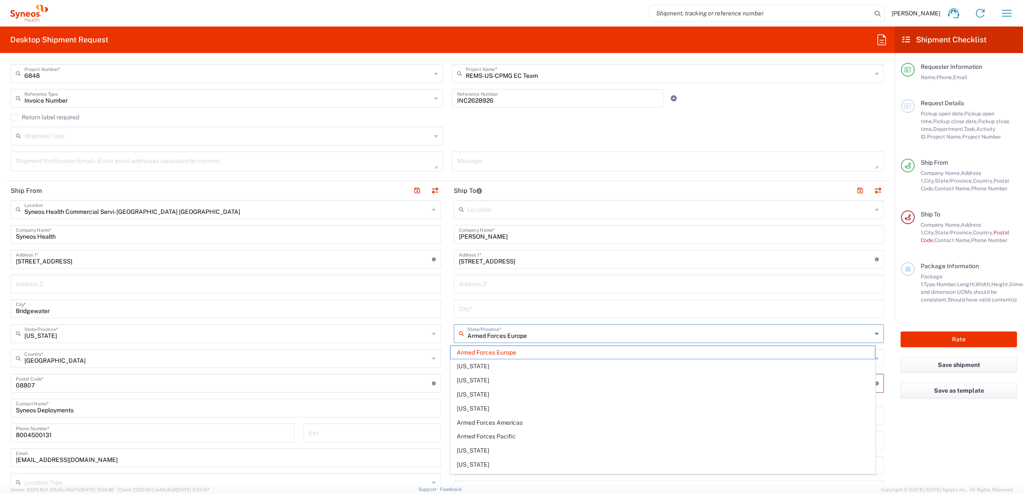
click at [526, 334] on input "Armed Forces Europe" at bounding box center [669, 333] width 404 height 15
click at [529, 337] on input "Armed Forces Europe" at bounding box center [669, 333] width 404 height 15
click at [535, 334] on input "Armed Forces Europe" at bounding box center [669, 333] width 404 height 15
drag, startPoint x: 535, startPoint y: 334, endPoint x: 448, endPoint y: 325, distance: 87.3
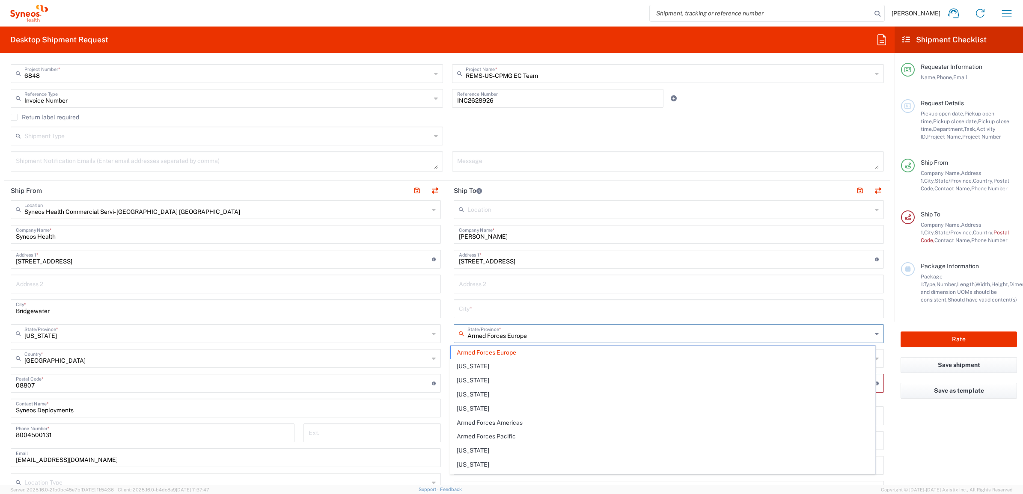
click at [448, 325] on main "Location [PERSON_NAME] LLC-[GEOGRAPHIC_DATA] [GEOGRAPHIC_DATA] [GEOGRAPHIC_DATA…" at bounding box center [668, 383] width 443 height 367
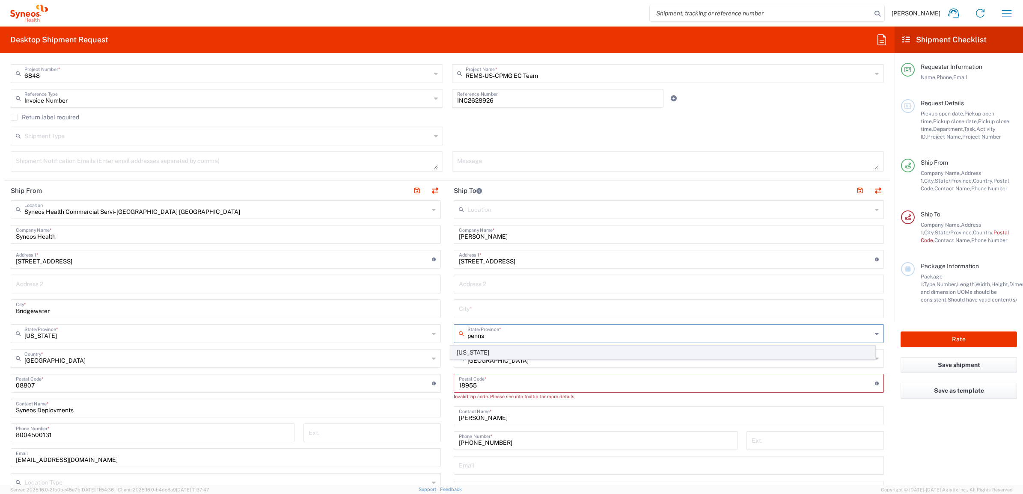
click at [464, 352] on span "[US_STATE]" at bounding box center [663, 352] width 425 height 13
type input "[US_STATE]"
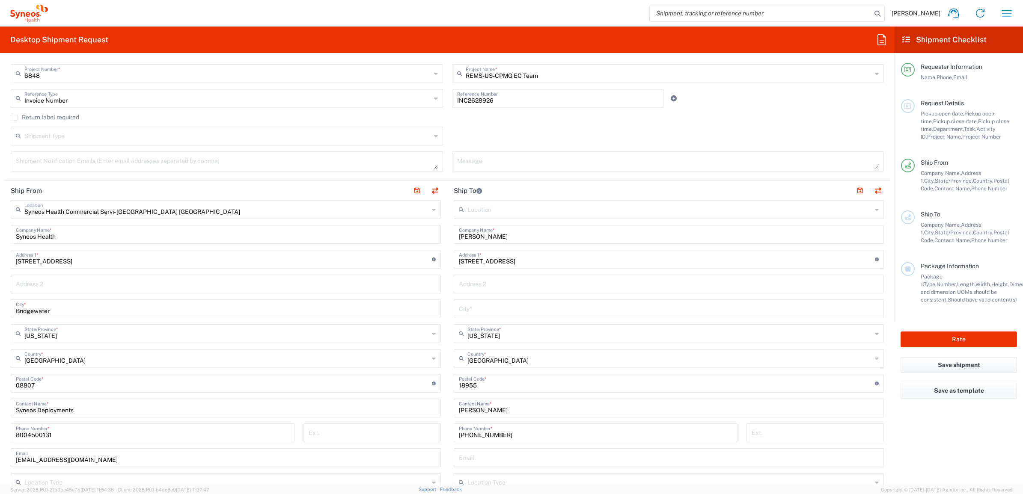
click at [466, 306] on input "text" at bounding box center [669, 308] width 420 height 15
click at [461, 306] on input "text" at bounding box center [669, 308] width 420 height 15
paste input "Richlandtown"
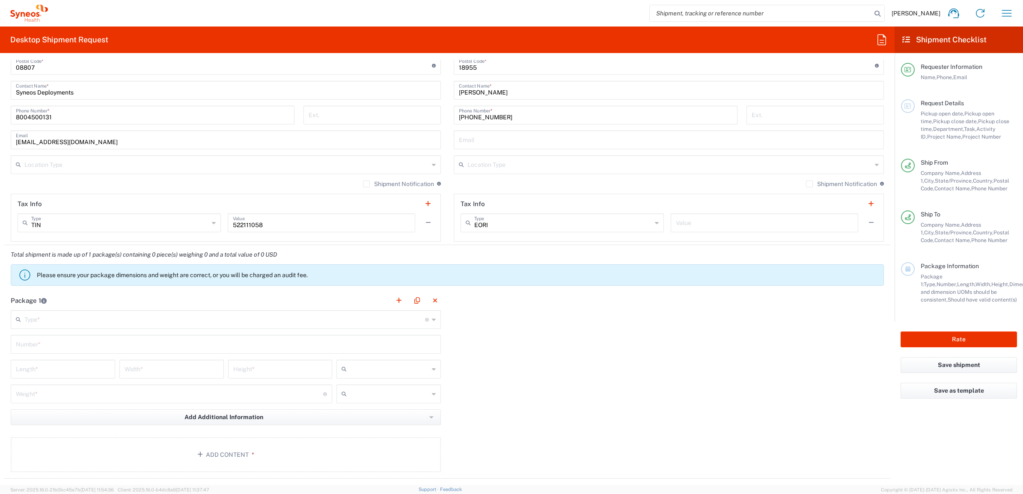
scroll to position [535, 0]
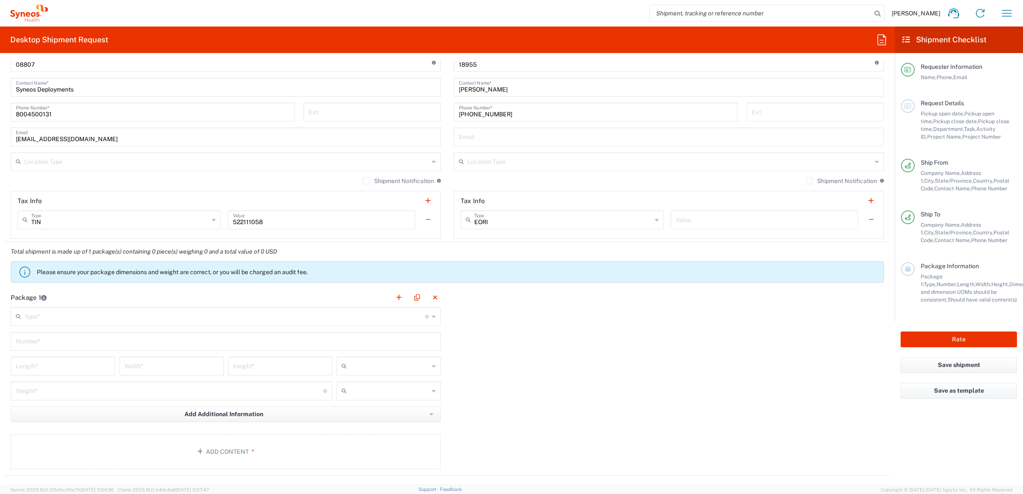
type input "Richlandtown"
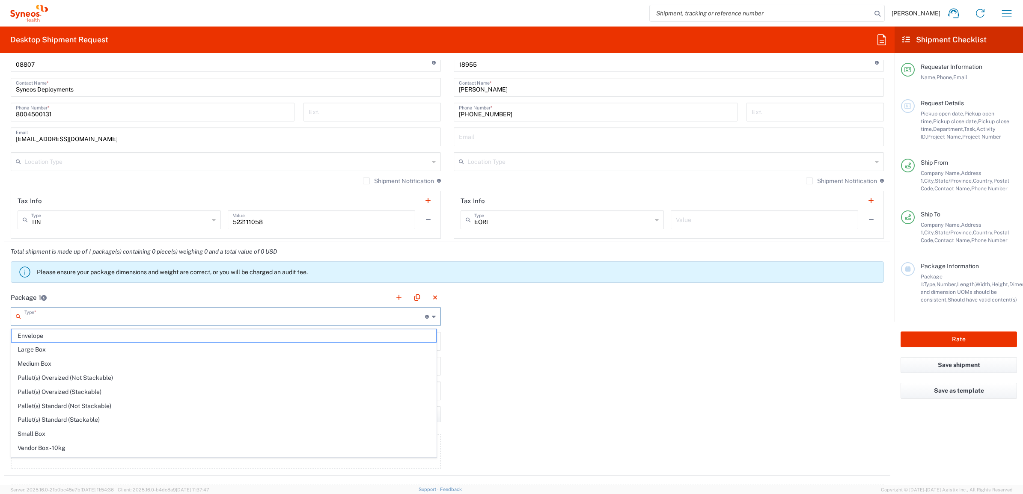
click at [96, 319] on input "text" at bounding box center [224, 316] width 401 height 15
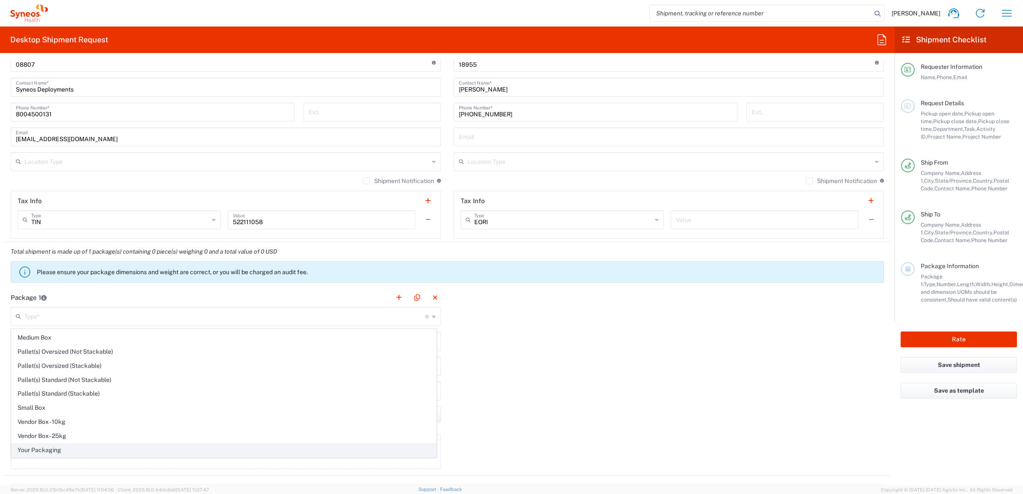
click at [71, 448] on span "Your Packaging" at bounding box center [224, 450] width 425 height 13
type input "Your Packaging"
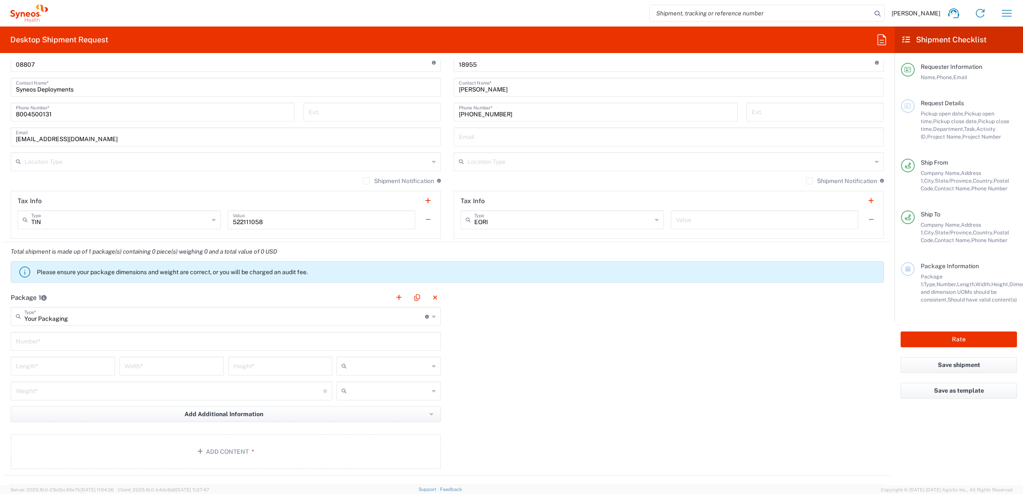
click at [52, 341] on input "text" at bounding box center [226, 340] width 420 height 15
type input "1"
click at [72, 360] on input "number" at bounding box center [63, 365] width 94 height 15
type input "21"
type input "16"
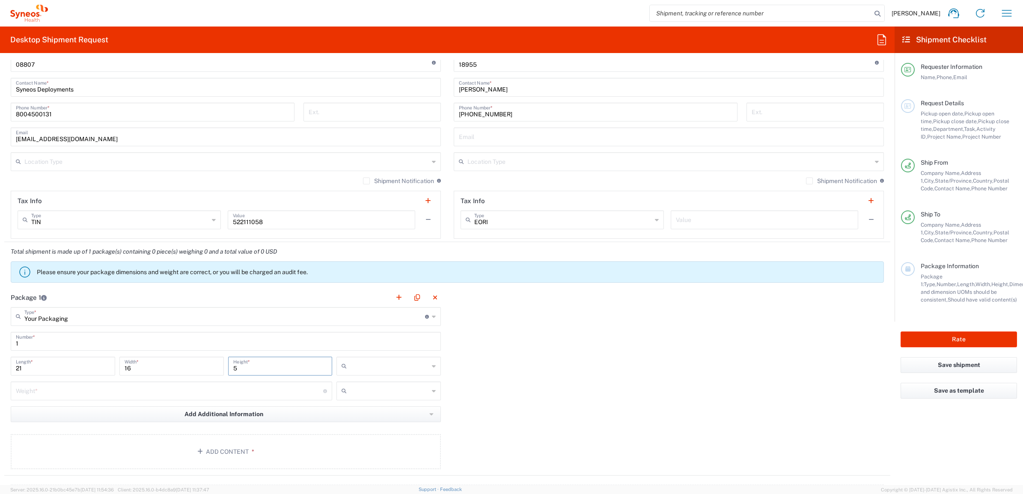
type input "5"
click at [416, 362] on input "text" at bounding box center [389, 367] width 79 height 14
drag, startPoint x: 374, startPoint y: 410, endPoint x: 348, endPoint y: 405, distance: 26.9
click at [374, 410] on span "in" at bounding box center [384, 413] width 101 height 13
type input "in"
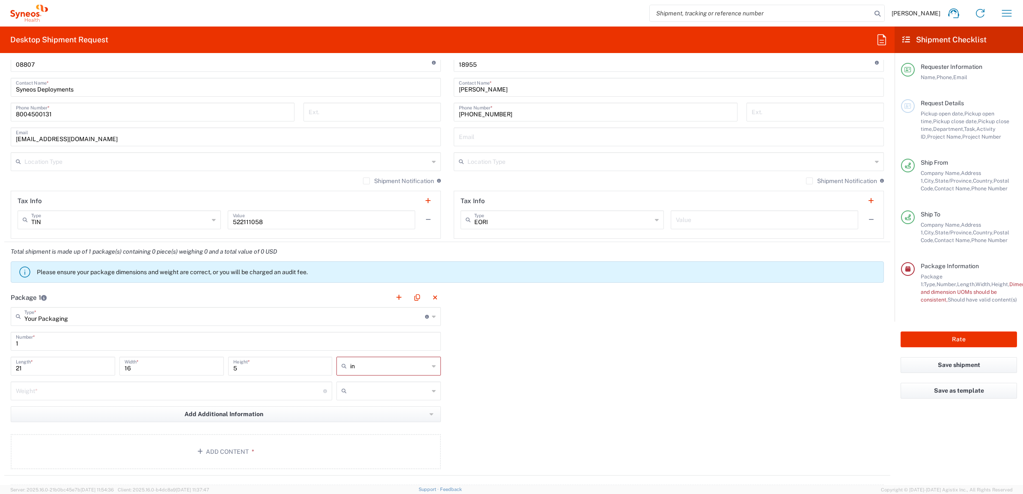
click at [53, 393] on input "number" at bounding box center [169, 390] width 307 height 15
type input "10"
click at [386, 390] on input "text" at bounding box center [389, 391] width 79 height 14
click at [372, 426] on span "lbs" at bounding box center [384, 424] width 101 height 13
type input "lbs"
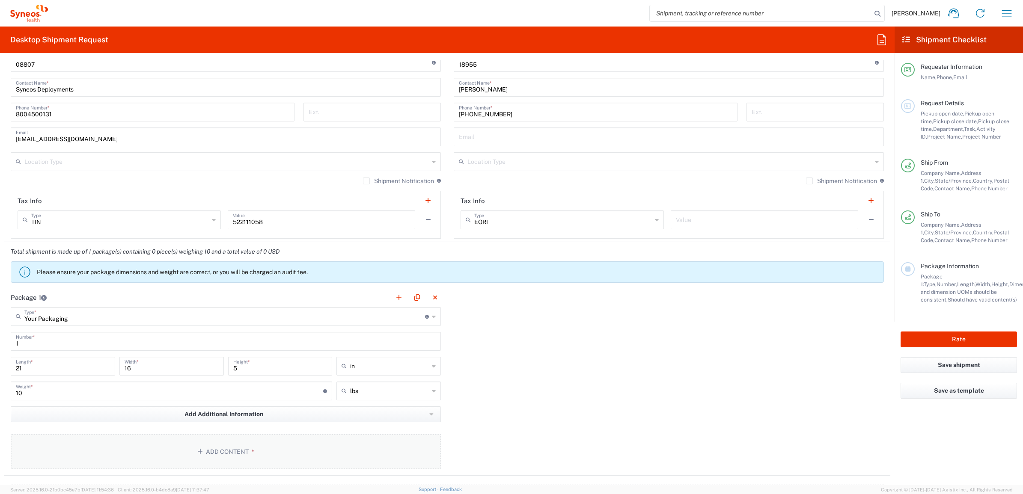
click at [307, 437] on button "Add Content *" at bounding box center [226, 451] width 430 height 35
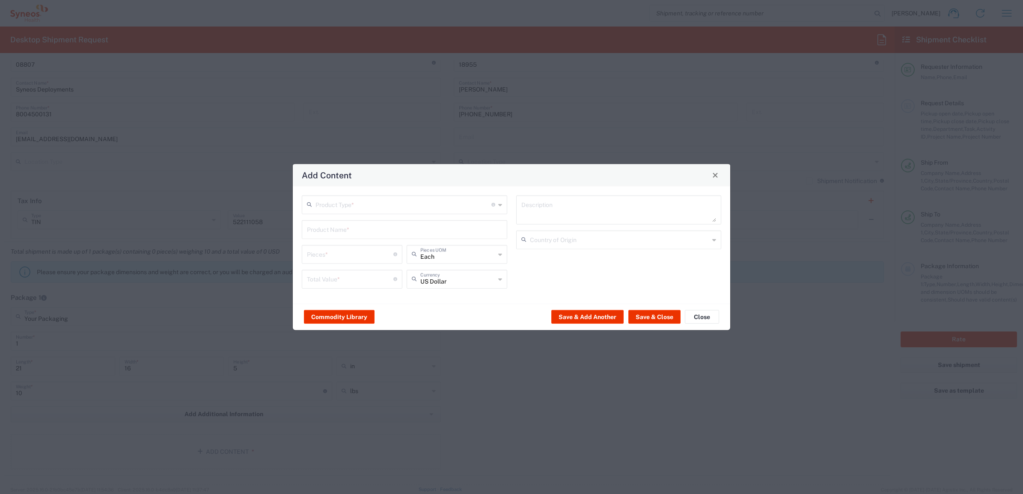
click at [324, 205] on input "text" at bounding box center [403, 203] width 176 height 15
click at [333, 234] on span "General Commodity" at bounding box center [404, 237] width 203 height 13
type input "General Commodity"
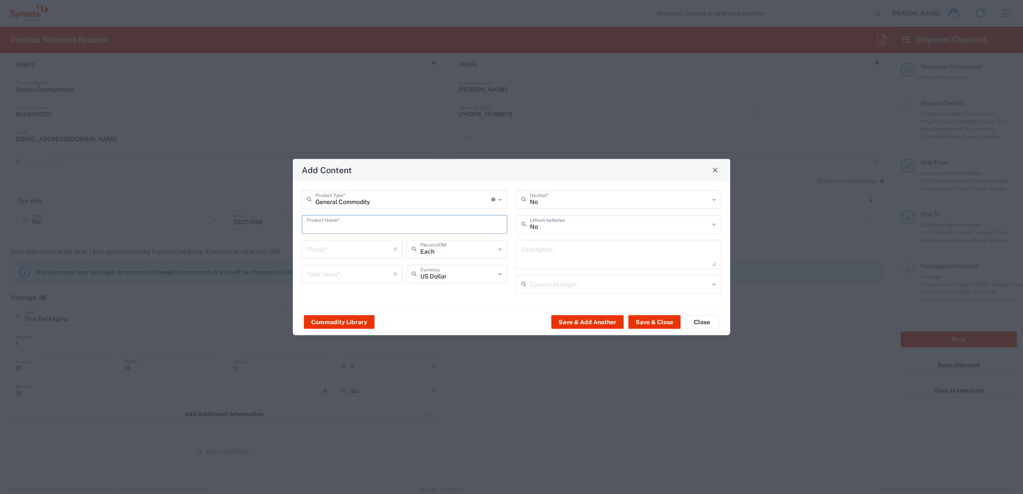
click at [330, 224] on input "text" at bounding box center [404, 223] width 195 height 15
click at [349, 242] on input "number" at bounding box center [350, 248] width 86 height 15
click at [342, 230] on input "1" at bounding box center [404, 223] width 195 height 15
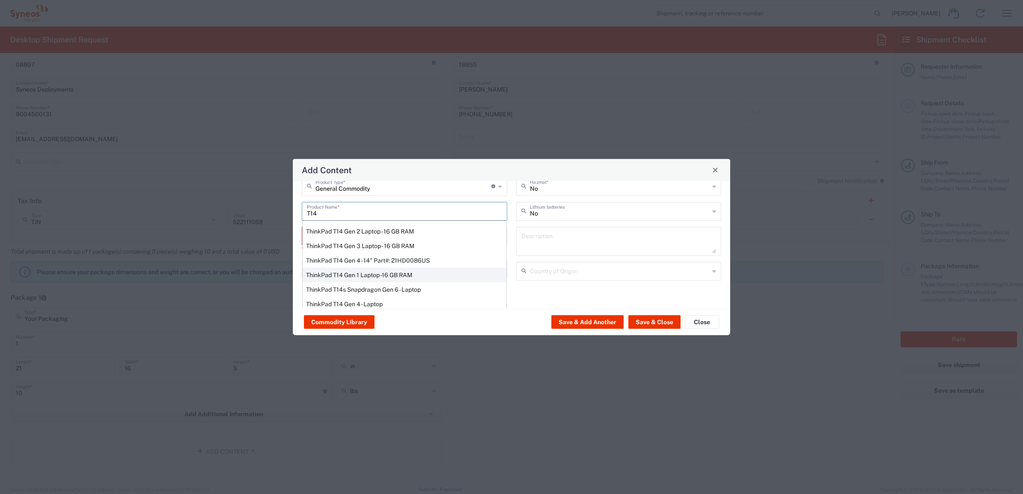
scroll to position [21, 0]
click at [378, 270] on div "ThinkPad T14 Gen 1 Laptop -16 GB RAM" at bounding box center [405, 268] width 204 height 15
type input "ThinkPad T14 Gen 1 Laptop -16 GB RAM"
type textarea "Intel Core i5-10210U- 14"- 512 GB SSD"
type input "[GEOGRAPHIC_DATA]"
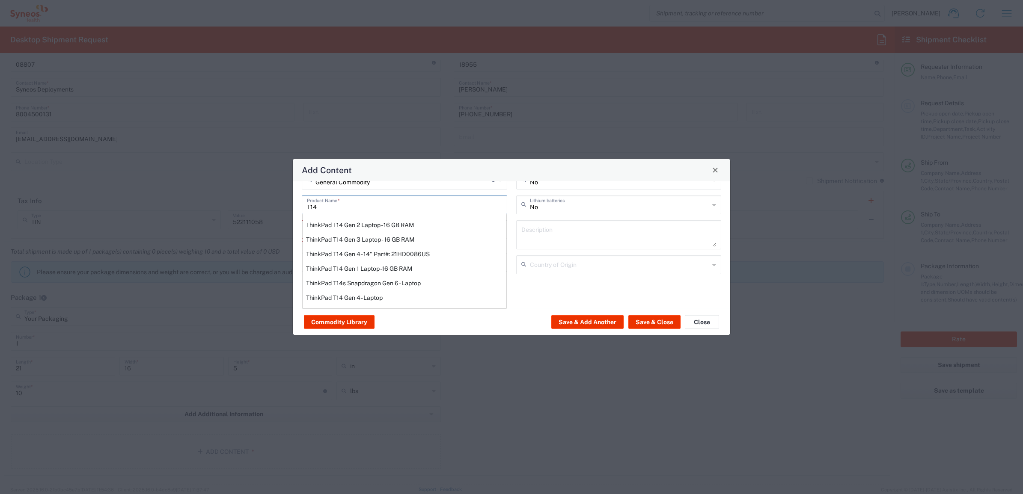
type input "Yes"
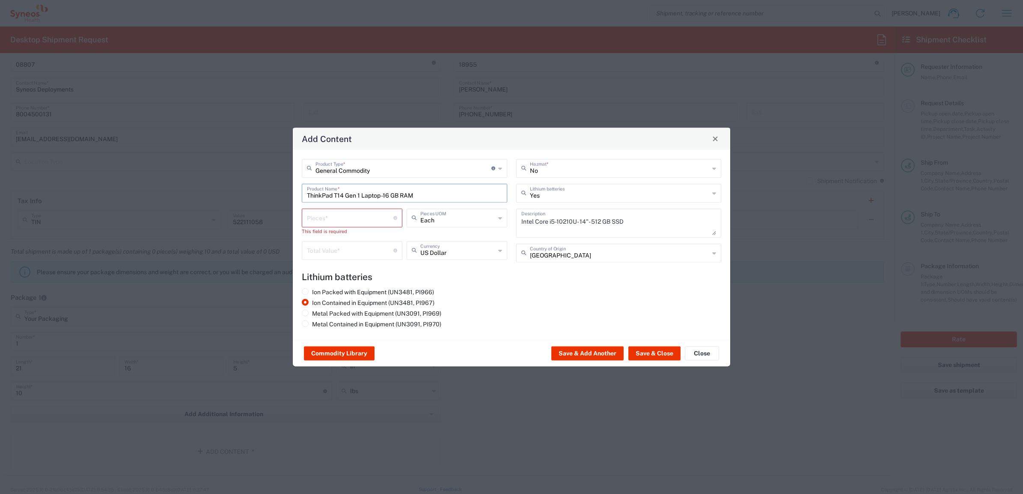
scroll to position [0, 0]
click at [337, 245] on input "number" at bounding box center [350, 249] width 86 height 15
click at [345, 215] on input "number" at bounding box center [350, 217] width 86 height 15
type input "1"
click at [354, 238] on input "number" at bounding box center [350, 242] width 86 height 15
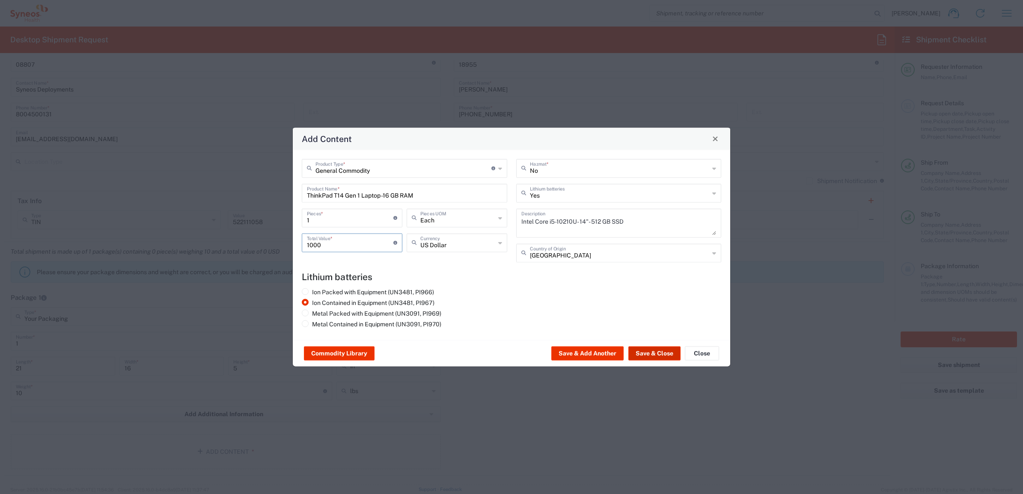
type input "1000"
click at [669, 354] on button "Save & Close" at bounding box center [654, 354] width 52 height 14
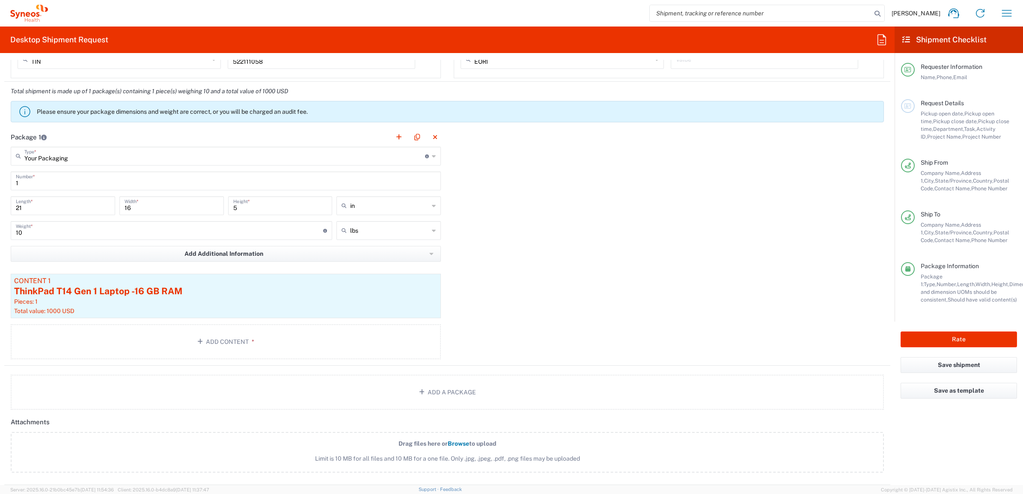
scroll to position [856, 0]
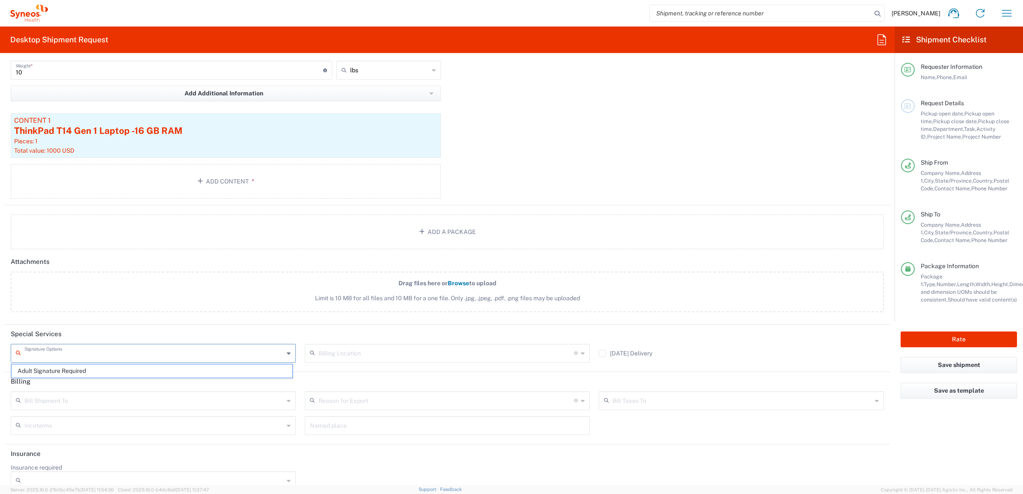
click at [134, 354] on input "text" at bounding box center [153, 352] width 259 height 15
click at [134, 353] on input "text" at bounding box center [153, 352] width 259 height 15
click at [481, 168] on div "Package 1 Your Packaging Type * Material used to package goods Envelope Large B…" at bounding box center [447, 86] width 886 height 238
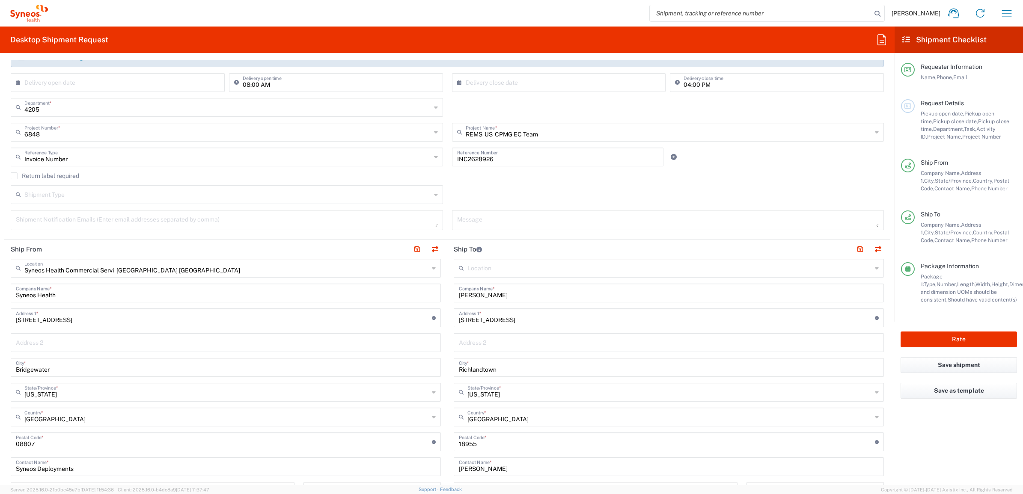
scroll to position [160, 0]
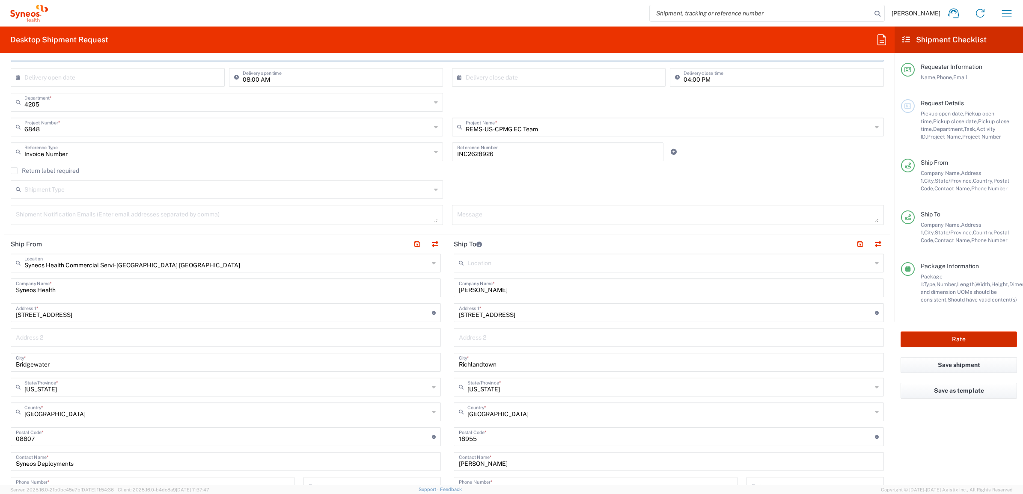
click at [921, 338] on button "Rate" at bounding box center [958, 340] width 116 height 16
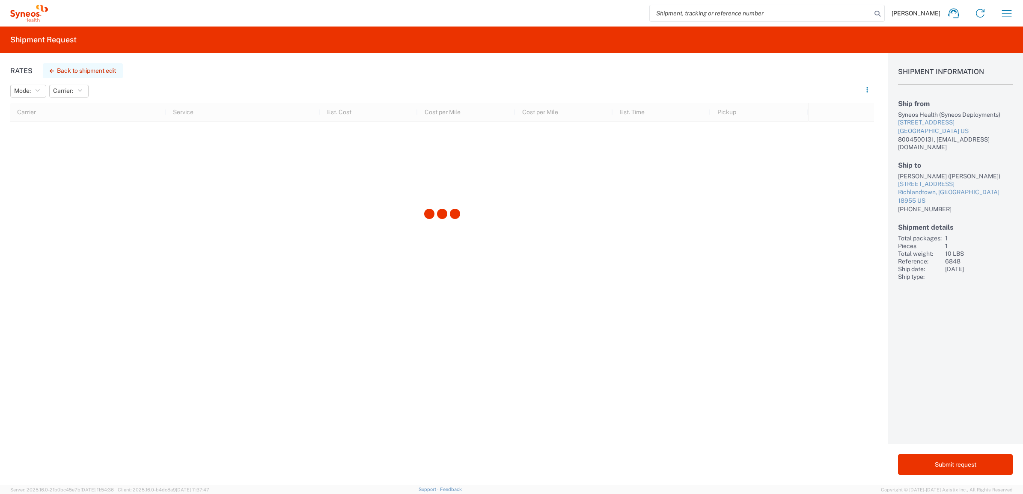
click at [110, 67] on button "Back to shipment edit" at bounding box center [83, 70] width 80 height 15
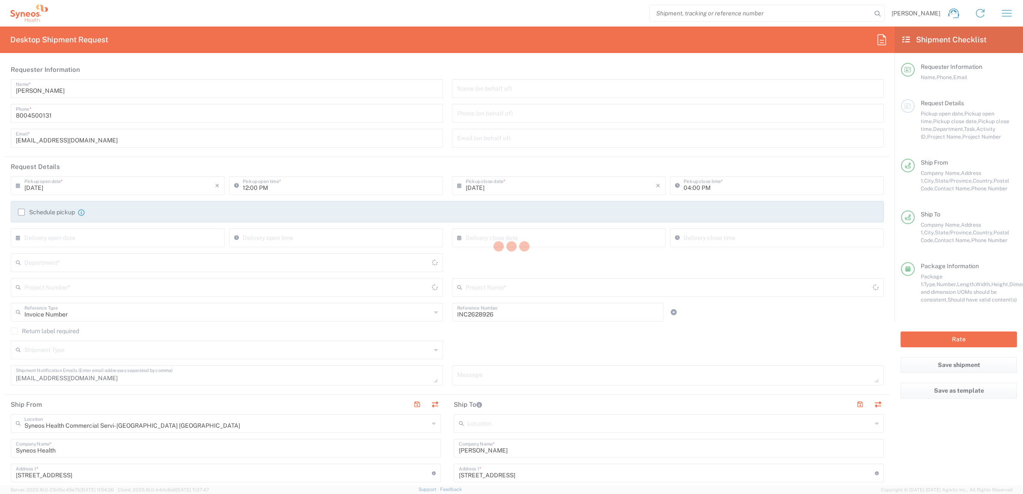
type input "4205"
type input "6848"
type input "REMS-US-CPMG EC Team"
type input "[US_STATE]"
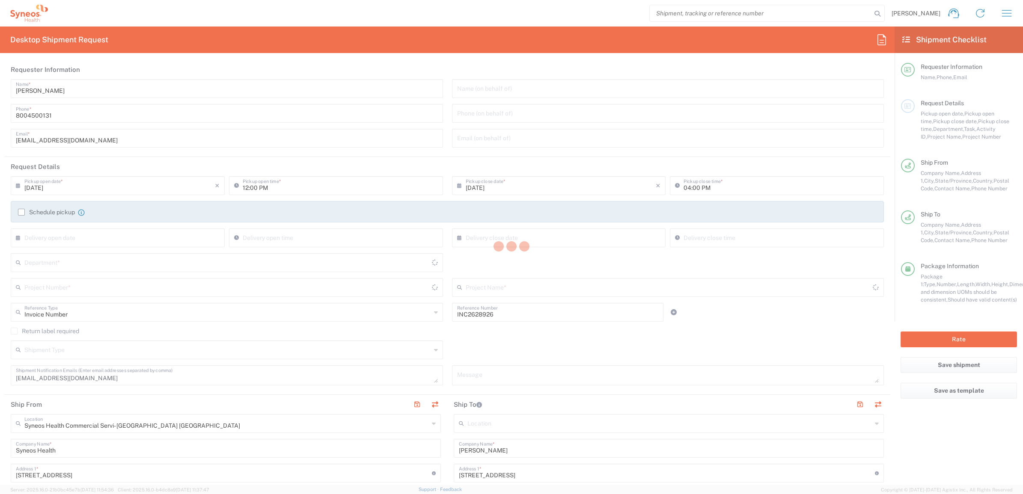
type input "Your Packaging"
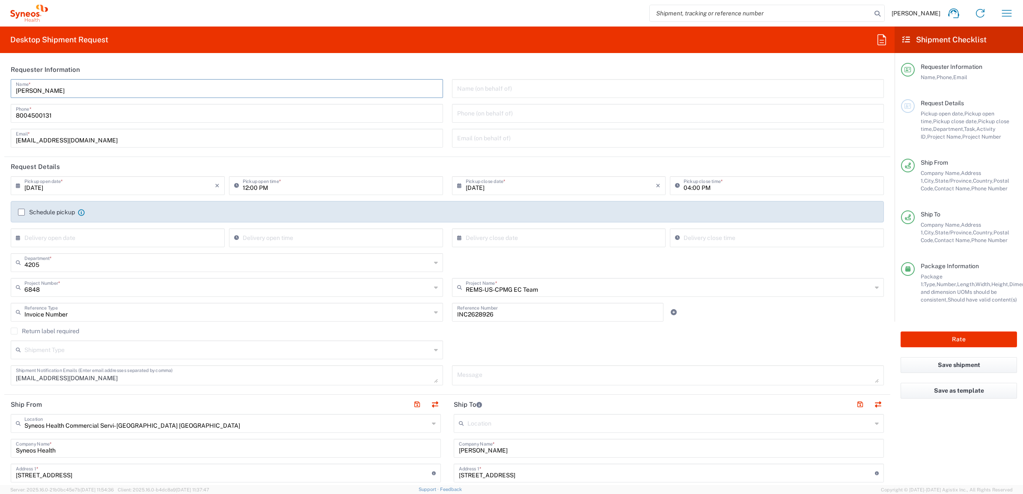
click at [95, 84] on input "[PERSON_NAME]" at bounding box center [227, 87] width 422 height 15
type input "Syneos Deployments"
drag, startPoint x: 169, startPoint y: 50, endPoint x: 169, endPoint y: 54, distance: 4.7
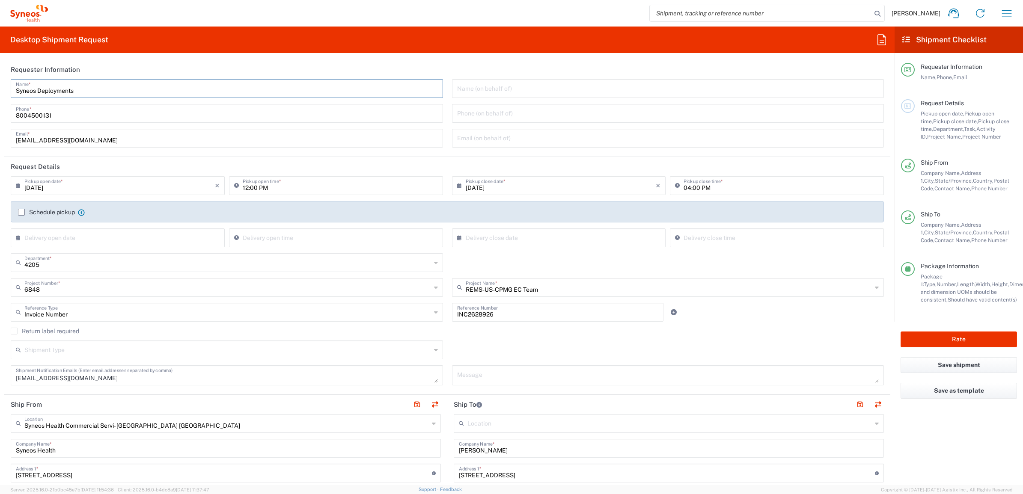
click at [168, 50] on agx-form-header "Desktop Shipment Request" at bounding box center [447, 40] width 894 height 27
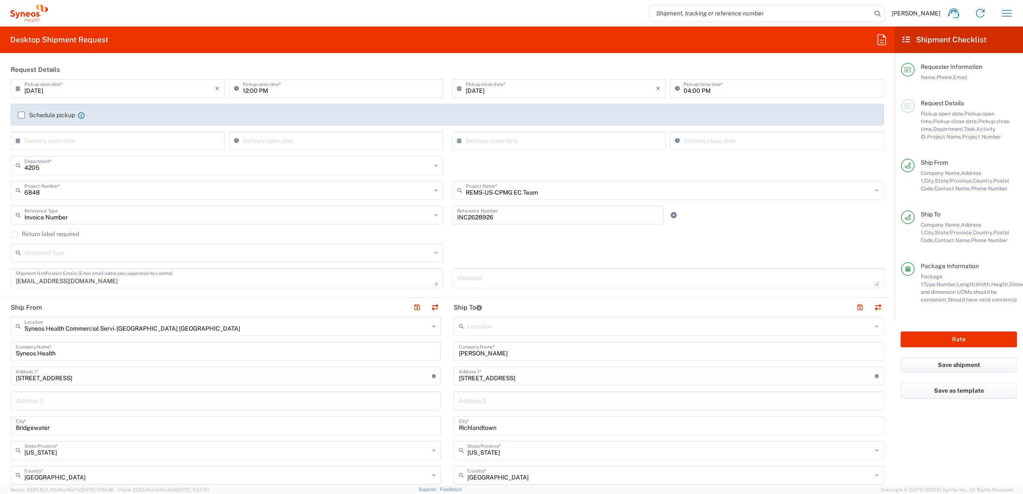
scroll to position [107, 0]
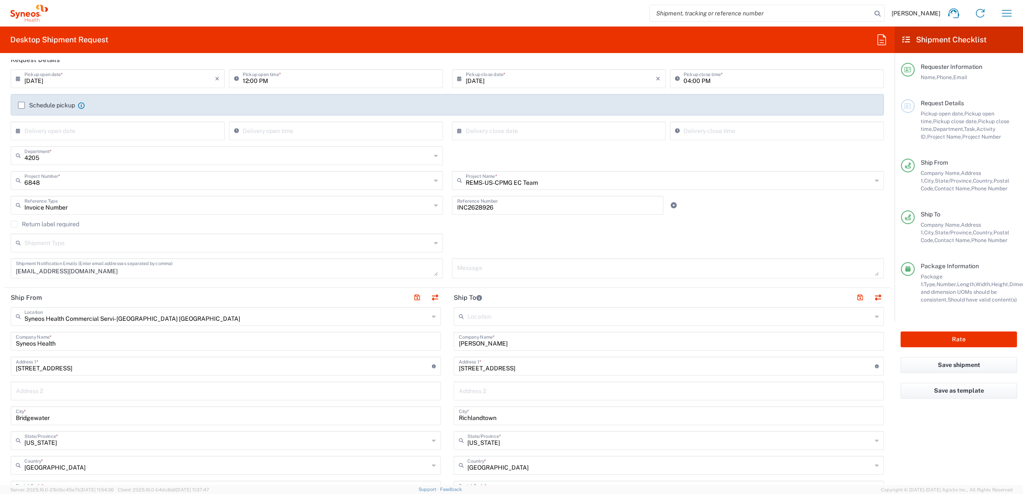
click at [16, 226] on label "Return label required" at bounding box center [45, 224] width 68 height 7
click at [14, 224] on input "Return label required" at bounding box center [14, 224] width 0 height 0
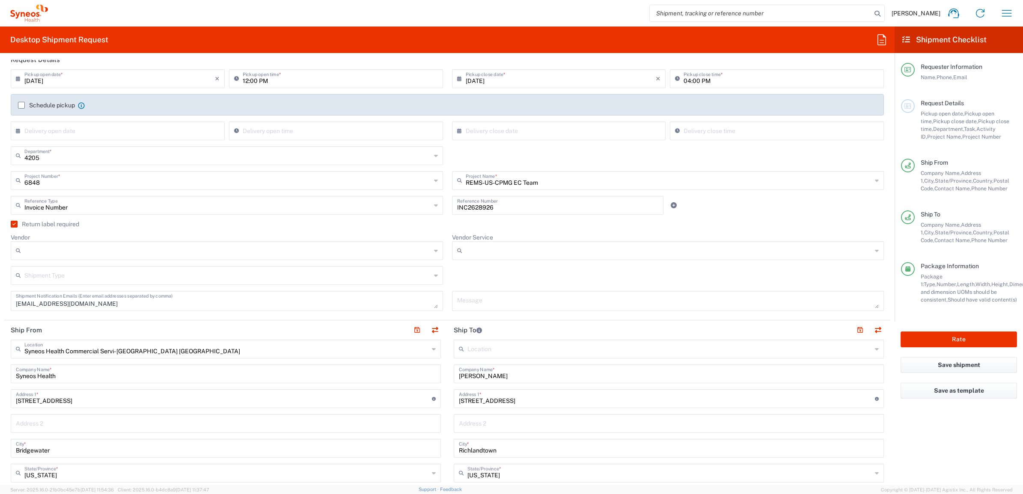
click at [60, 257] on input "Vendor" at bounding box center [227, 251] width 407 height 14
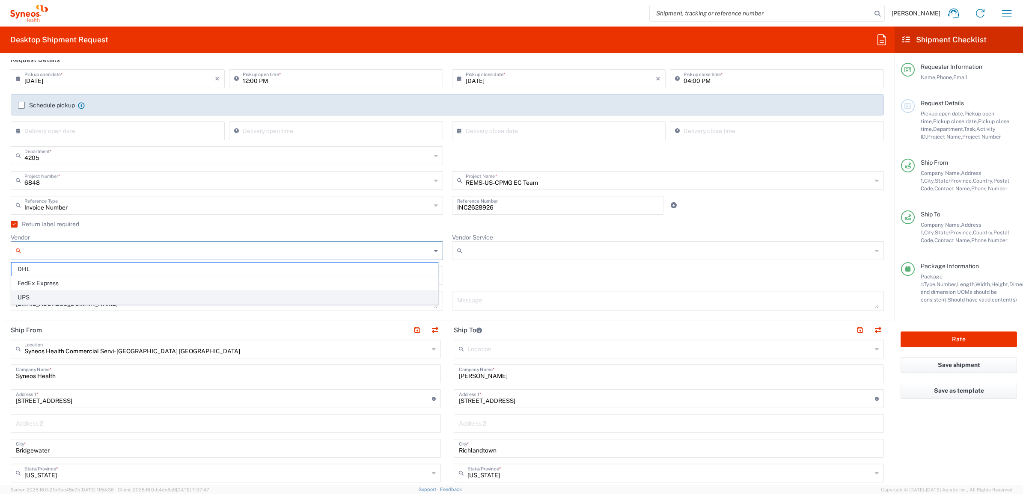
click at [76, 292] on span "UPS" at bounding box center [225, 297] width 426 height 13
type input "UPS"
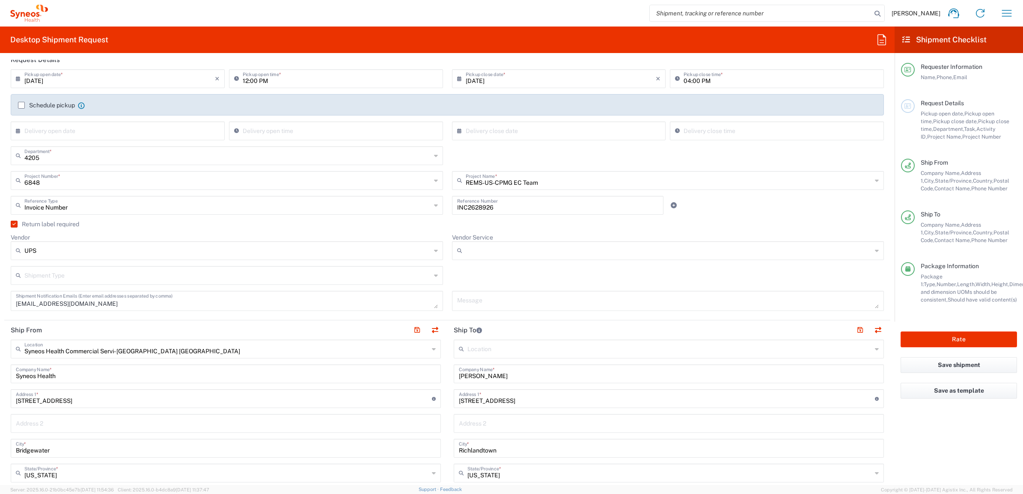
click at [486, 251] on input "Vendor Service" at bounding box center [669, 251] width 407 height 14
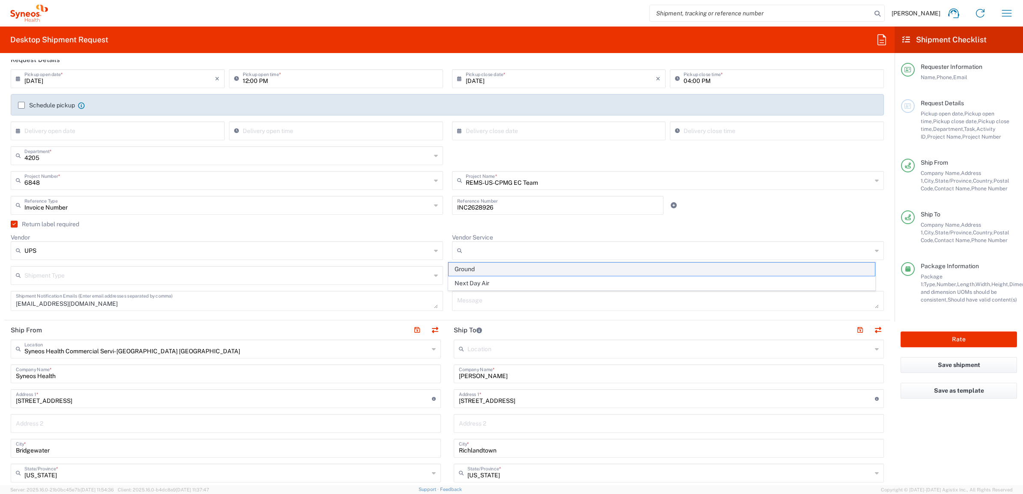
click at [482, 270] on span "Ground" at bounding box center [662, 269] width 426 height 13
type input "Ground"
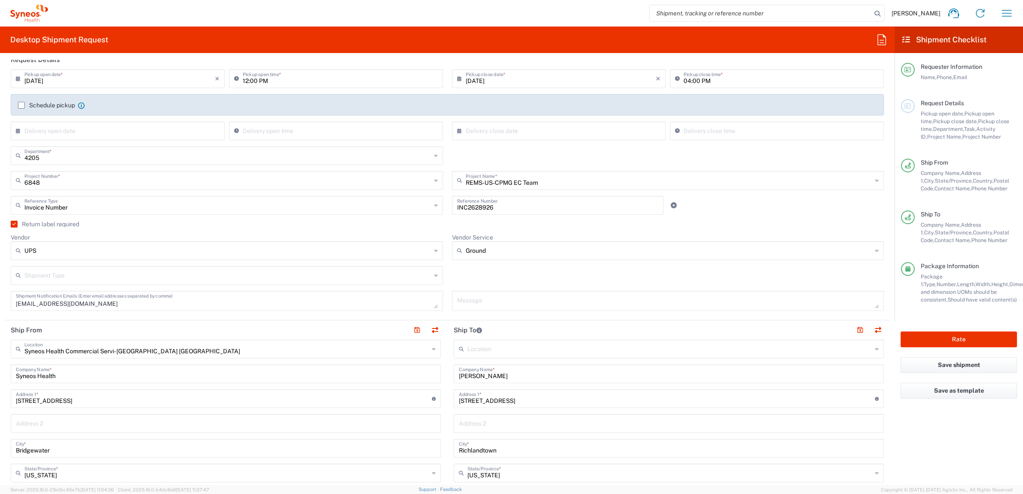
click at [448, 276] on div "Shipment Type Batch Regular" at bounding box center [447, 278] width 882 height 25
click at [942, 337] on button "Rate" at bounding box center [958, 340] width 116 height 16
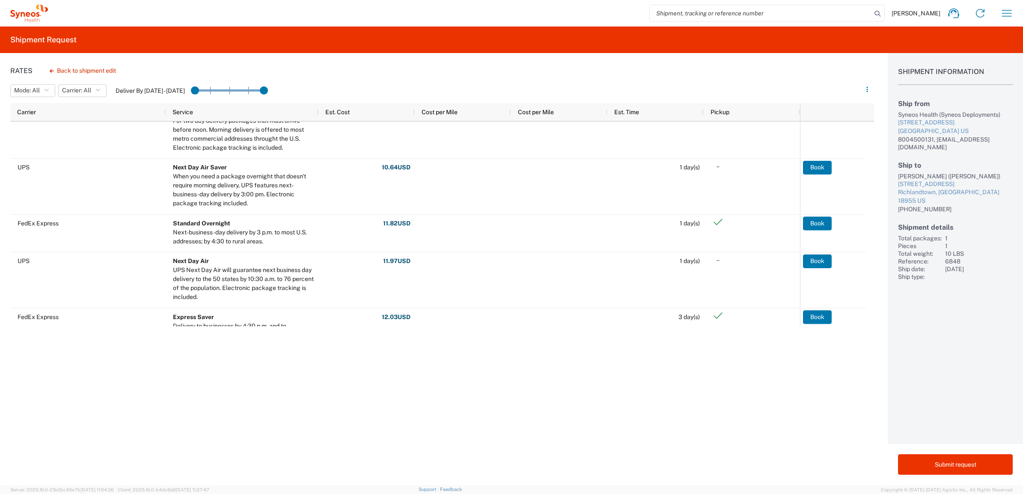
drag, startPoint x: 869, startPoint y: 136, endPoint x: 853, endPoint y: 86, distance: 52.8
click at [853, 86] on agx-table-filter-chips "Mode: All All SMAL Carrier: All All DHL FedEx Express UPS Deliver By [DATE] - […" at bounding box center [433, 93] width 847 height 21
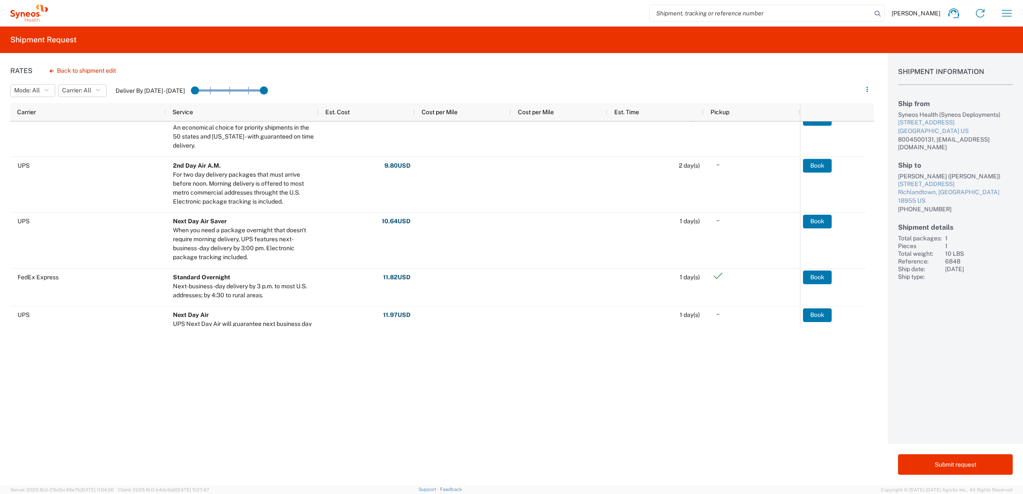
scroll to position [141, 0]
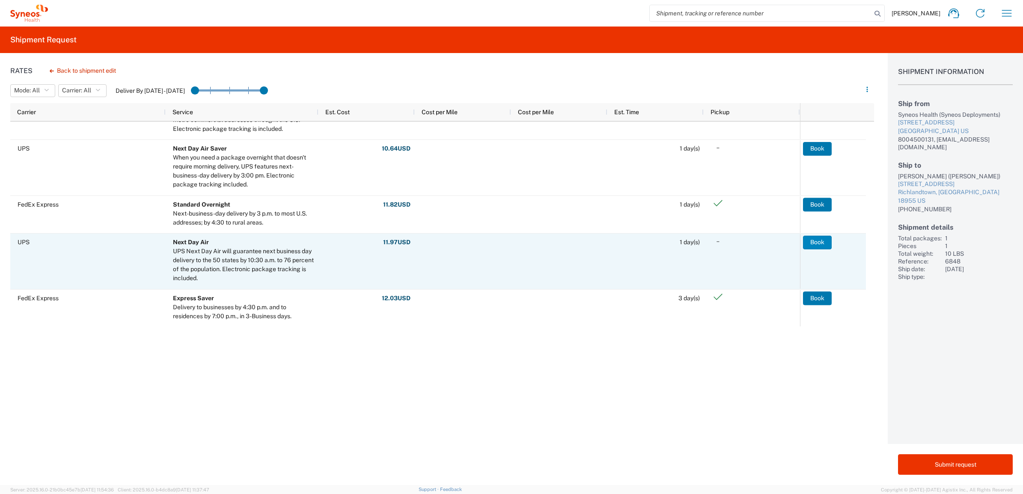
click at [817, 241] on button "Book" at bounding box center [817, 243] width 29 height 14
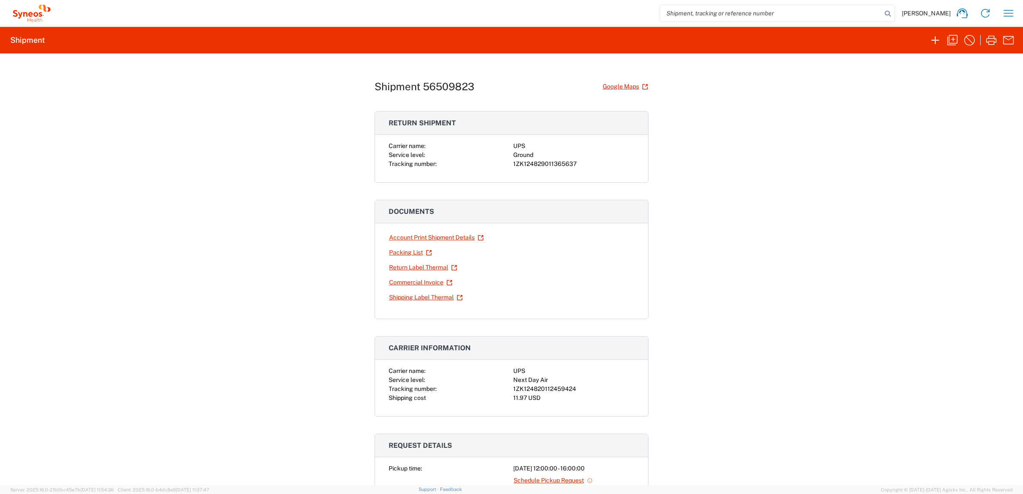
click at [101, 259] on div "Shipment 56509823 Google Maps Return shipment Carrier name: UPS Service level: …" at bounding box center [511, 269] width 1023 height 432
